Goal: Information Seeking & Learning: Learn about a topic

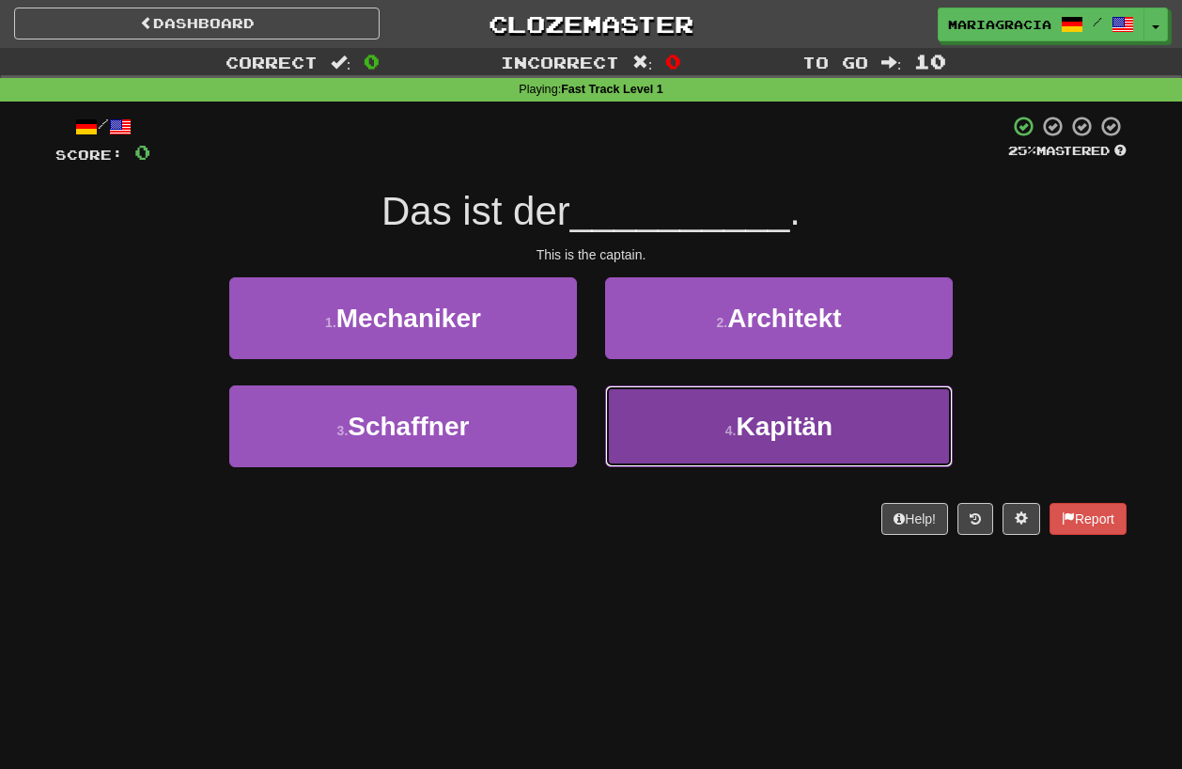
click at [804, 454] on button "4 . Kapitän" at bounding box center [779, 426] width 348 height 82
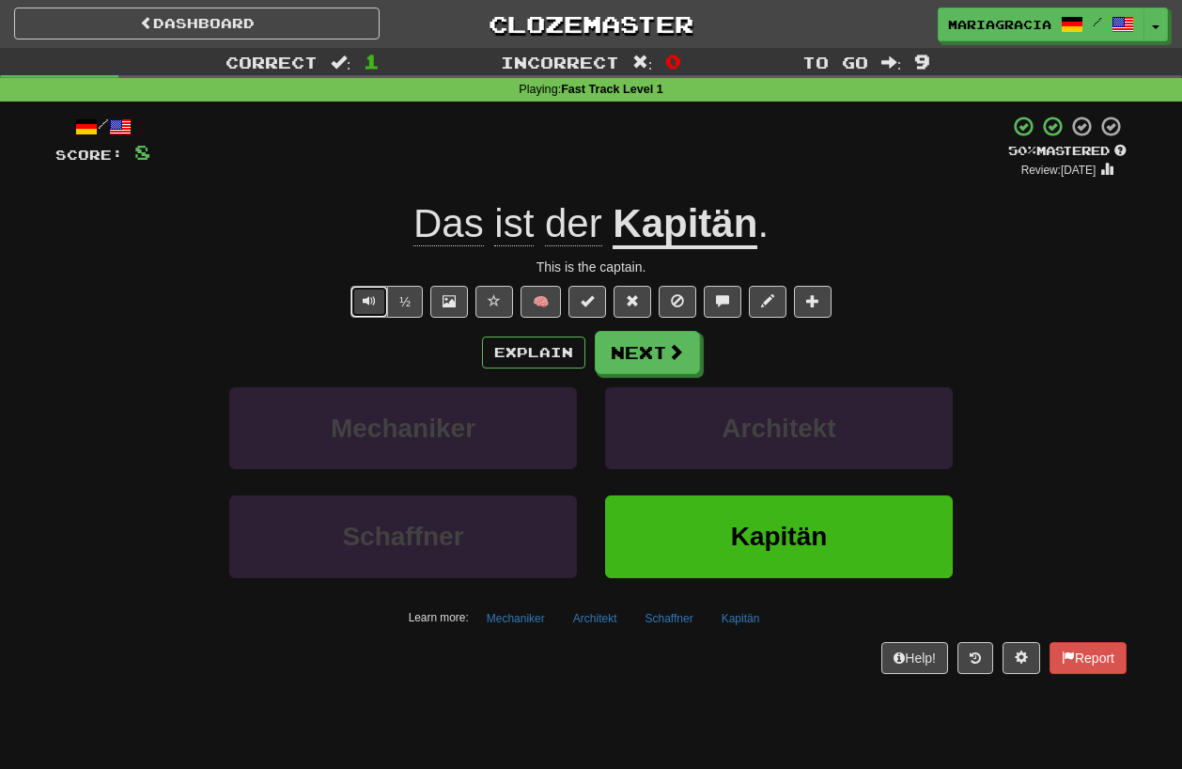
click at [364, 318] on button "Text-to-speech controls" at bounding box center [369, 302] width 38 height 32
click at [364, 302] on button "Text-to-speech controls" at bounding box center [369, 302] width 38 height 32
click at [645, 361] on button "Next" at bounding box center [648, 353] width 105 height 43
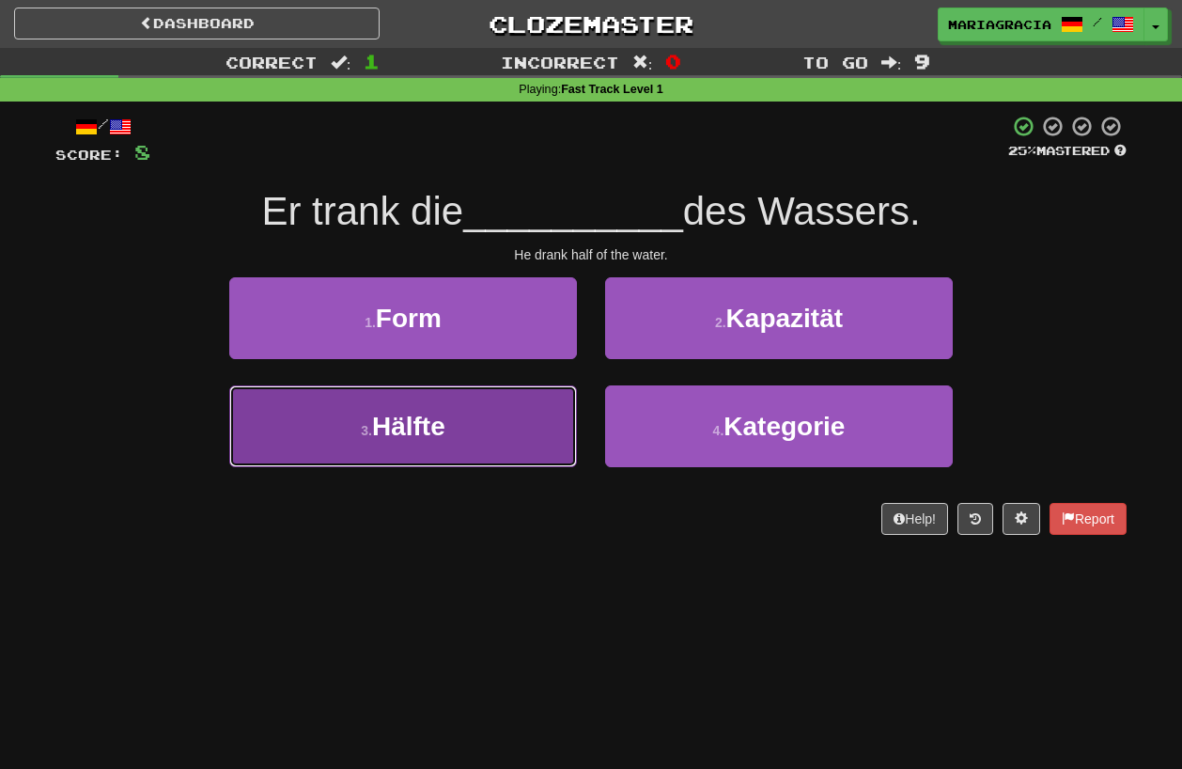
click at [442, 454] on button "3 . Hälfte" at bounding box center [403, 426] width 348 height 82
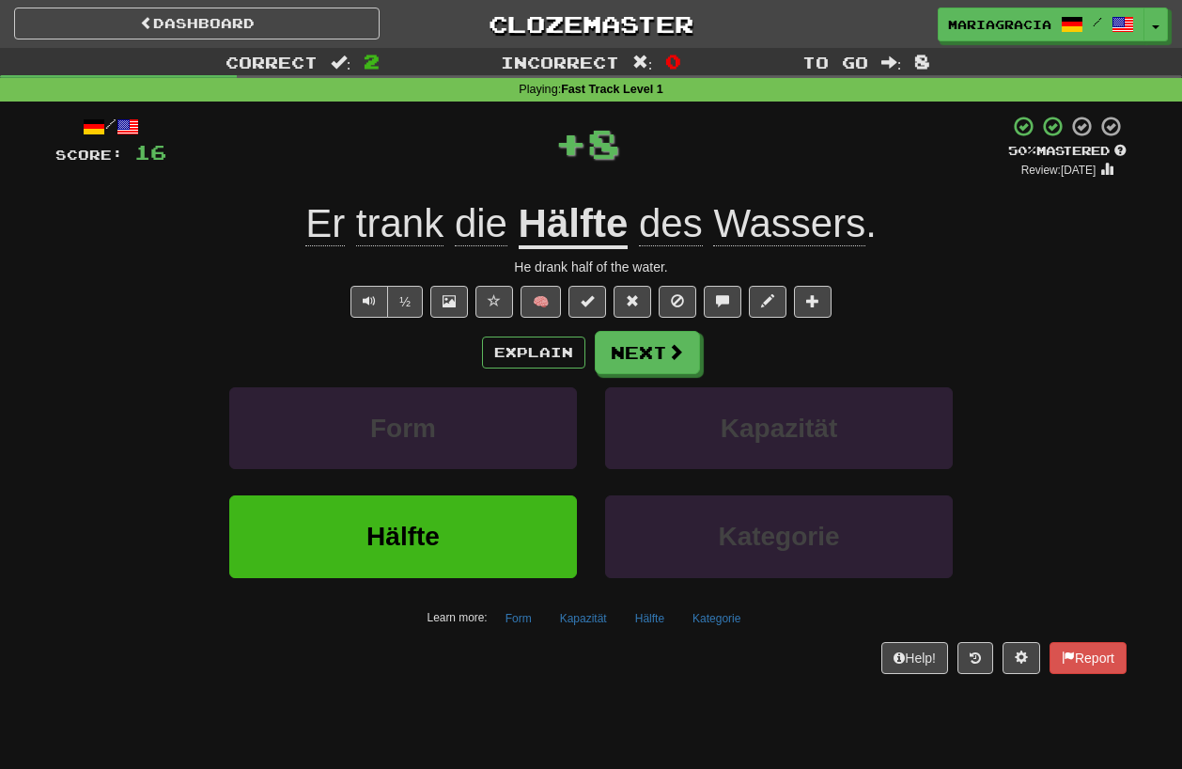
click at [706, 178] on div "+ 8" at bounding box center [587, 147] width 842 height 64
click at [627, 346] on button "Next" at bounding box center [648, 353] width 105 height 43
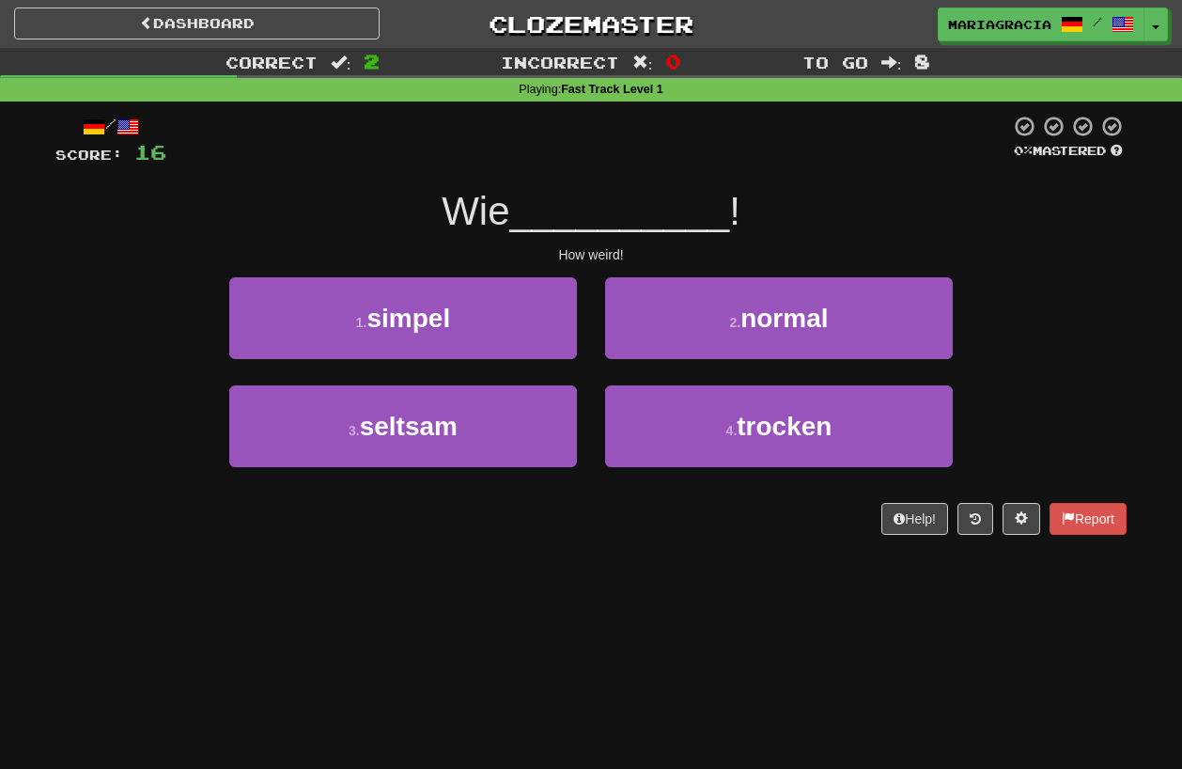
click at [633, 260] on div "How weird!" at bounding box center [590, 254] width 1071 height 19
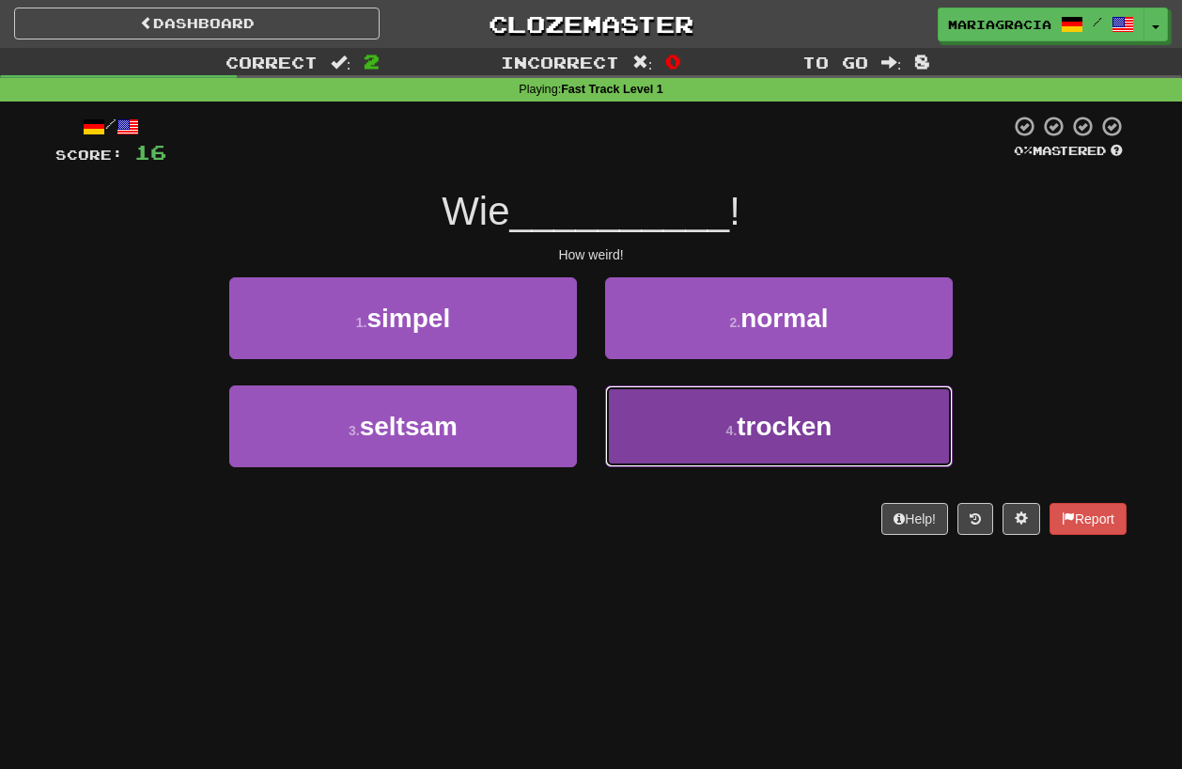
click at [671, 438] on button "4 . trocken" at bounding box center [779, 426] width 348 height 82
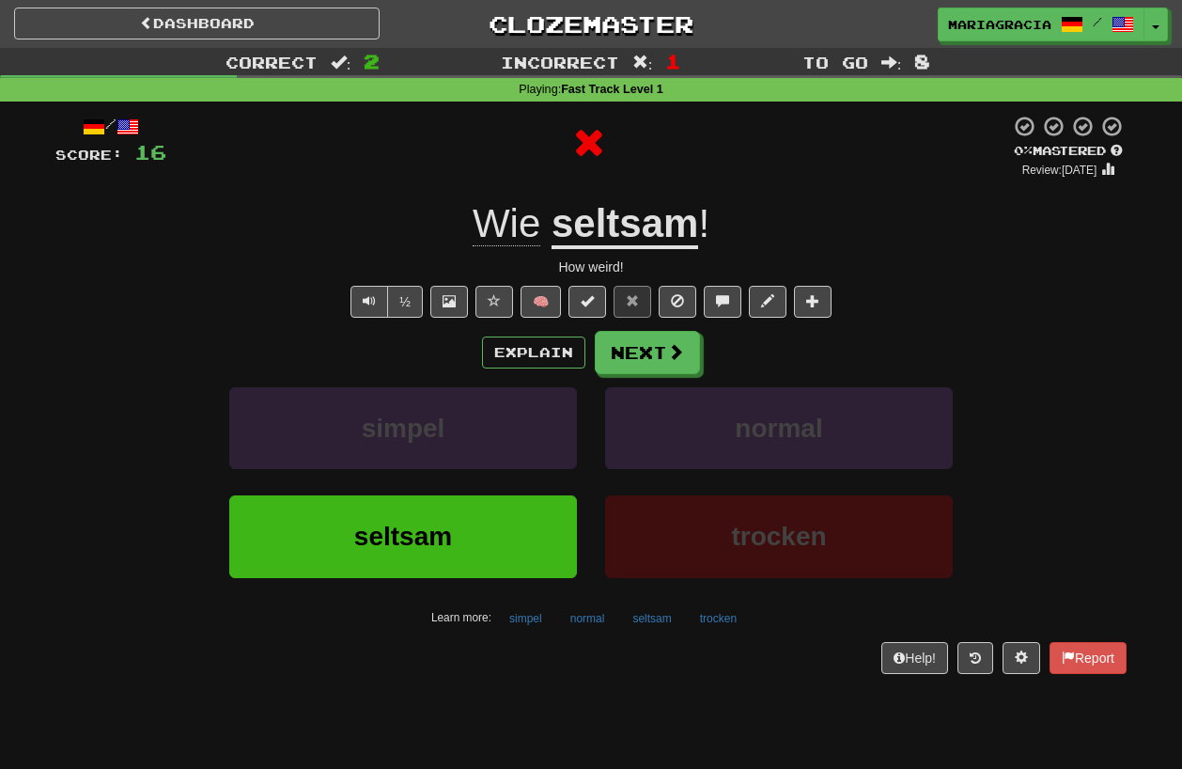
click at [620, 224] on u "seltsam" at bounding box center [625, 225] width 147 height 48
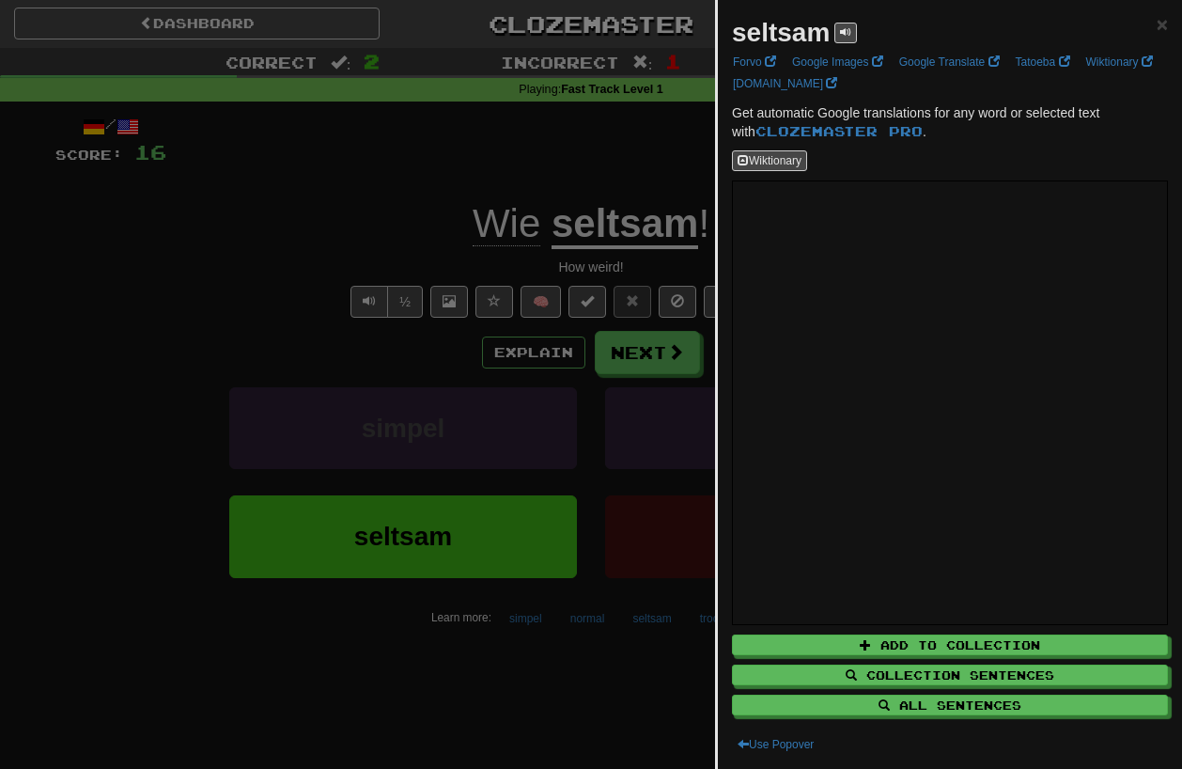
click at [614, 385] on div at bounding box center [591, 384] width 1182 height 769
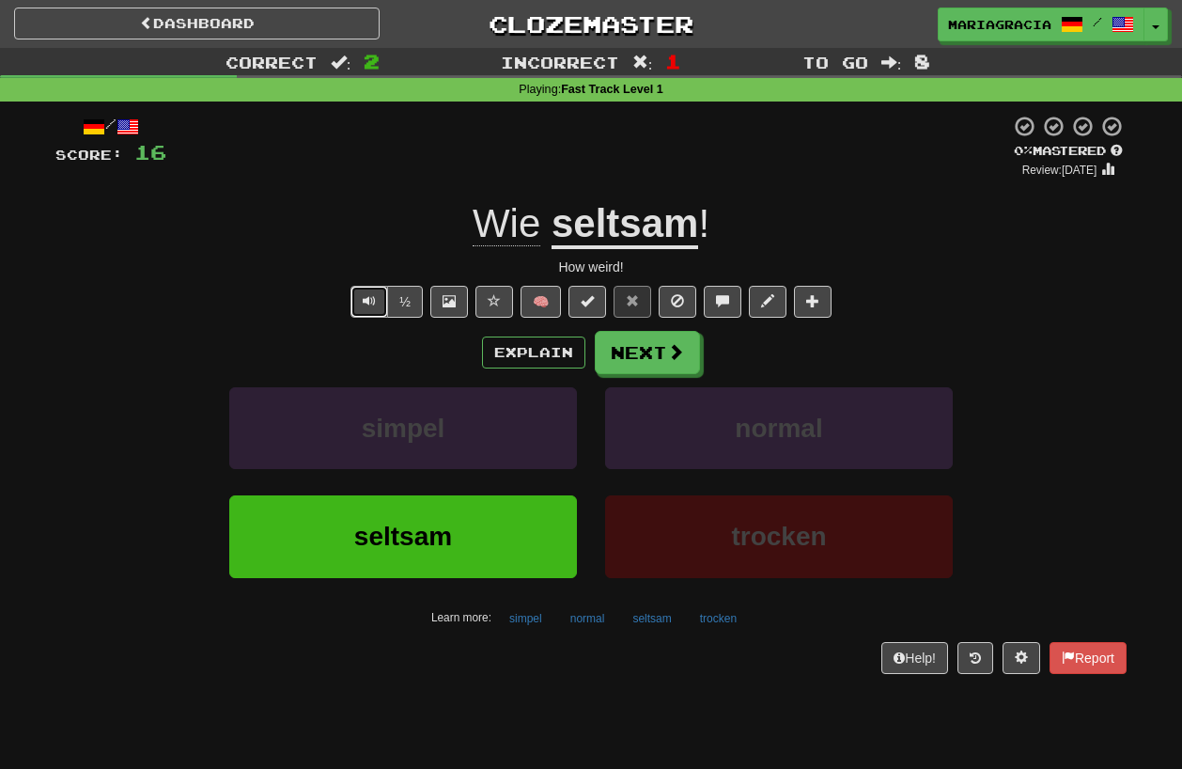
click at [376, 303] on span "Text-to-speech controls" at bounding box center [369, 300] width 13 height 13
click at [626, 368] on button "Next" at bounding box center [648, 353] width 105 height 43
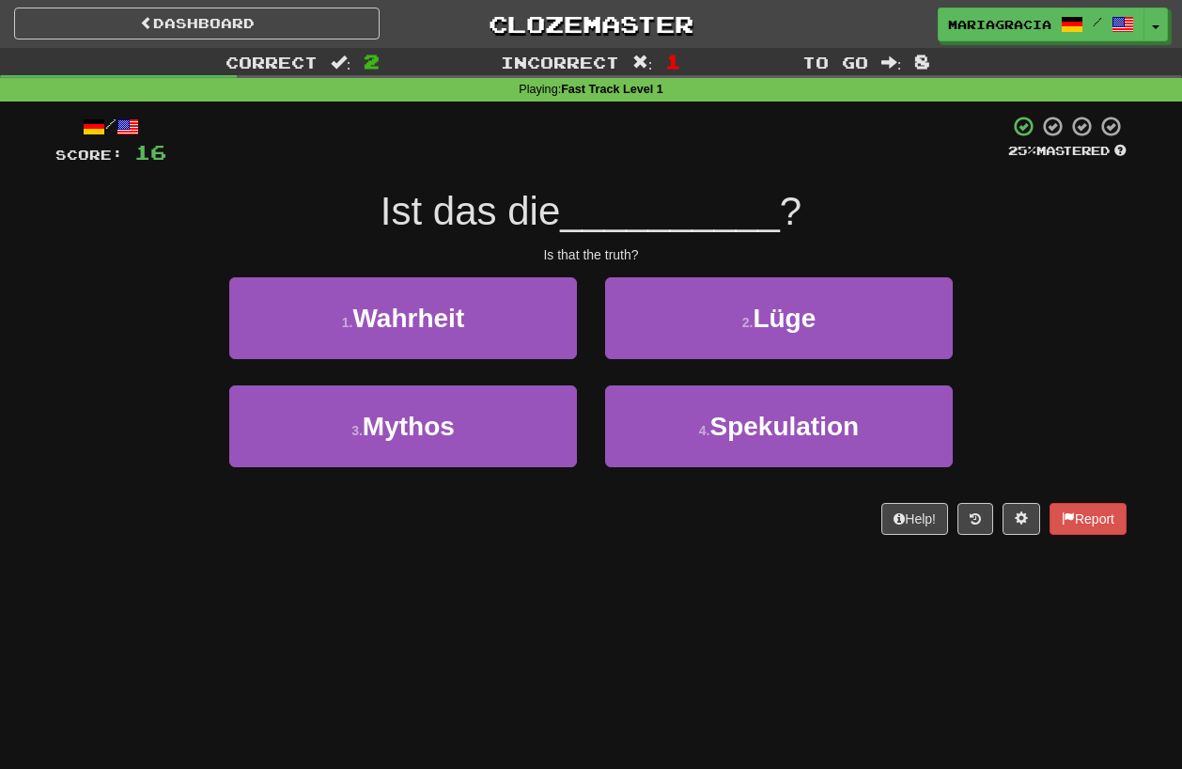
click at [507, 173] on div "/ Score: 16 25 % Mastered Ist das die __________ ? Is that the truth? 1 . Wahrh…" at bounding box center [590, 325] width 1071 height 420
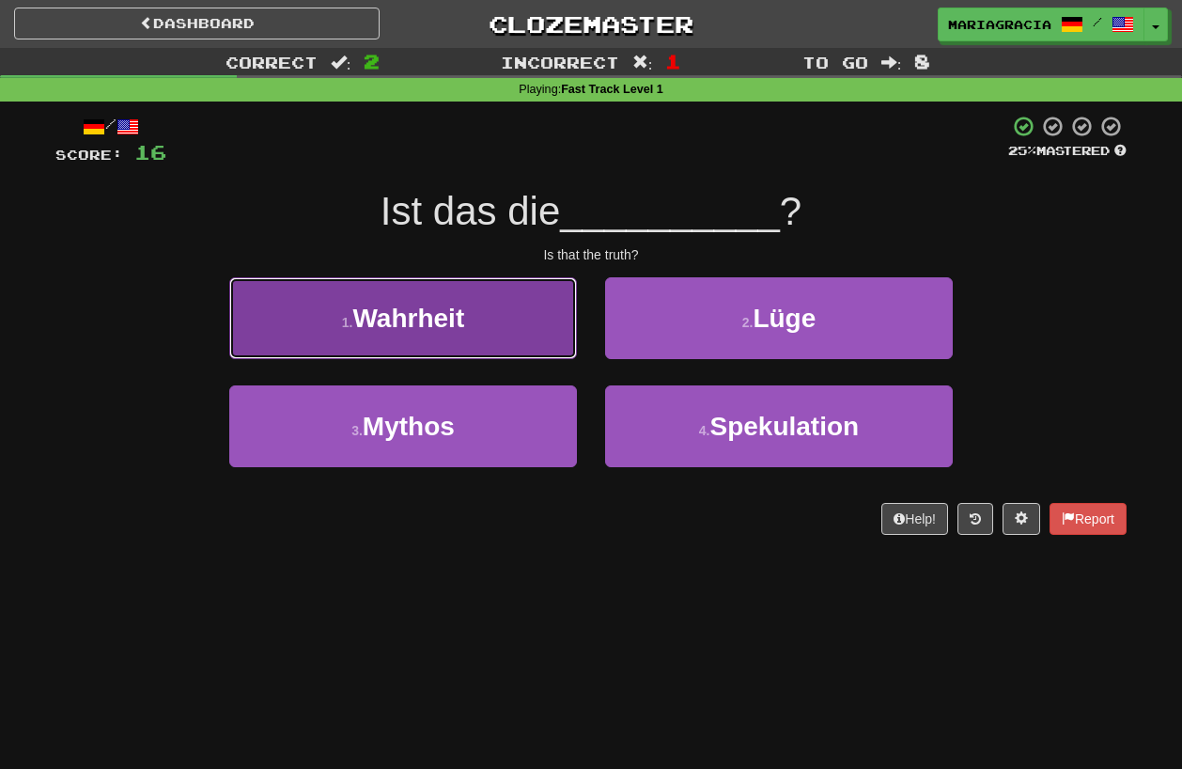
click at [556, 351] on button "1 . Wahrheit" at bounding box center [403, 318] width 348 height 82
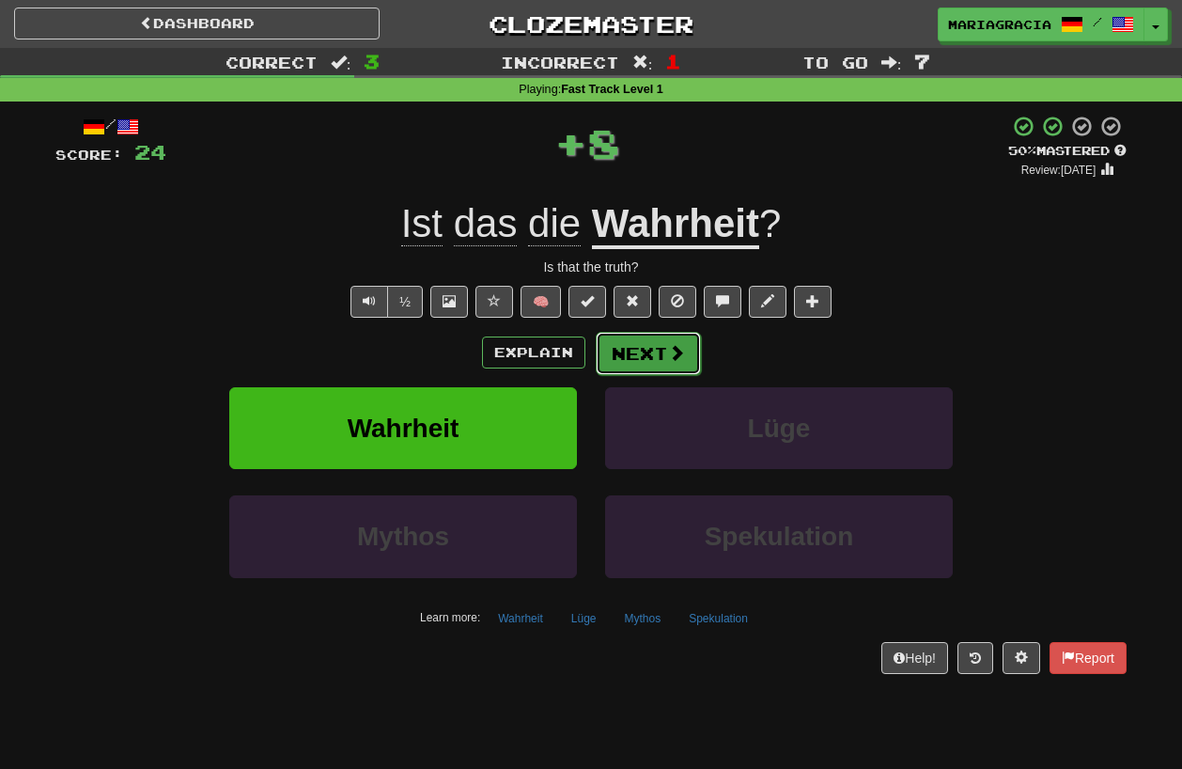
click at [599, 351] on button "Next" at bounding box center [648, 353] width 105 height 43
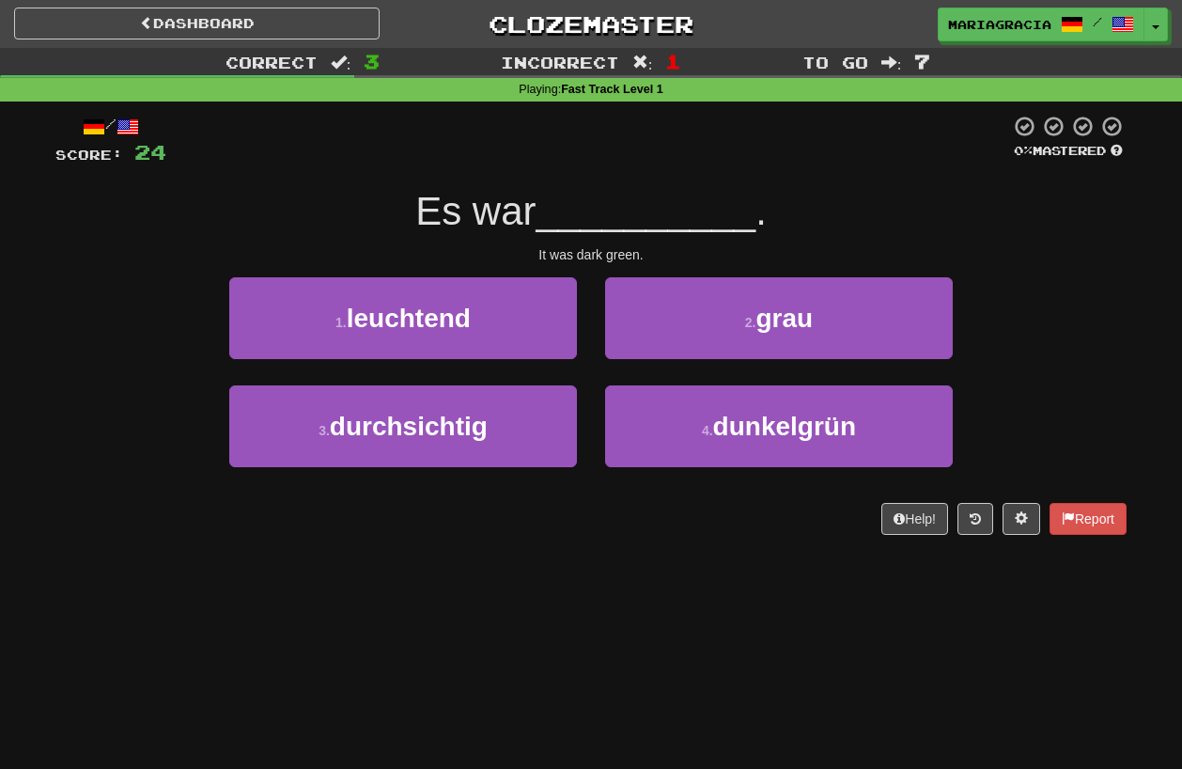
click at [591, 354] on div "1 . leuchtend" at bounding box center [403, 331] width 376 height 108
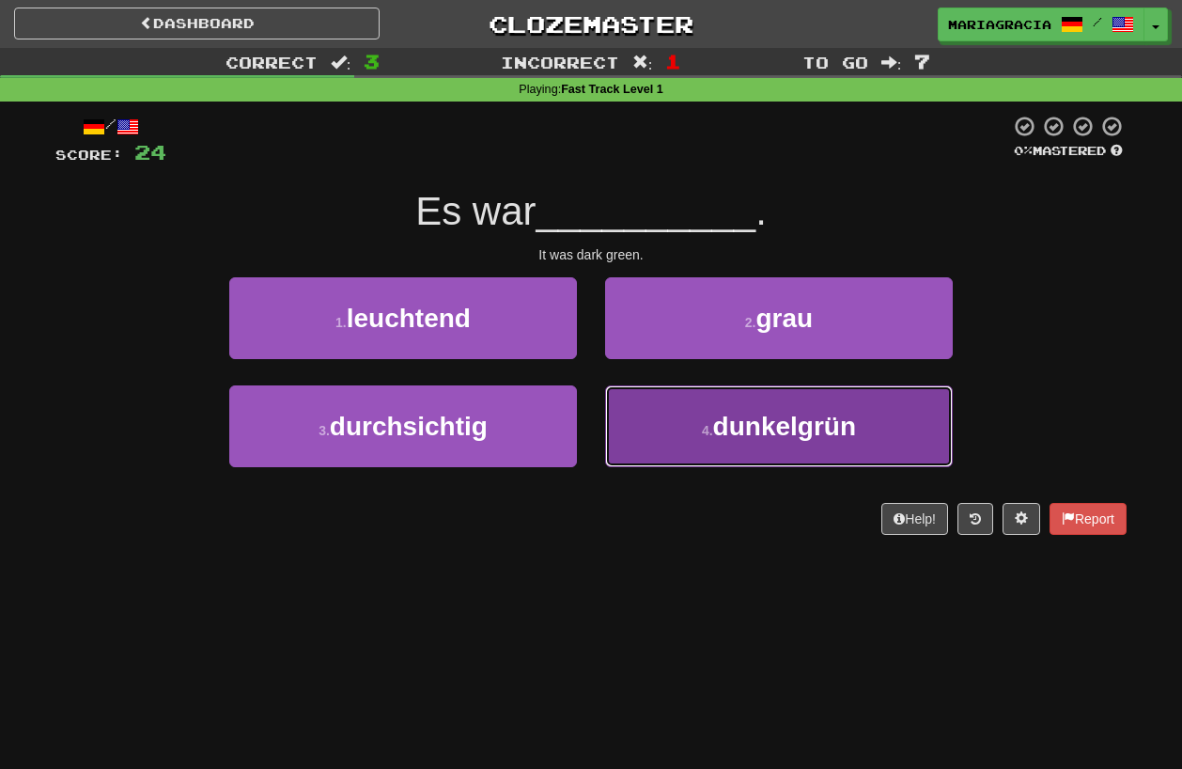
click at [653, 437] on button "4 . dunkelgrün" at bounding box center [779, 426] width 348 height 82
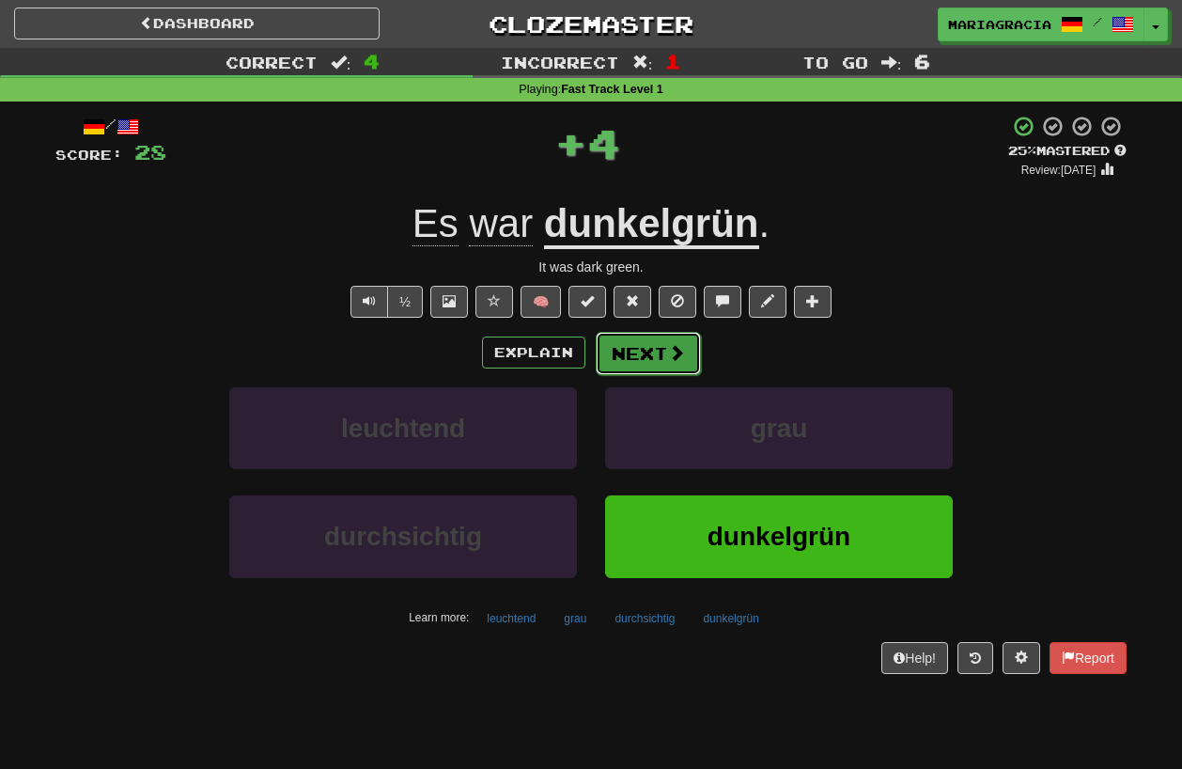
click at [624, 361] on button "Next" at bounding box center [648, 353] width 105 height 43
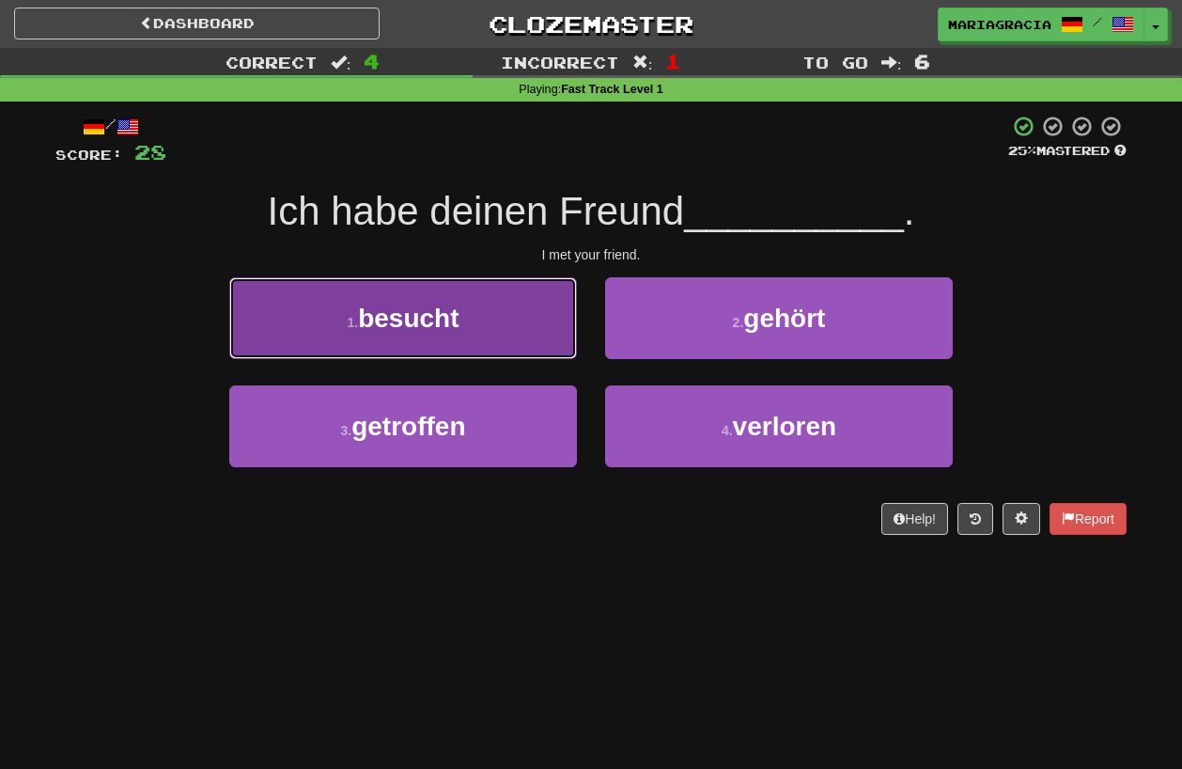
click at [537, 326] on button "1 . besucht" at bounding box center [403, 318] width 348 height 82
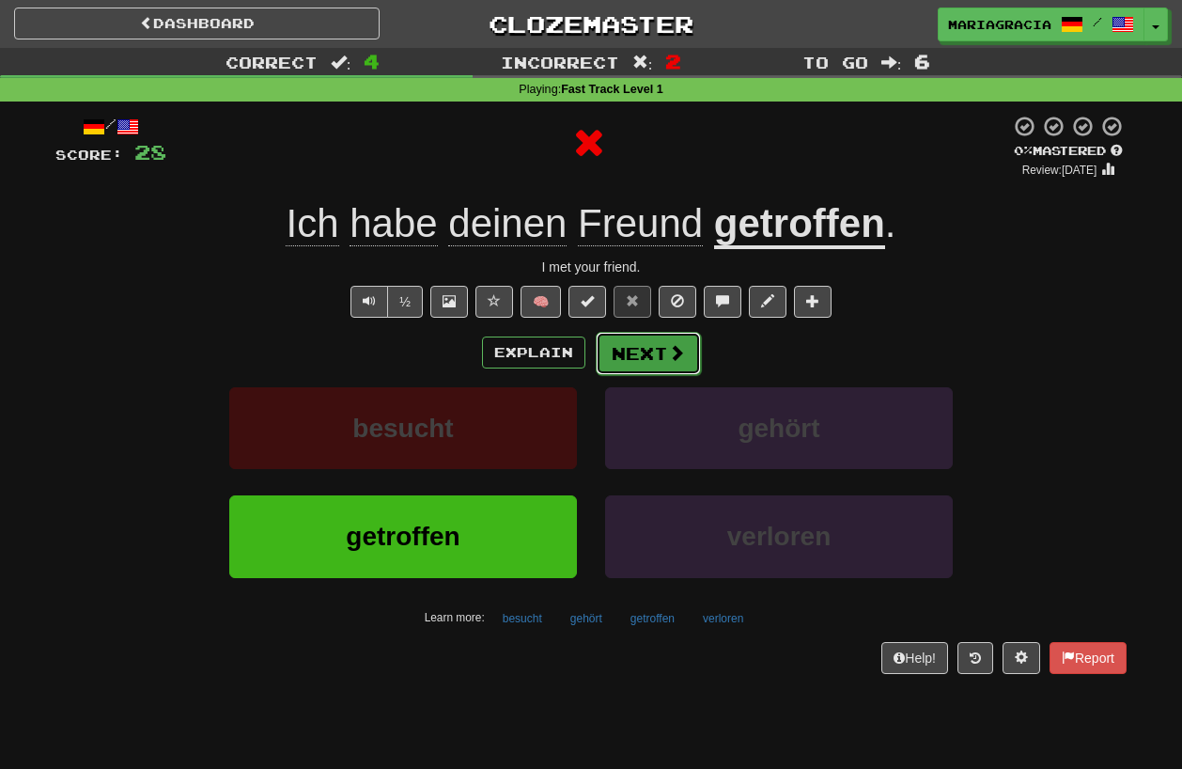
click at [645, 340] on button "Next" at bounding box center [648, 353] width 105 height 43
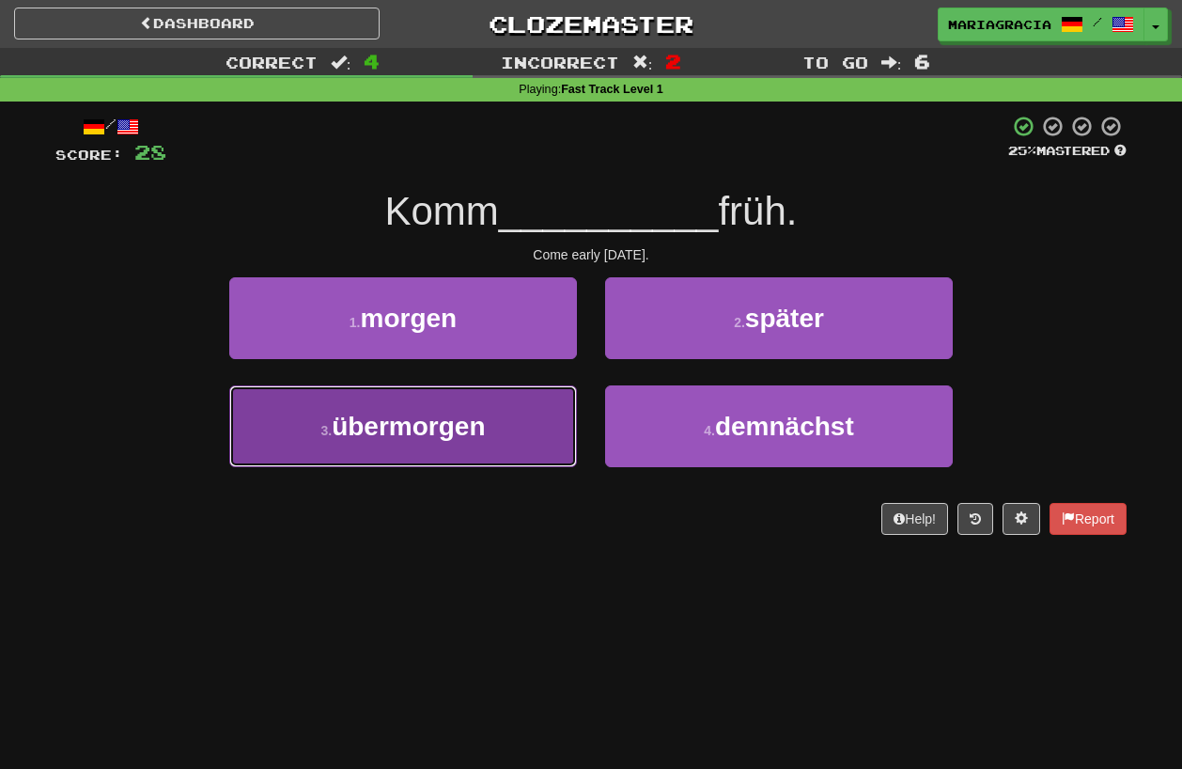
click at [505, 428] on button "3 . [DATE]" at bounding box center [403, 426] width 348 height 82
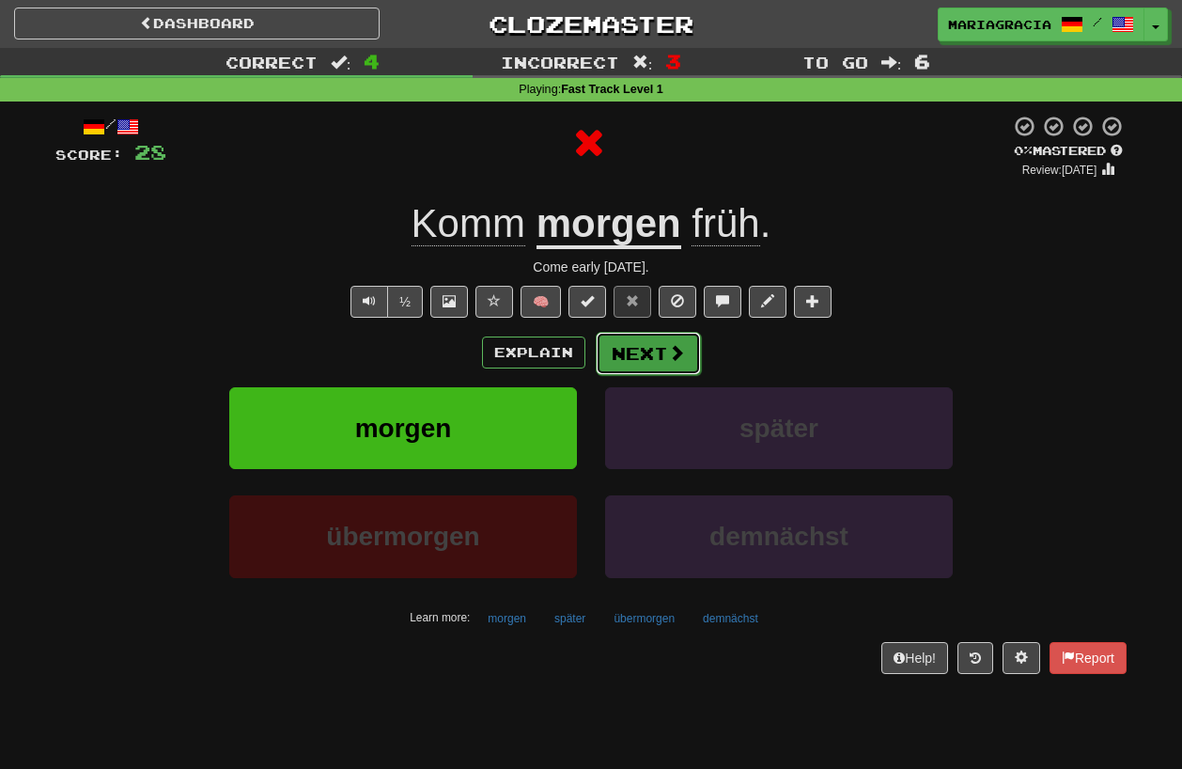
click at [633, 360] on button "Next" at bounding box center [648, 353] width 105 height 43
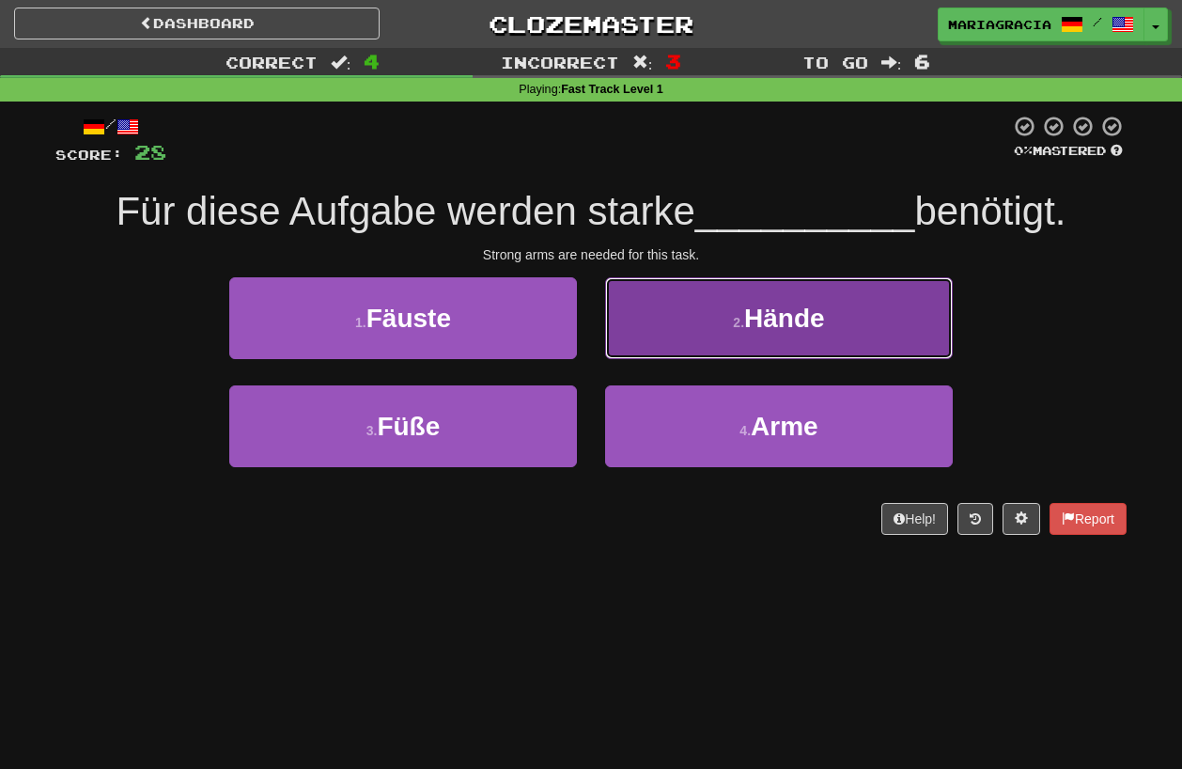
click at [682, 309] on button "2 . Hände" at bounding box center [779, 318] width 348 height 82
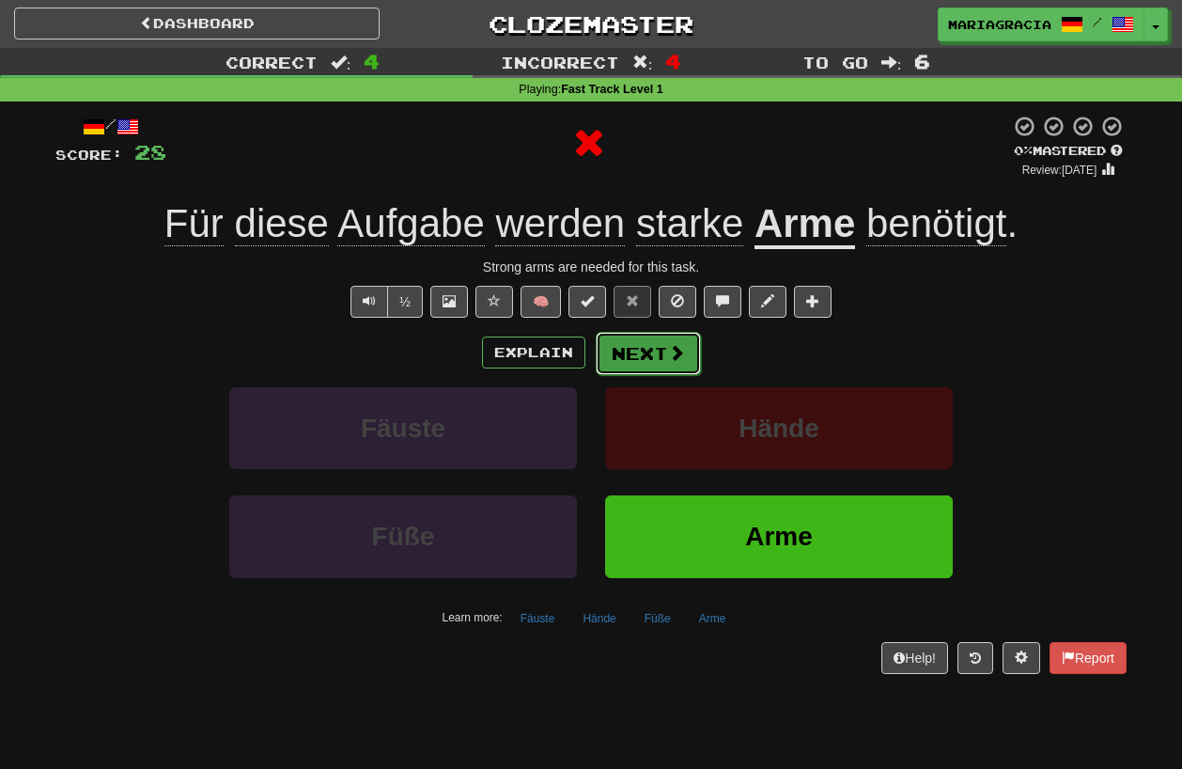
click at [630, 344] on button "Next" at bounding box center [648, 353] width 105 height 43
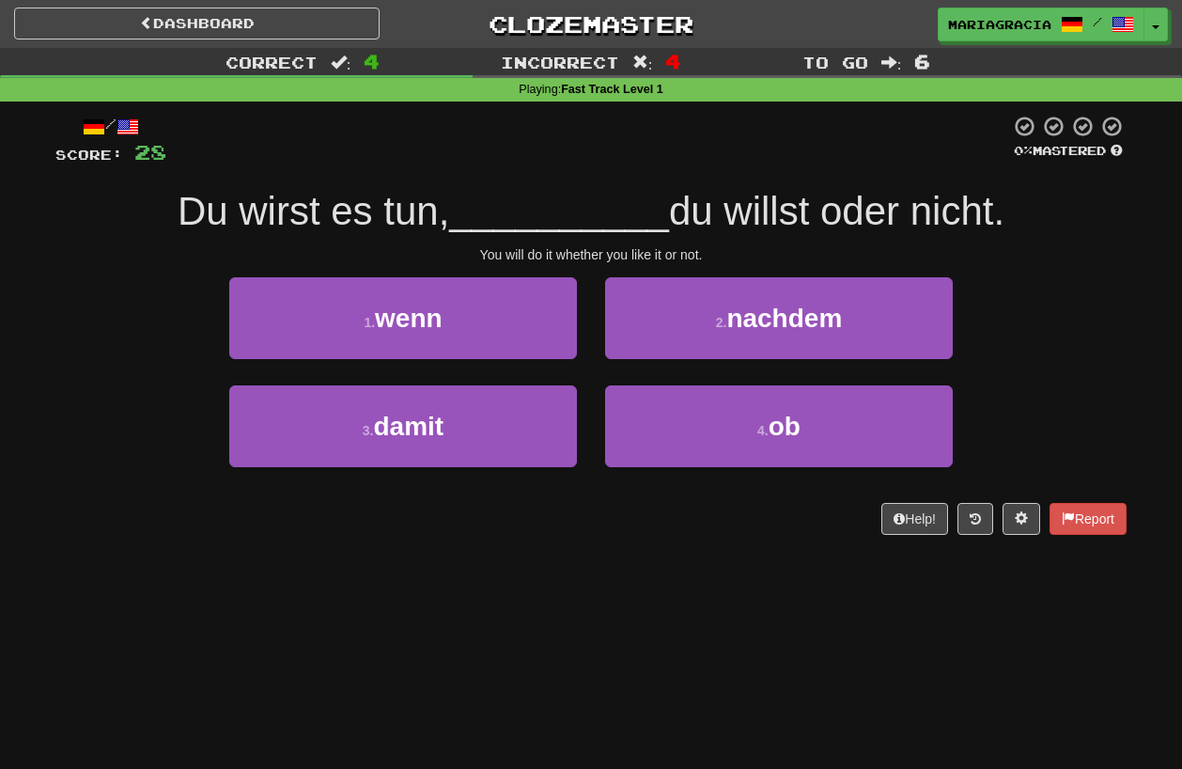
click at [594, 331] on div "2 . nachdem" at bounding box center [779, 331] width 376 height 108
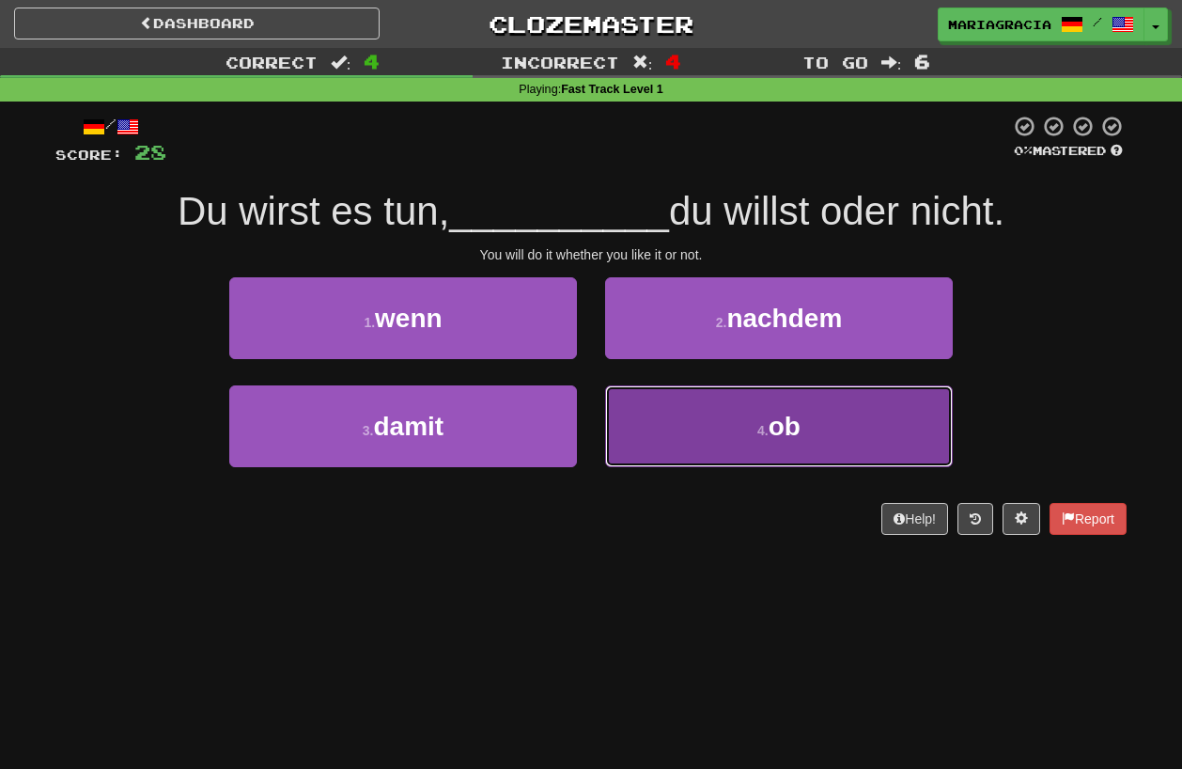
click at [661, 428] on button "4 . ob" at bounding box center [779, 426] width 348 height 82
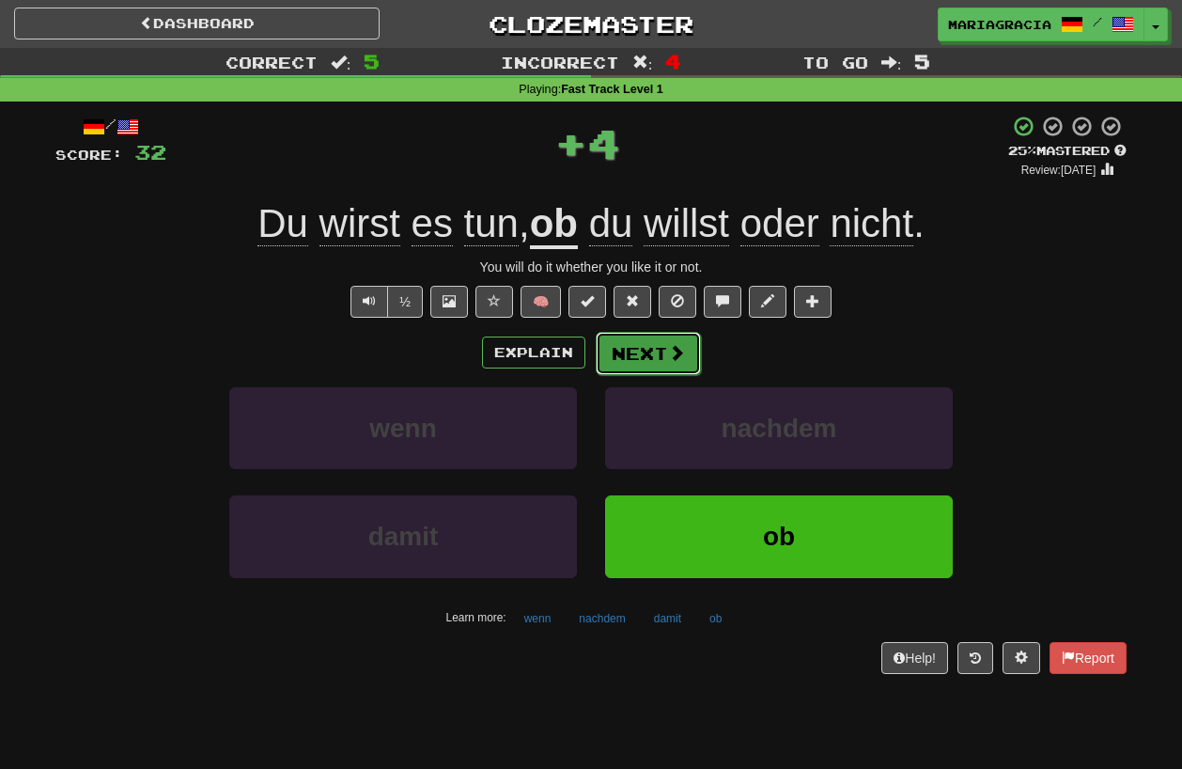
click at [631, 364] on button "Next" at bounding box center [648, 353] width 105 height 43
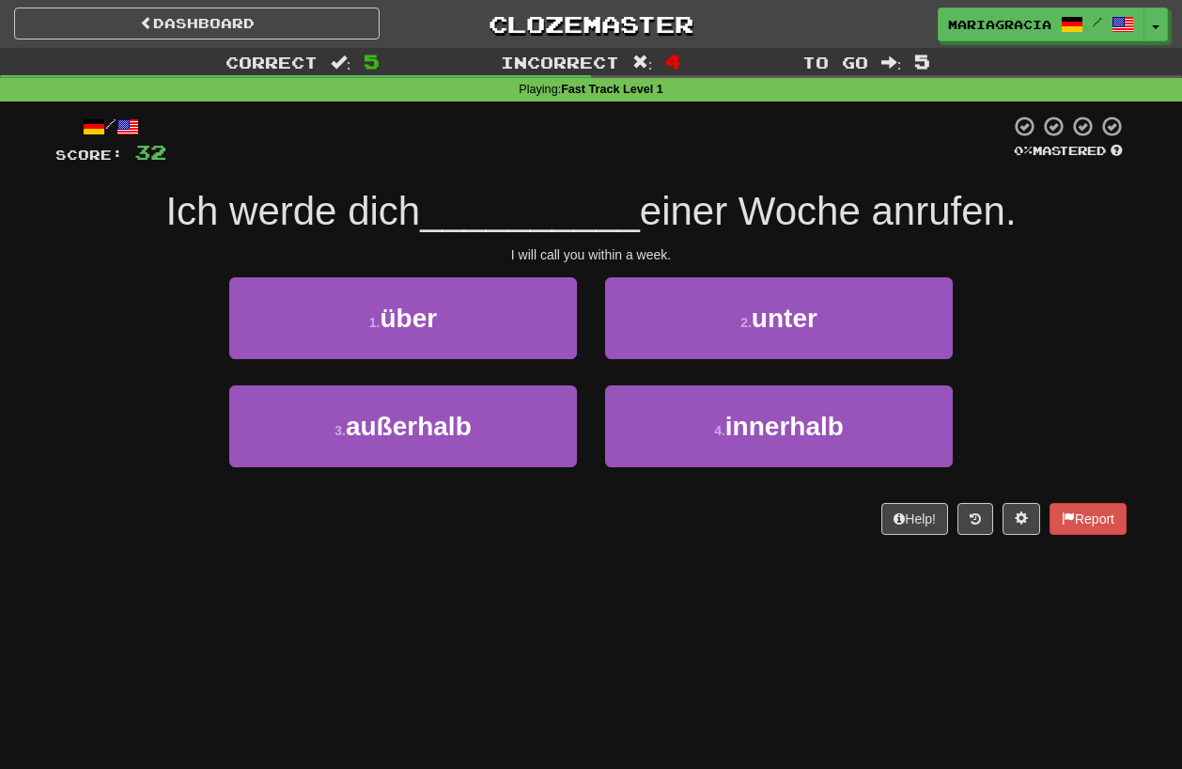
click at [591, 365] on div "2 . unter" at bounding box center [779, 331] width 376 height 108
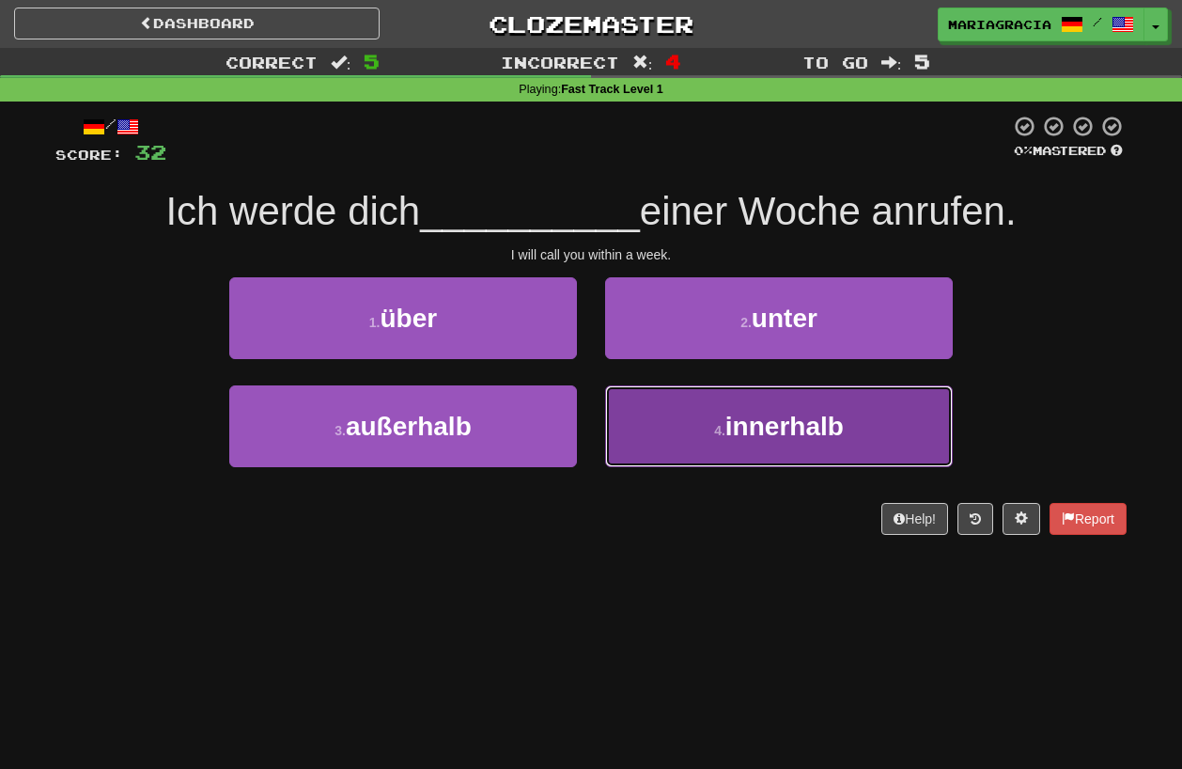
click at [660, 433] on button "4 . innerhalb" at bounding box center [779, 426] width 348 height 82
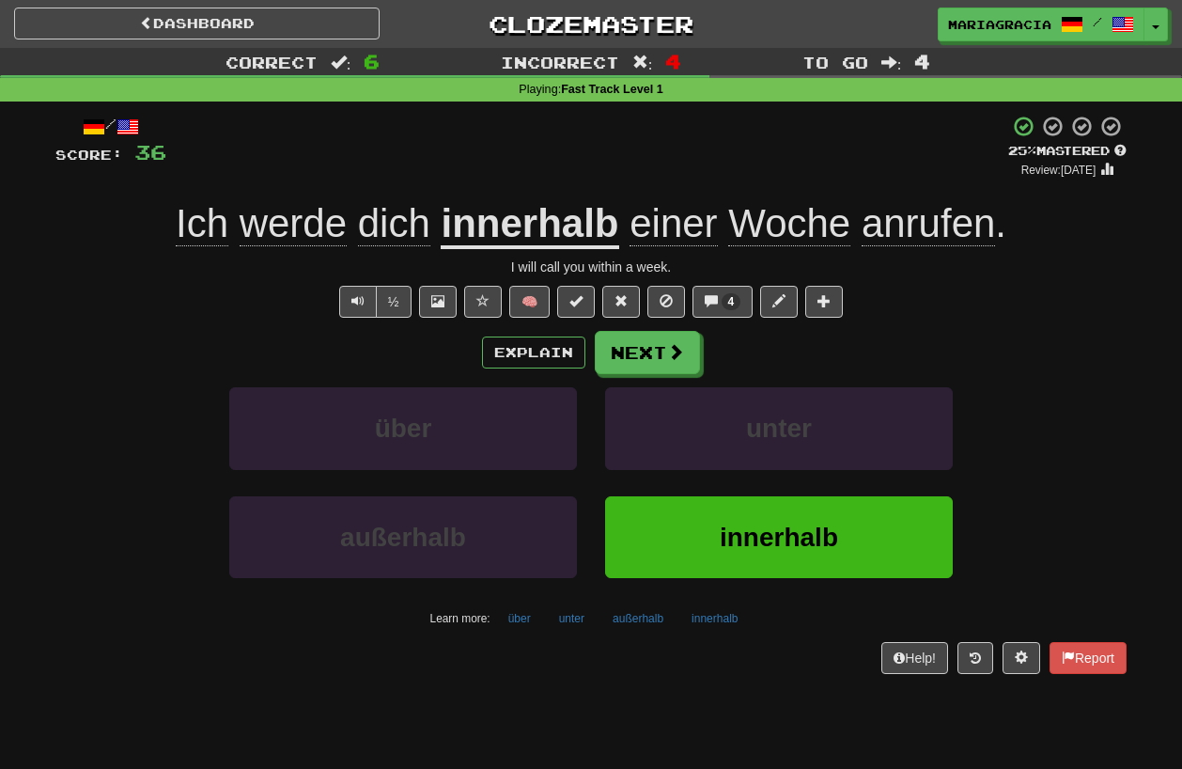
click at [605, 378] on div "Explain Next über unter außerhalb innerhalb Learn more: über unter außerhalb in…" at bounding box center [590, 482] width 1071 height 302
click at [617, 364] on button "Next" at bounding box center [648, 353] width 105 height 43
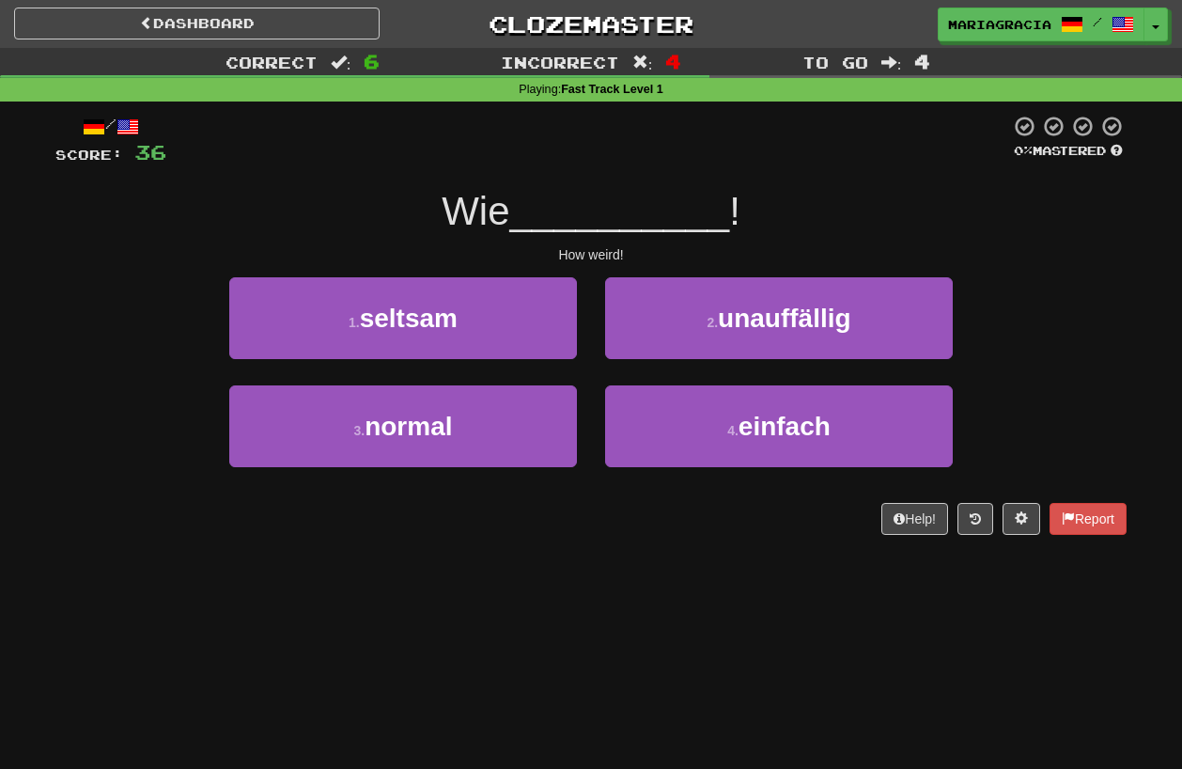
click at [583, 245] on div "/ Score: 36 0 % Mastered Wie __________ ! How weird! 1 . seltsam 2 . unauffälli…" at bounding box center [590, 325] width 1071 height 420
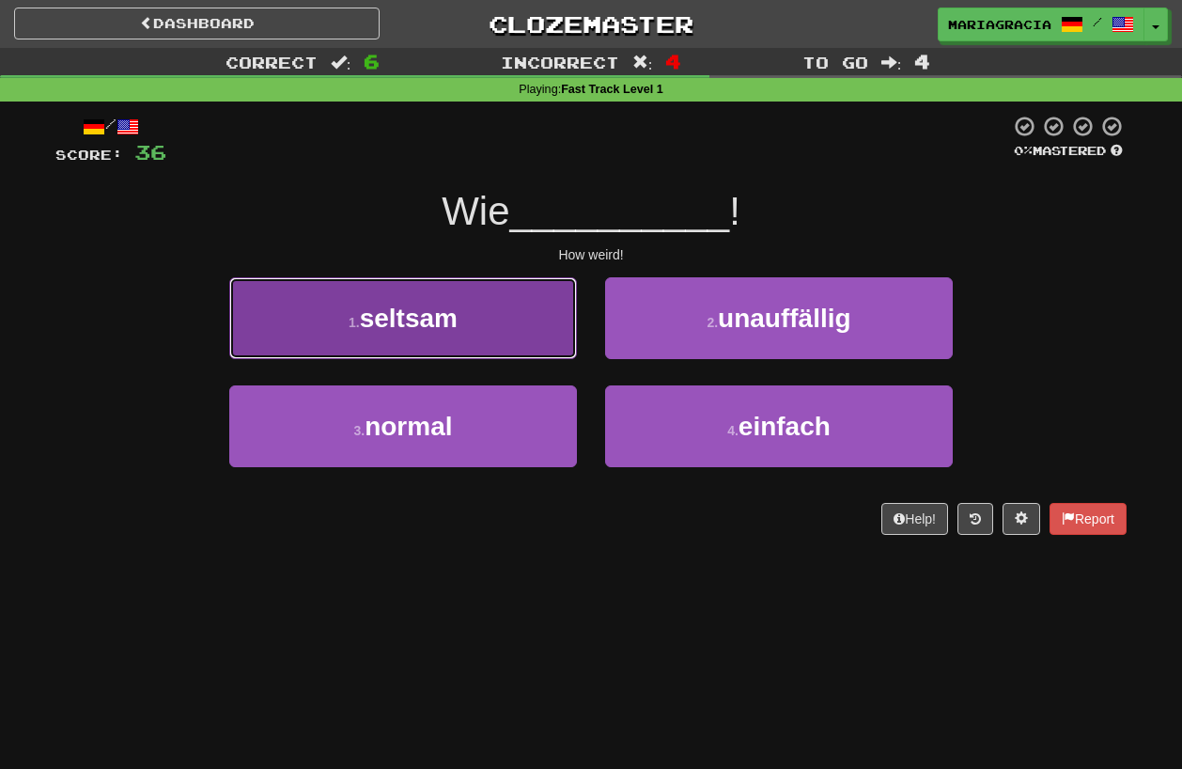
click at [507, 325] on button "1 . seltsam" at bounding box center [403, 318] width 348 height 82
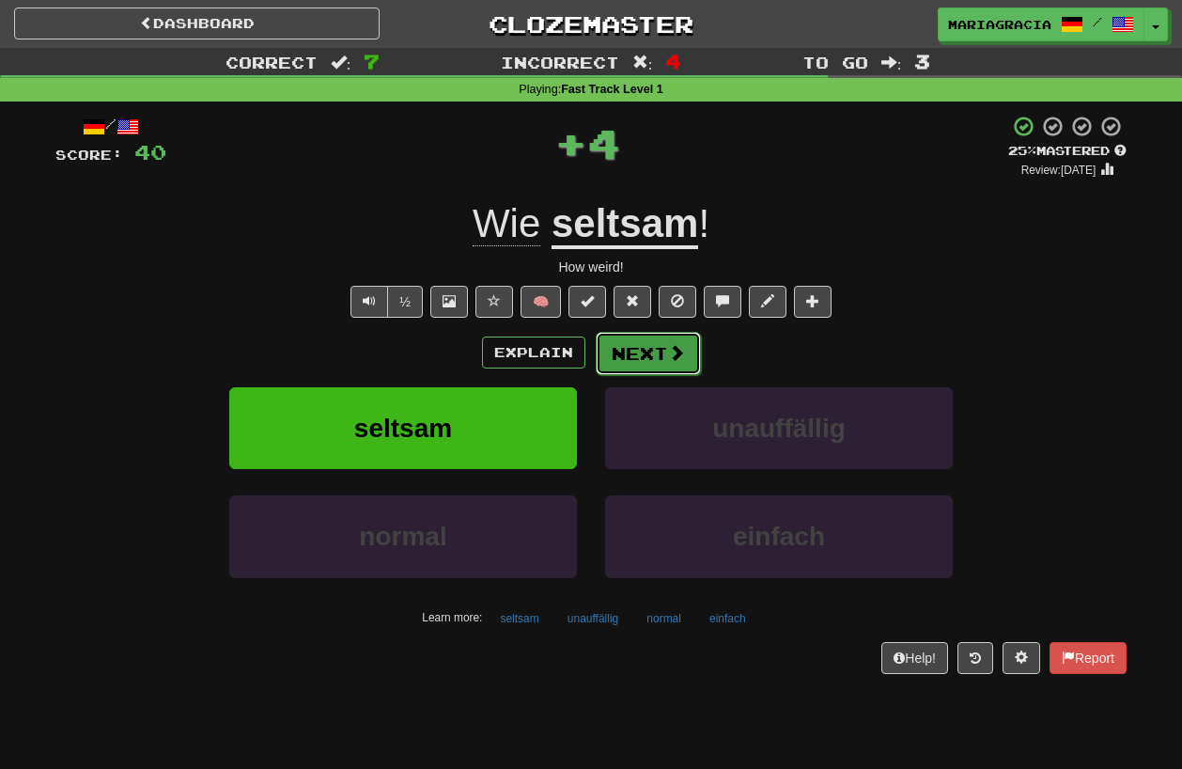
click at [630, 355] on button "Next" at bounding box center [648, 353] width 105 height 43
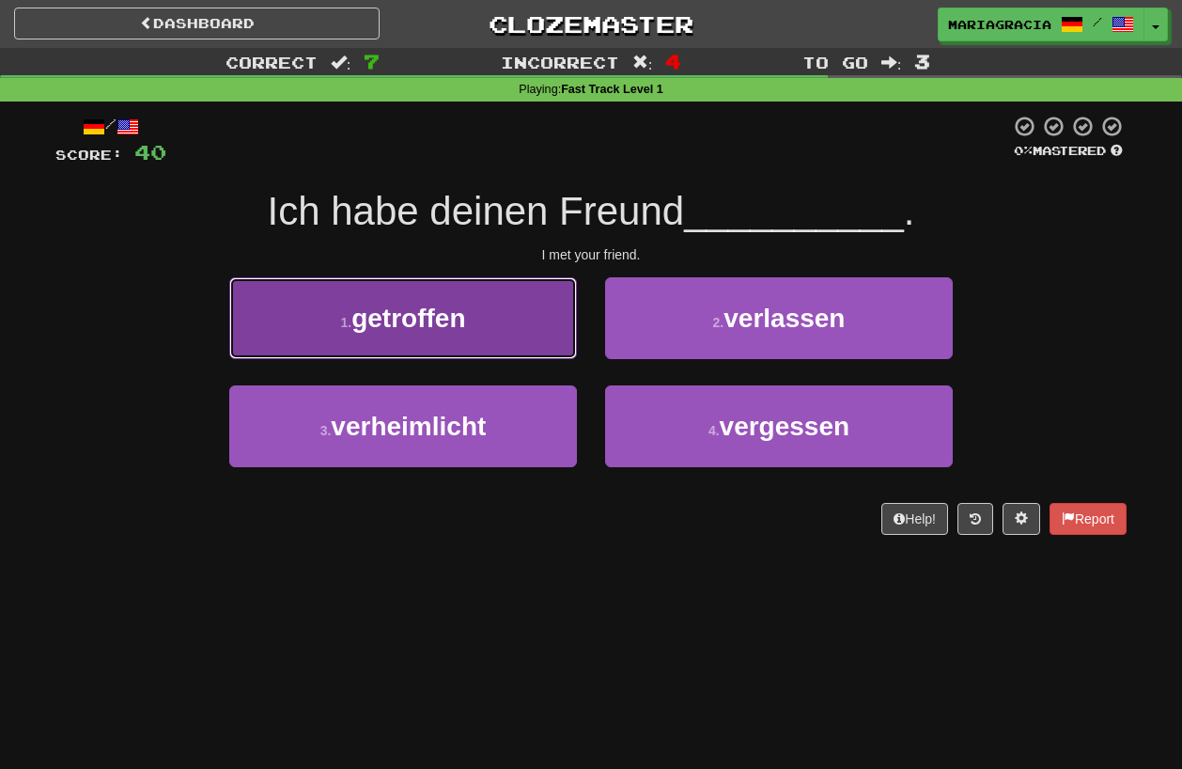
click at [487, 308] on button "1 . getroffen" at bounding box center [403, 318] width 348 height 82
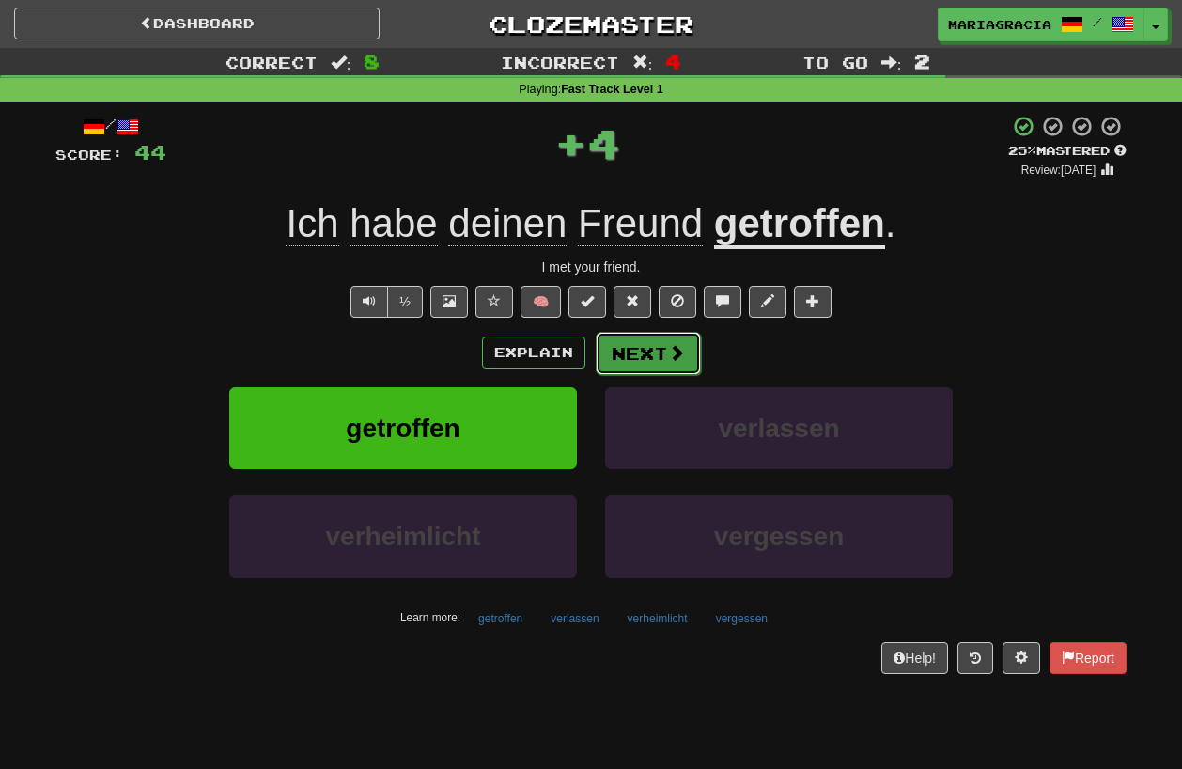
click at [603, 359] on body "Dashboard Clozemaster [GEOGRAPHIC_DATA] / Toggle Dropdown Dashboard Leaderboard…" at bounding box center [591, 718] width 1182 height 1436
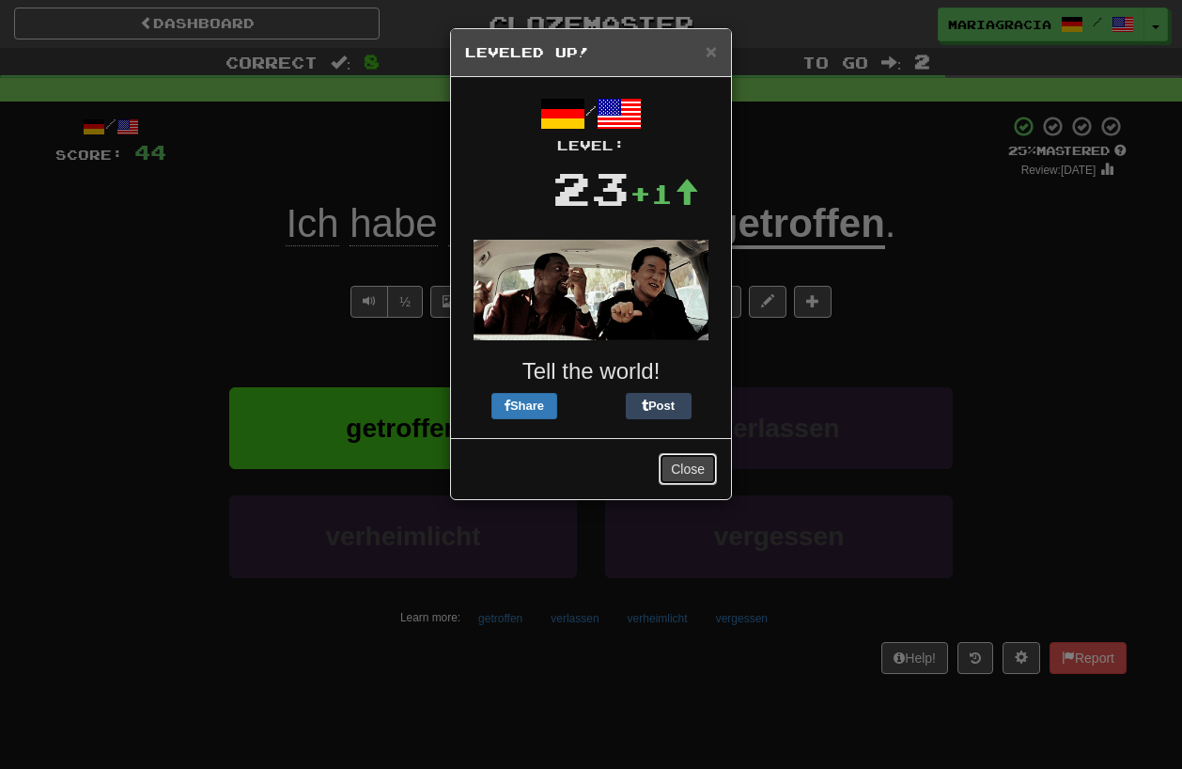
click at [687, 471] on button "Close" at bounding box center [688, 469] width 58 height 32
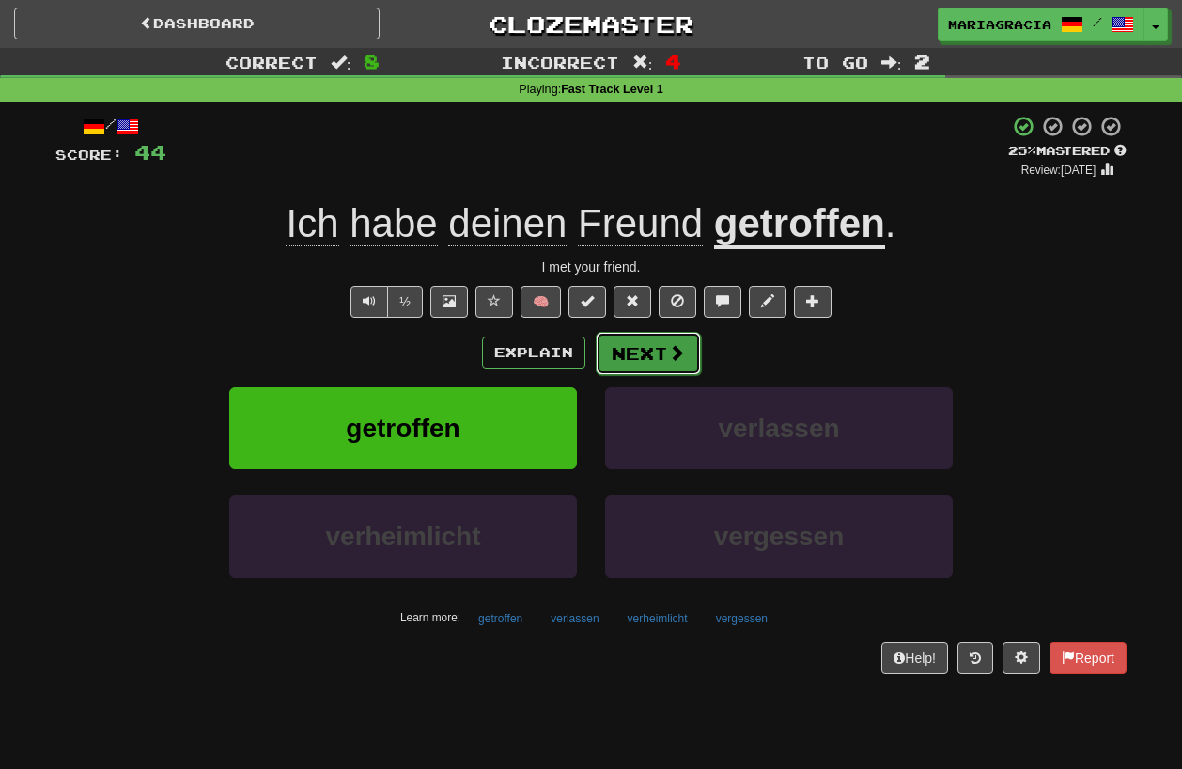
click at [630, 356] on button "Next" at bounding box center [648, 353] width 105 height 43
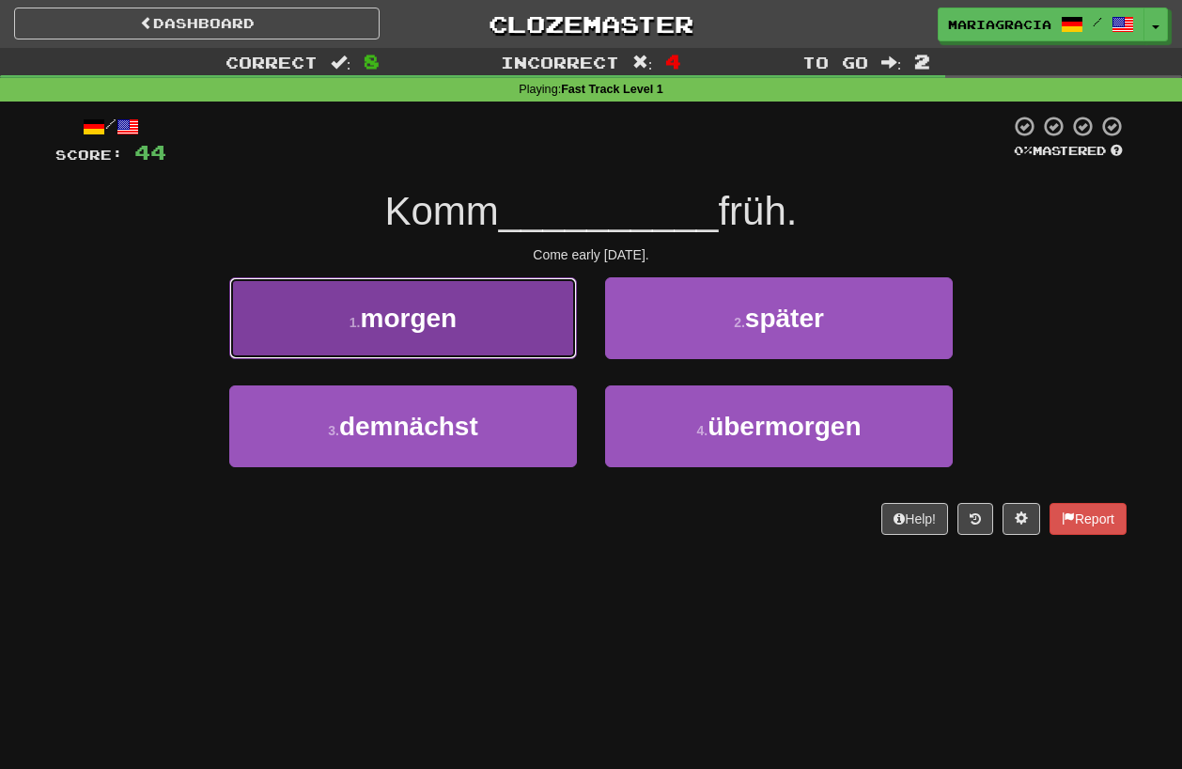
click at [528, 307] on button "1 . [DATE]" at bounding box center [403, 318] width 348 height 82
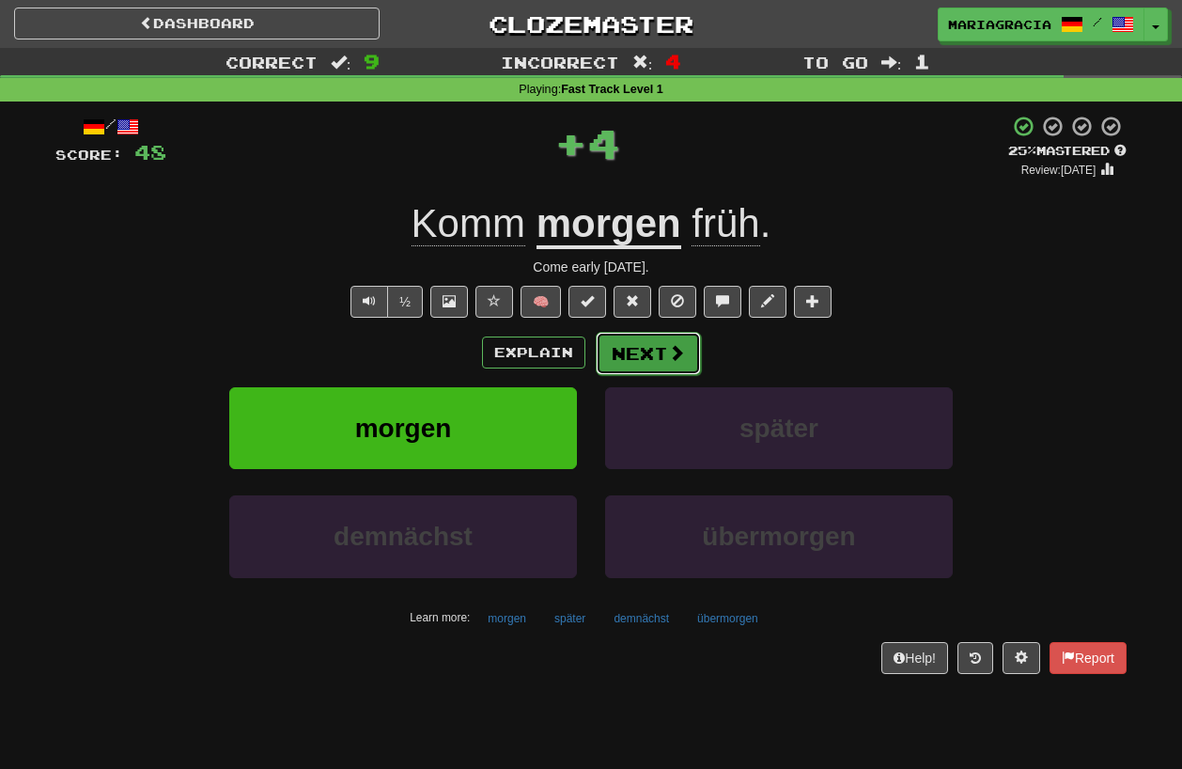
click at [631, 351] on button "Next" at bounding box center [648, 353] width 105 height 43
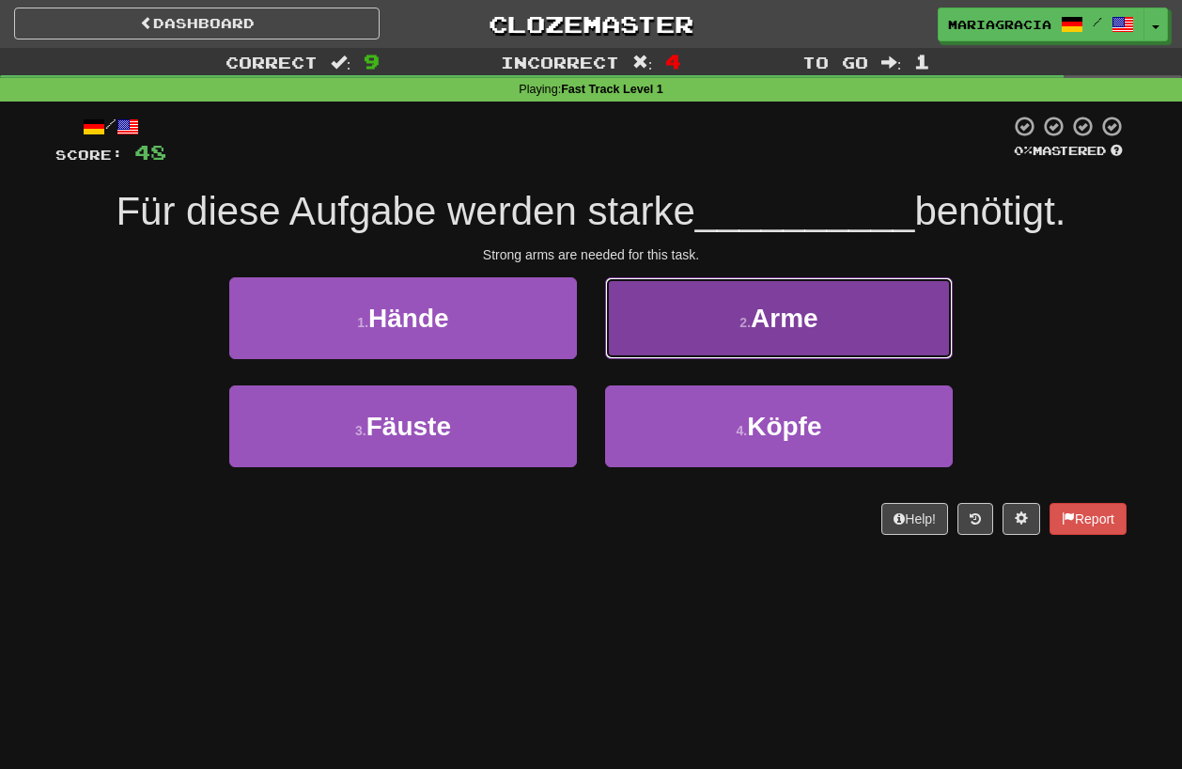
click at [719, 355] on button "2 . Arme" at bounding box center [779, 318] width 348 height 82
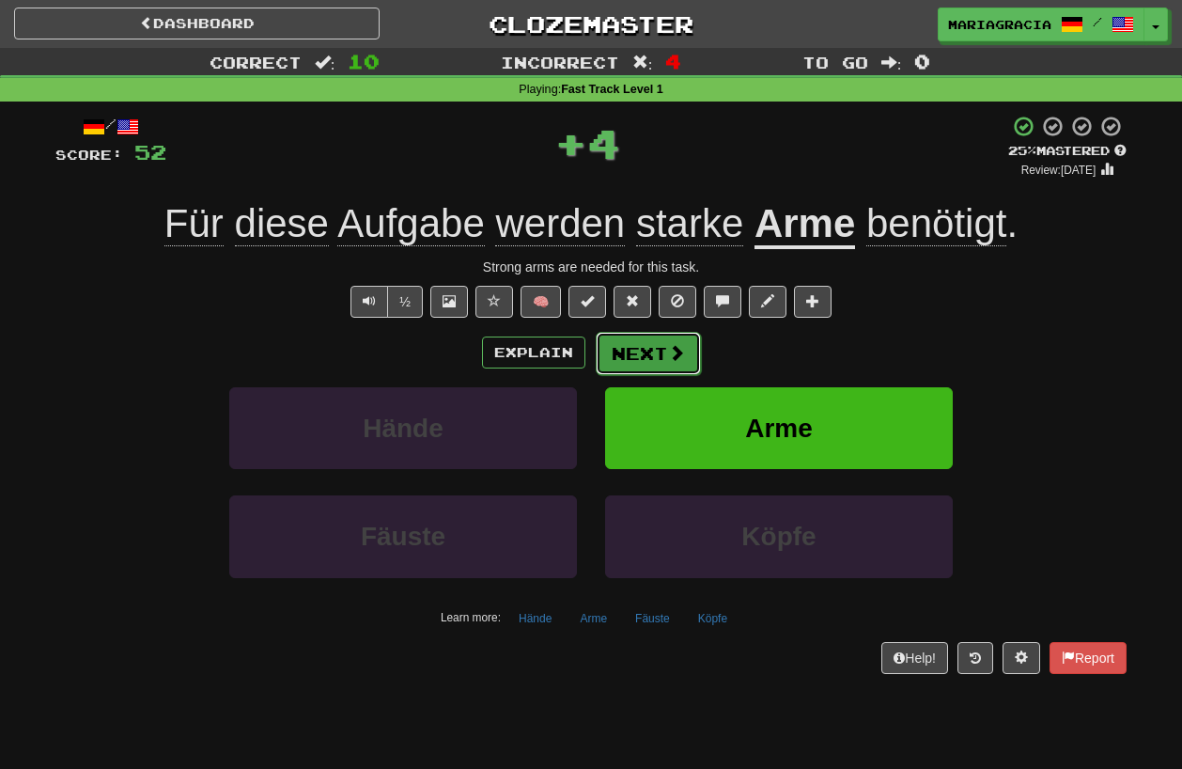
click at [623, 359] on button "Next" at bounding box center [648, 353] width 105 height 43
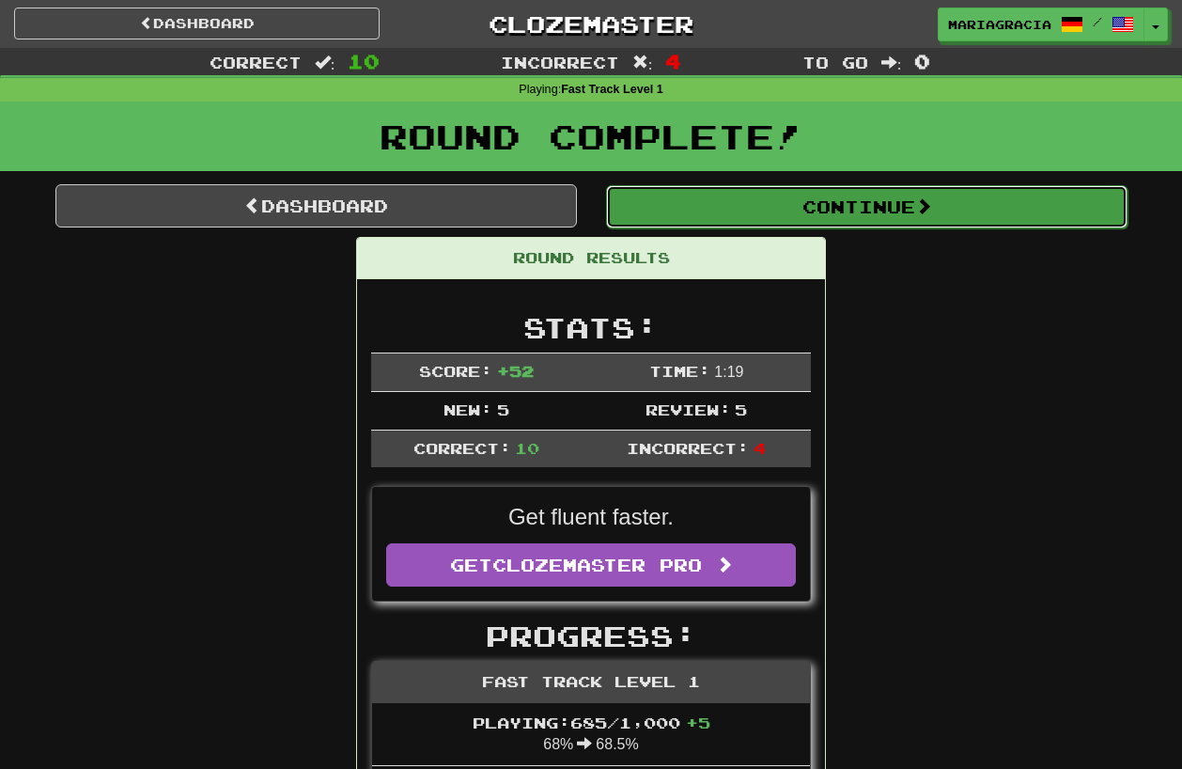
click at [776, 205] on button "Continue" at bounding box center [866, 206] width 521 height 43
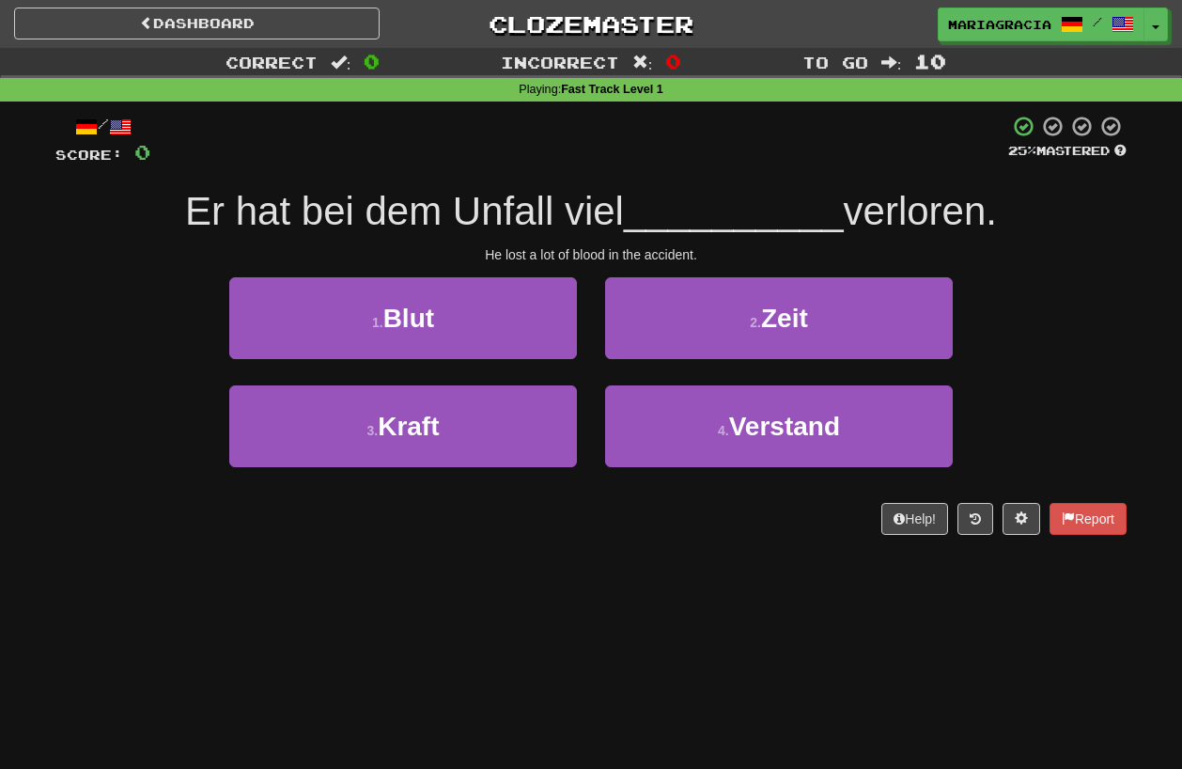
click at [624, 192] on span "Er hat bei dem Unfall viel" at bounding box center [404, 211] width 439 height 44
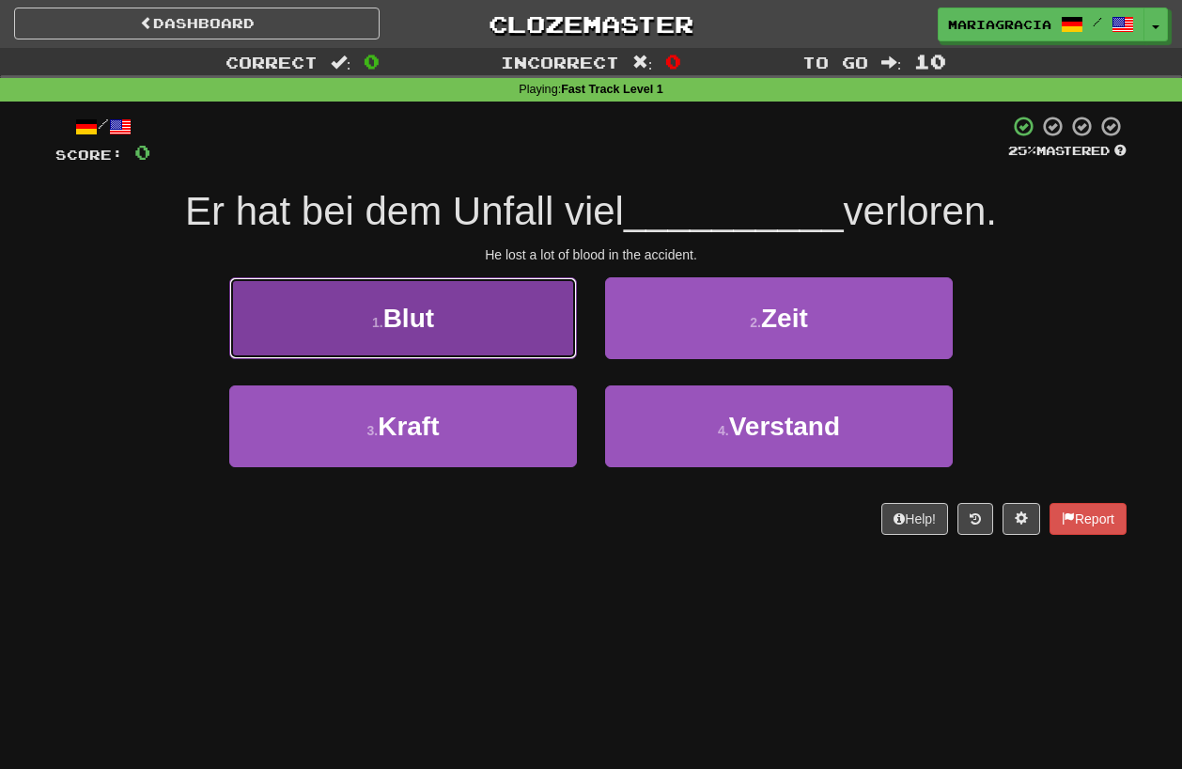
click at [505, 327] on button "1 . Blut" at bounding box center [403, 318] width 348 height 82
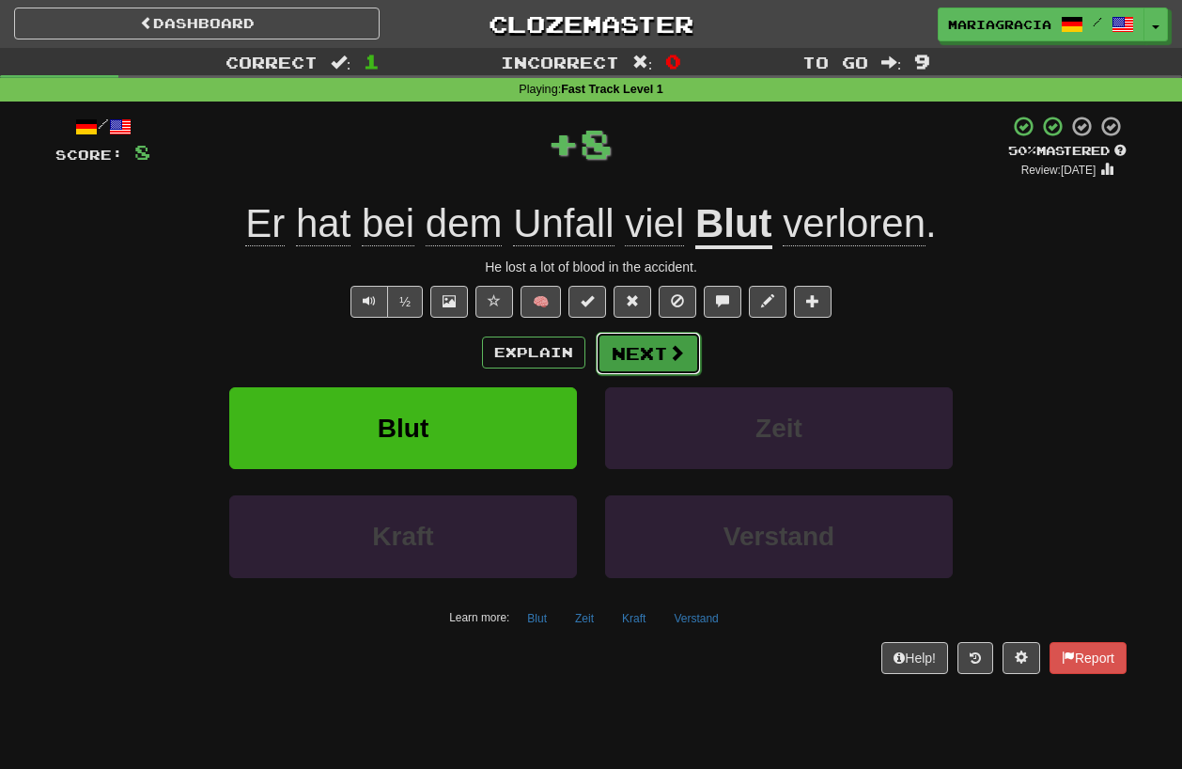
click at [628, 363] on button "Next" at bounding box center [648, 353] width 105 height 43
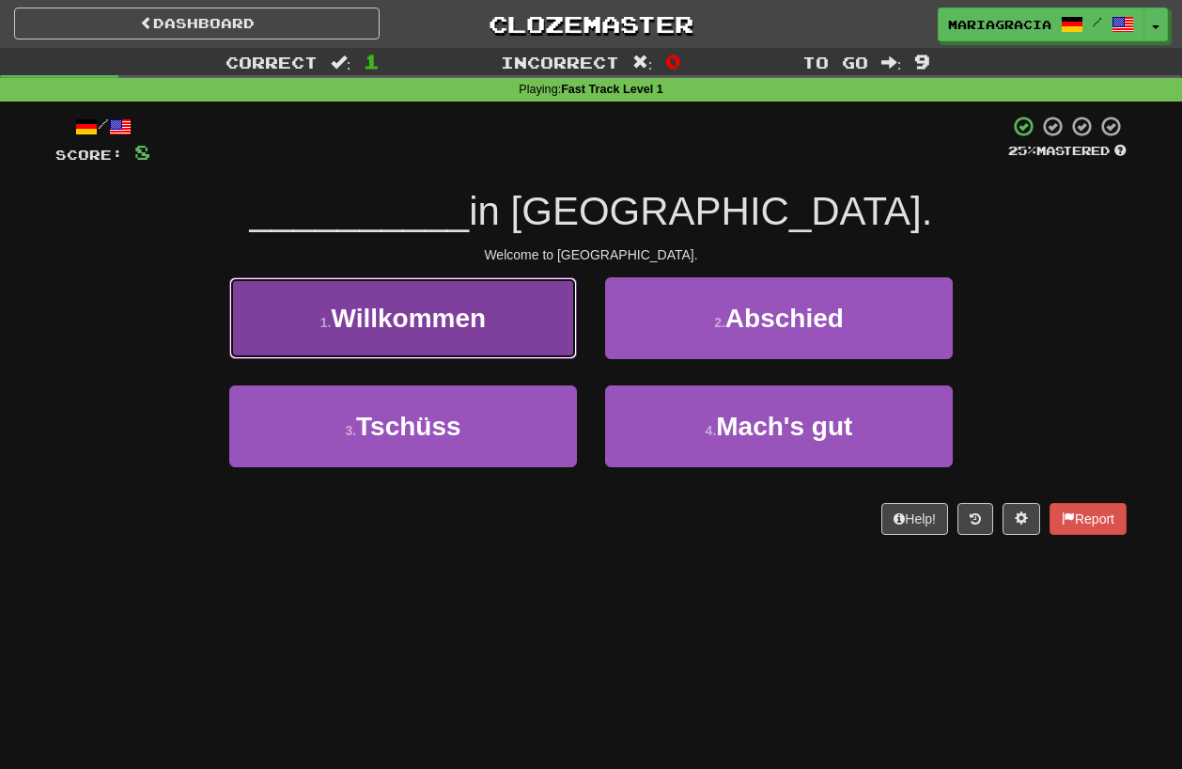
click at [509, 328] on button "1 . Willkommen" at bounding box center [403, 318] width 348 height 82
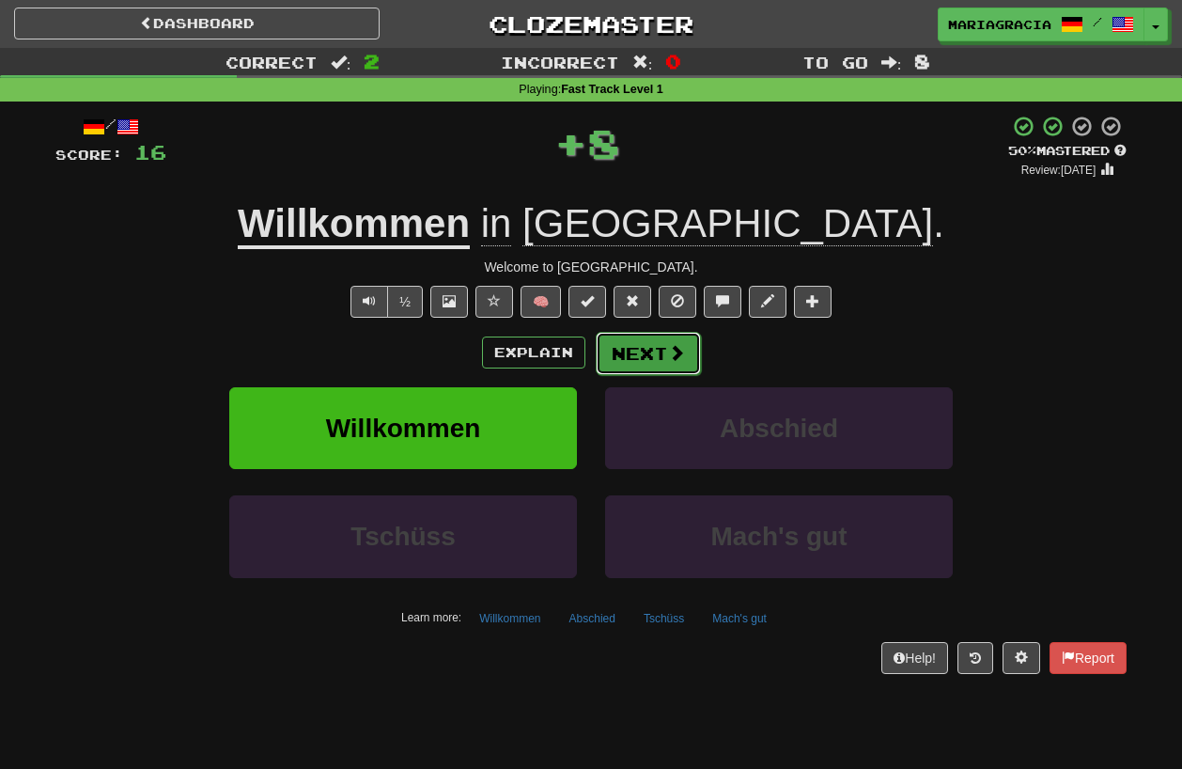
click at [632, 360] on button "Next" at bounding box center [648, 353] width 105 height 43
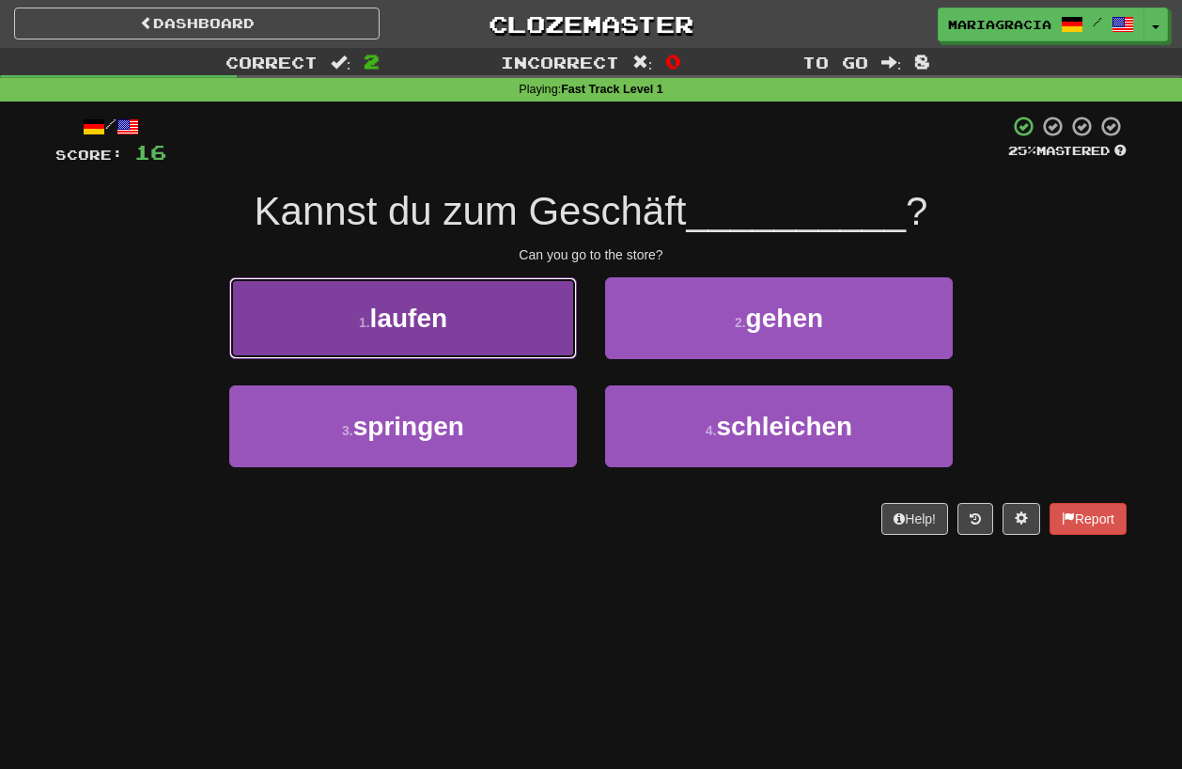
click at [506, 319] on button "1 . laufen" at bounding box center [403, 318] width 348 height 82
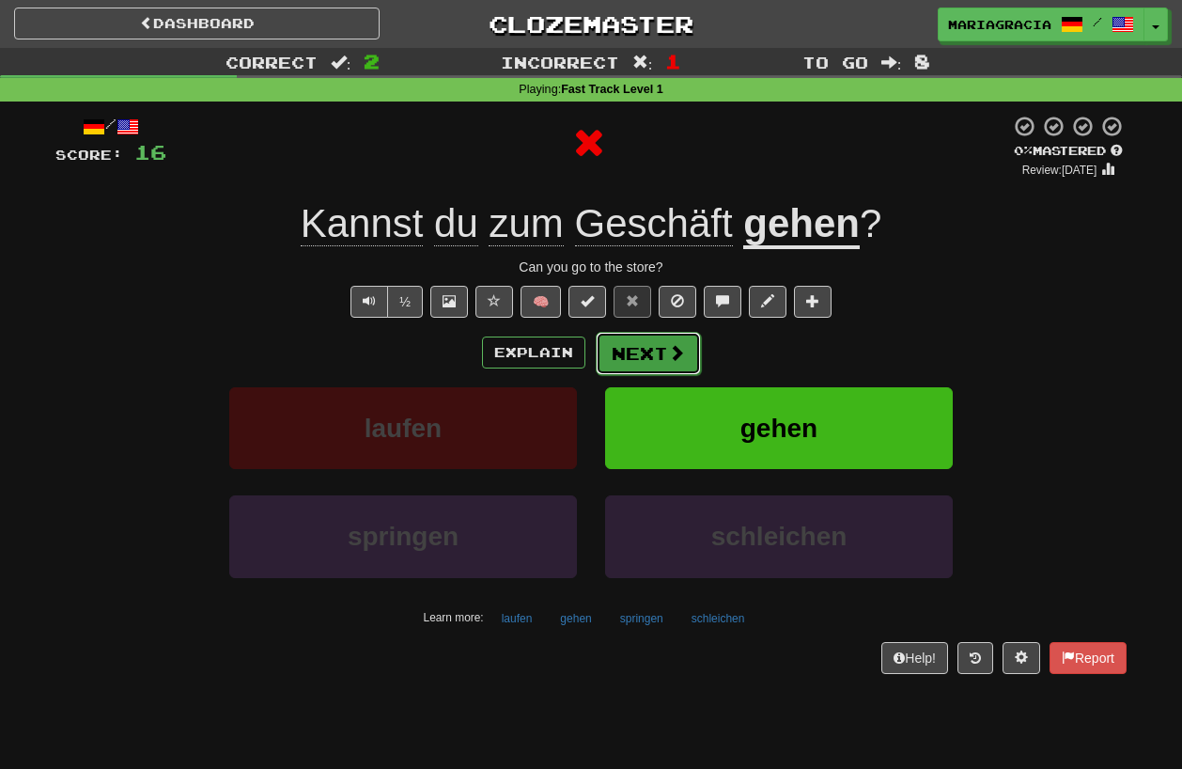
click at [645, 353] on button "Next" at bounding box center [648, 353] width 105 height 43
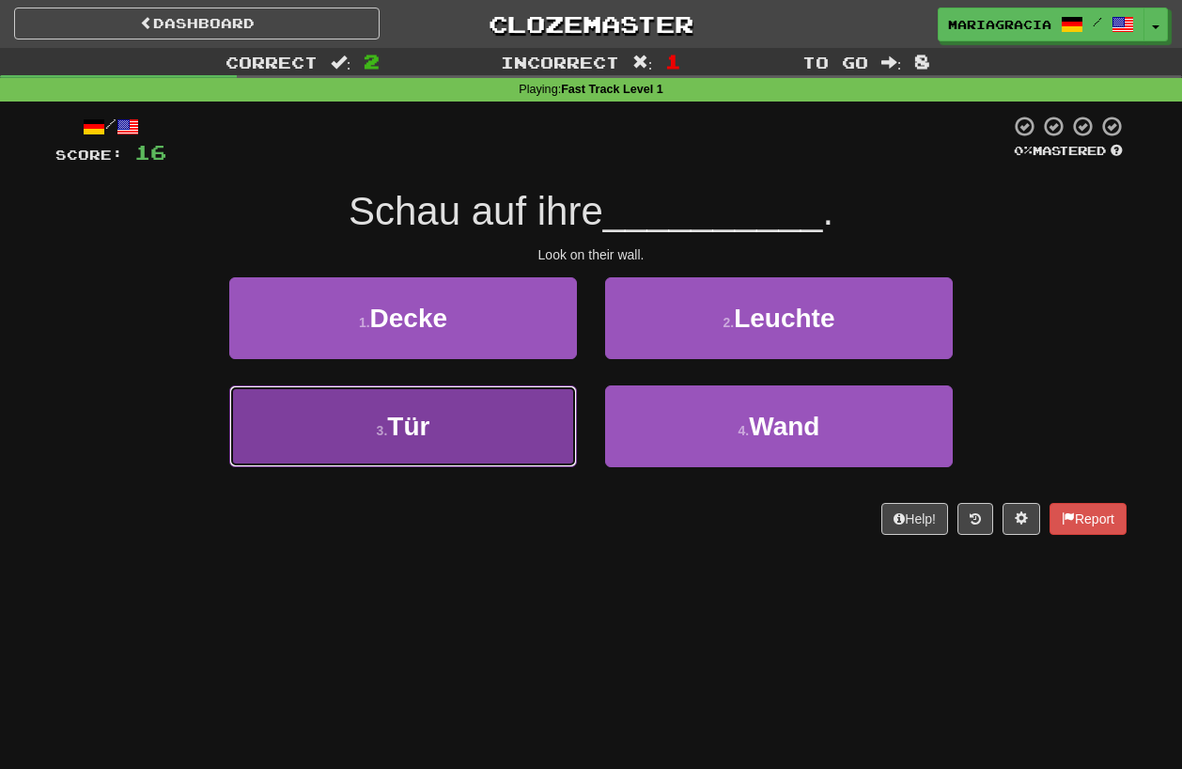
click at [535, 400] on button "3 . Tür" at bounding box center [403, 426] width 348 height 82
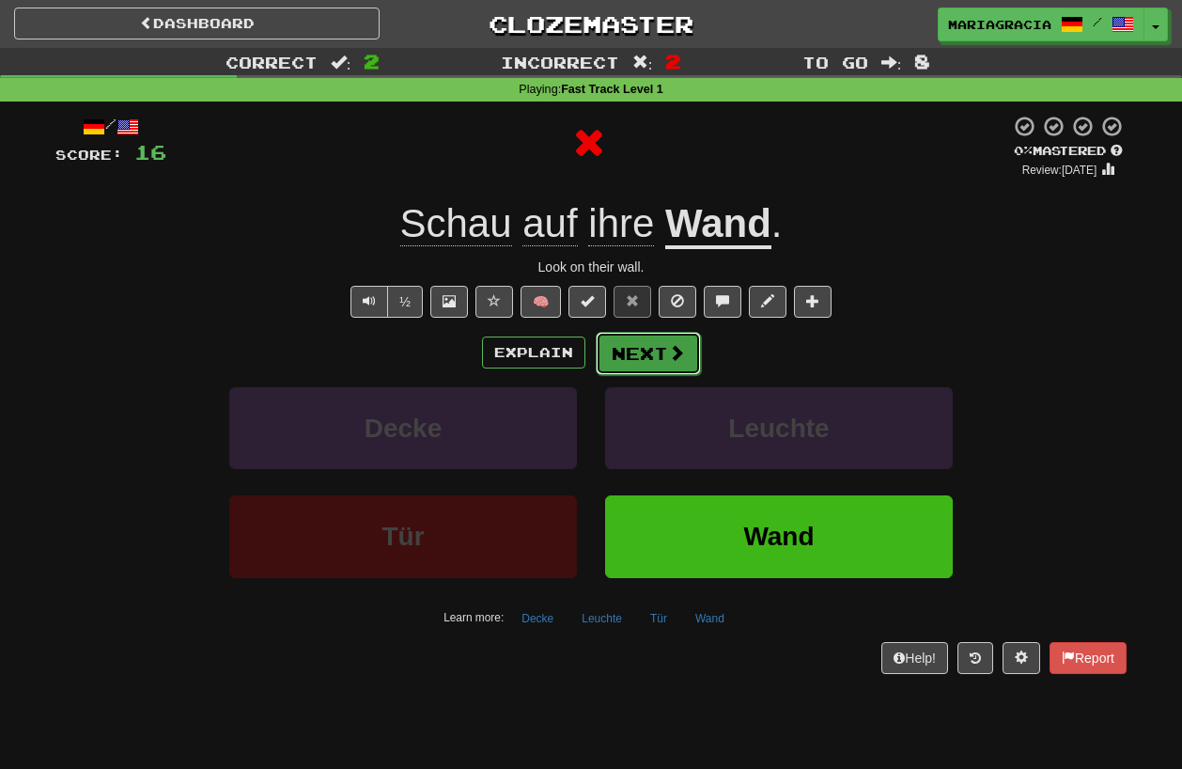
click at [639, 356] on button "Next" at bounding box center [648, 353] width 105 height 43
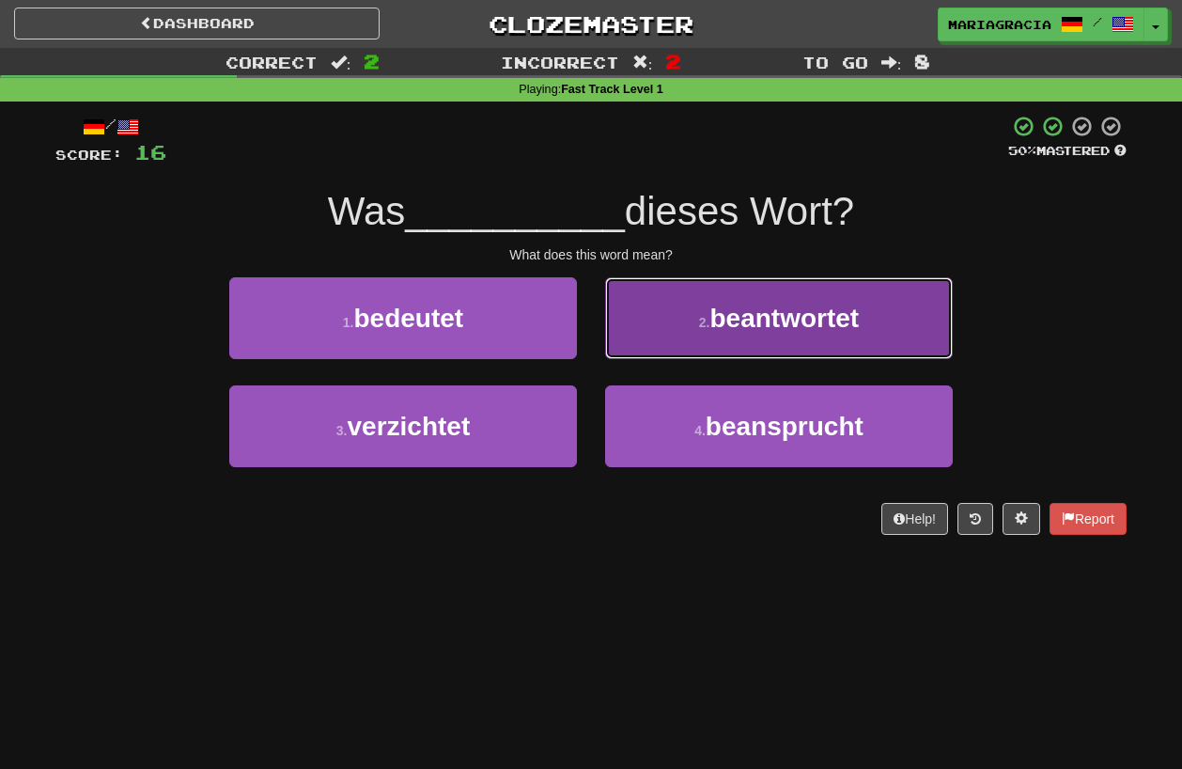
click at [634, 319] on button "2 . beantwortet" at bounding box center [779, 318] width 348 height 82
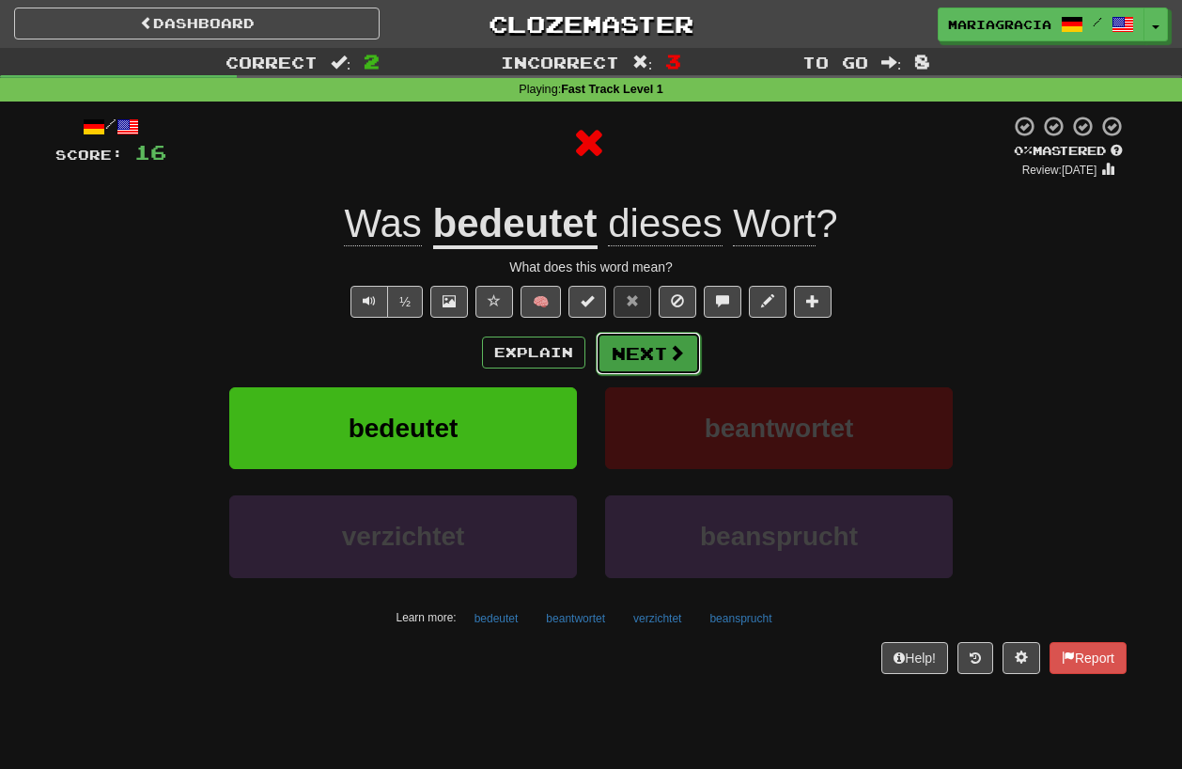
click at [638, 365] on button "Next" at bounding box center [648, 353] width 105 height 43
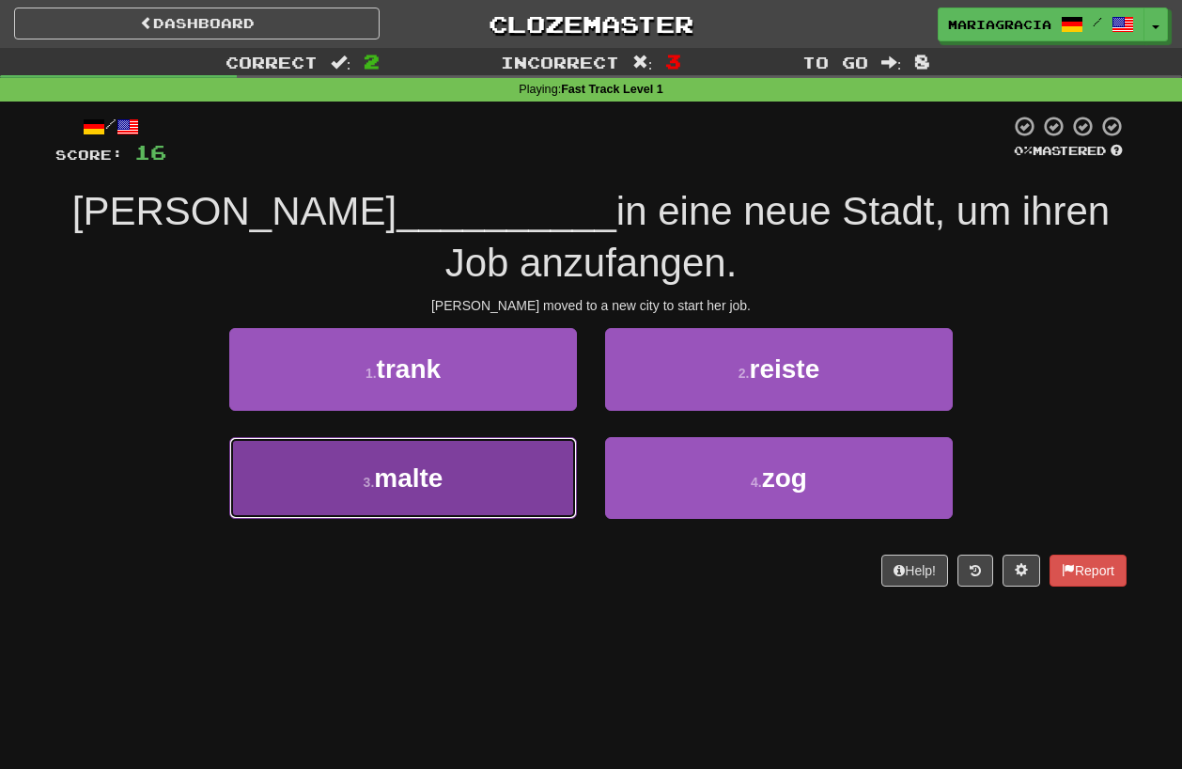
click at [461, 472] on button "3 . malte" at bounding box center [403, 478] width 348 height 82
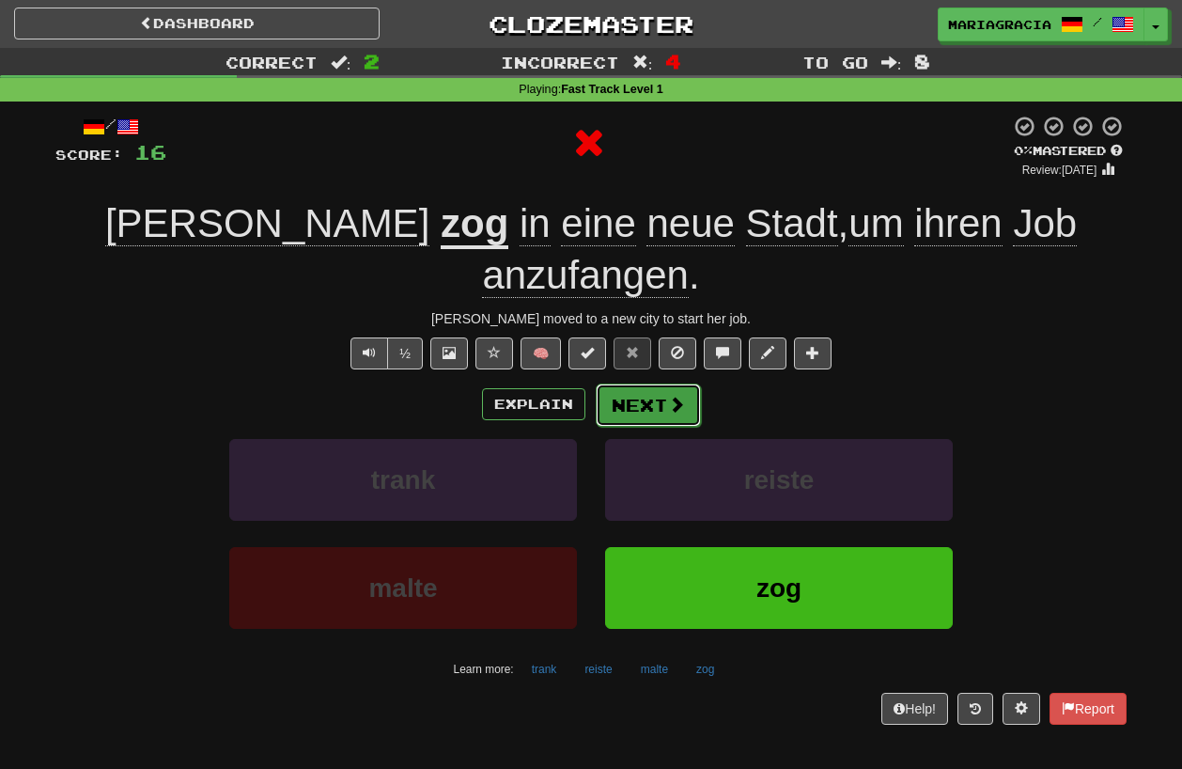
click at [627, 383] on button "Next" at bounding box center [648, 404] width 105 height 43
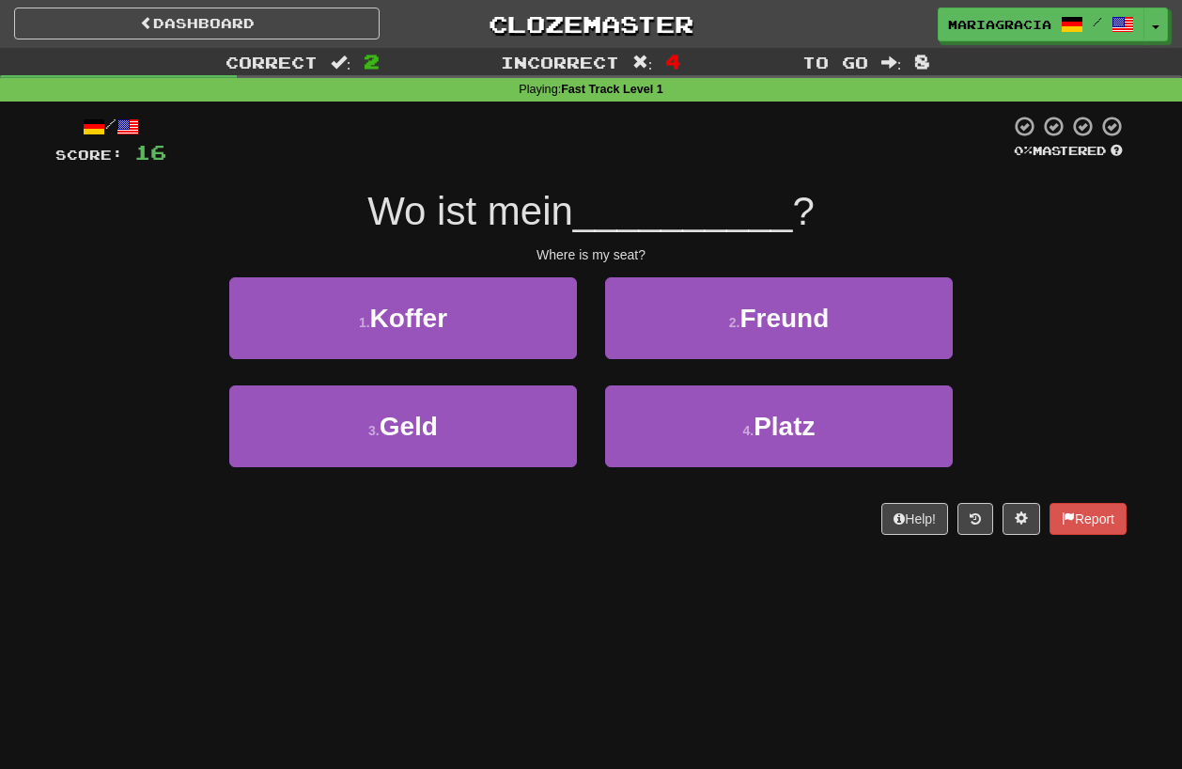
click at [680, 482] on div "4 . Platz" at bounding box center [779, 439] width 376 height 108
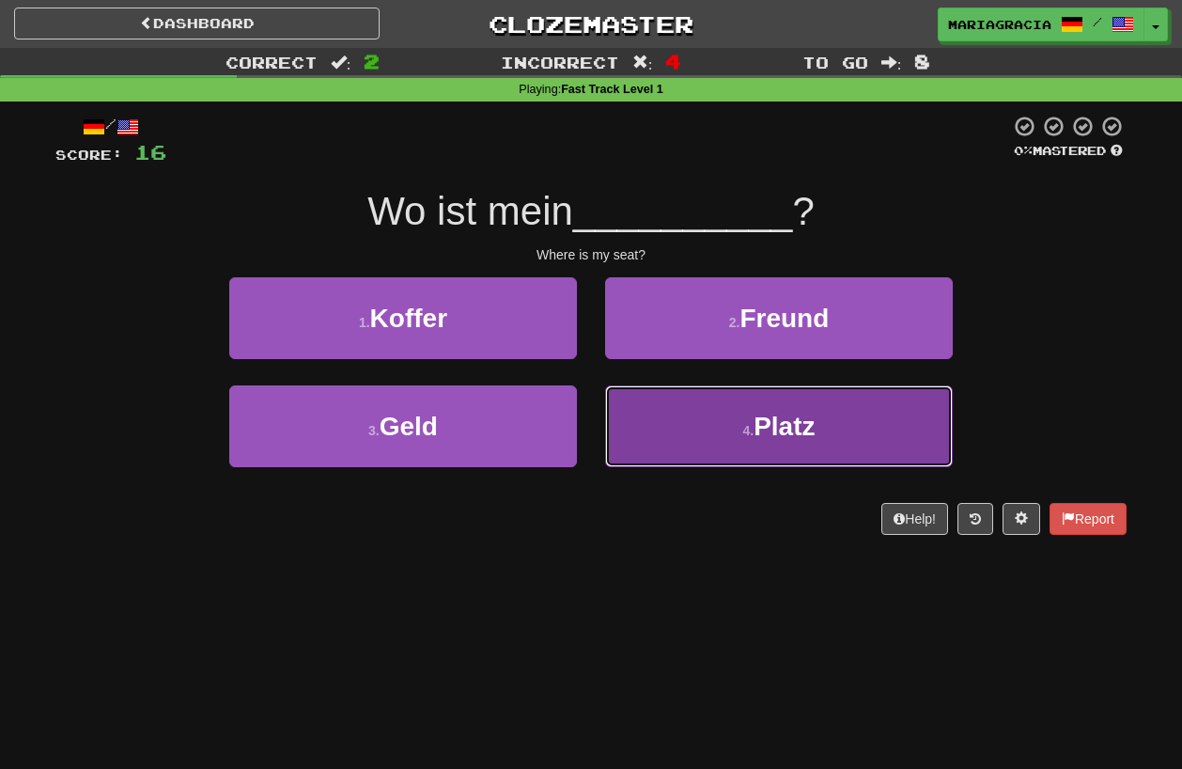
click at [680, 439] on button "4 . Platz" at bounding box center [779, 426] width 348 height 82
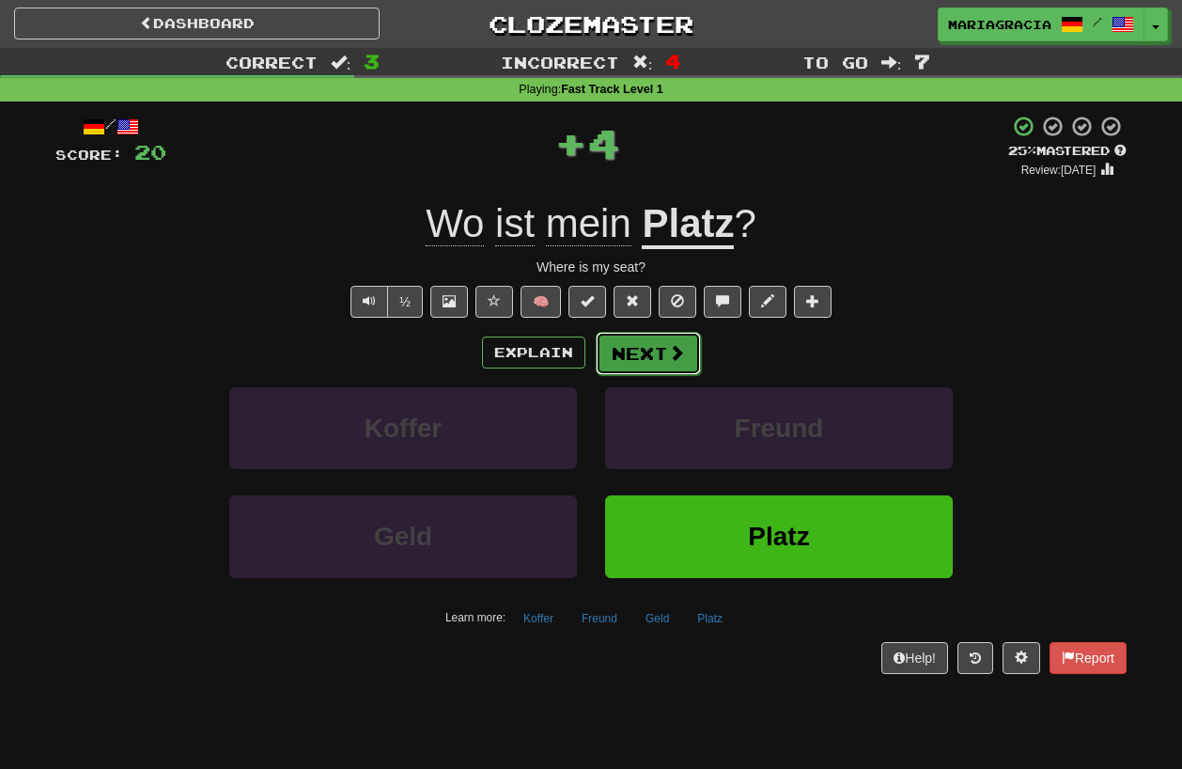
click at [631, 349] on button "Next" at bounding box center [648, 353] width 105 height 43
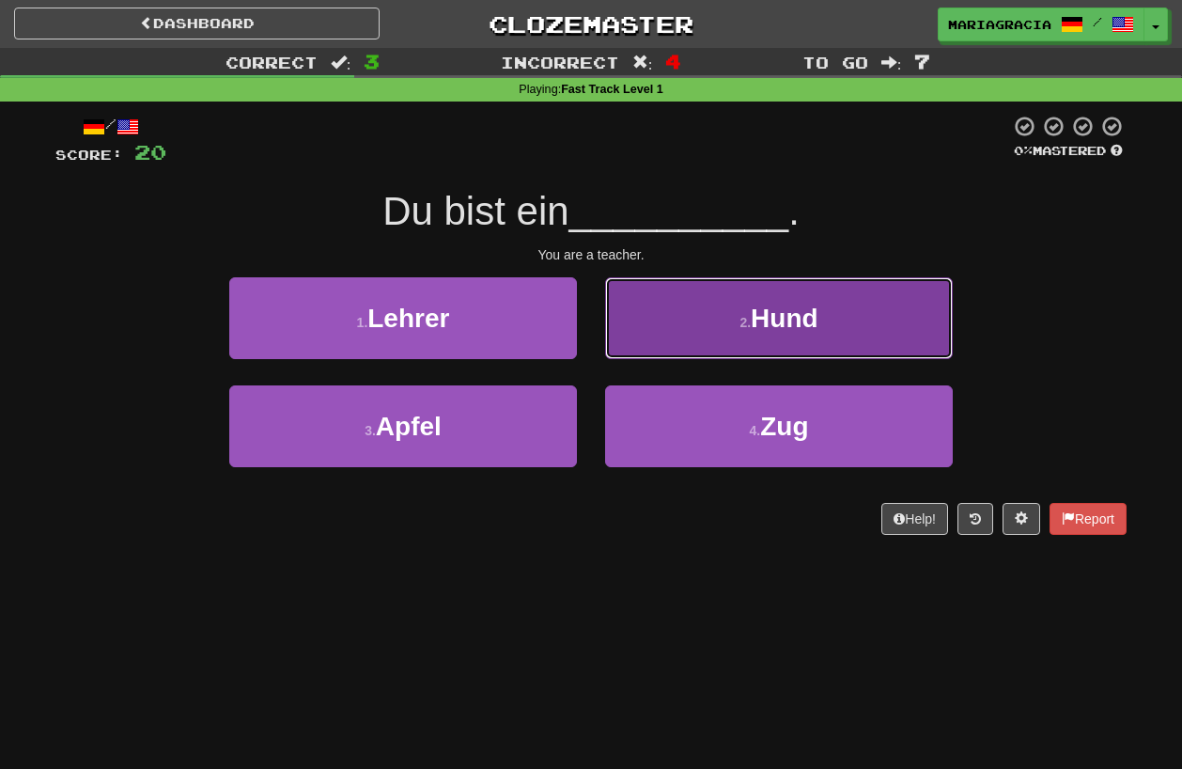
click at [670, 336] on button "2 . Hund" at bounding box center [779, 318] width 348 height 82
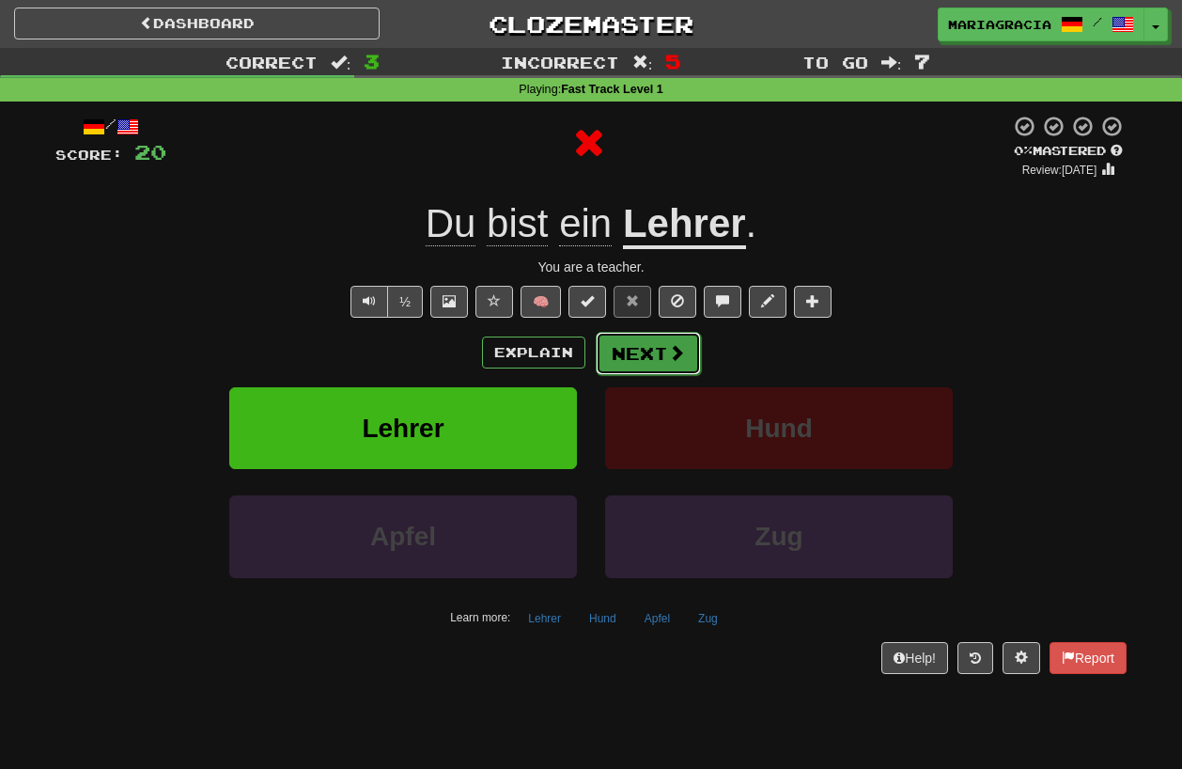
click at [635, 348] on button "Next" at bounding box center [648, 353] width 105 height 43
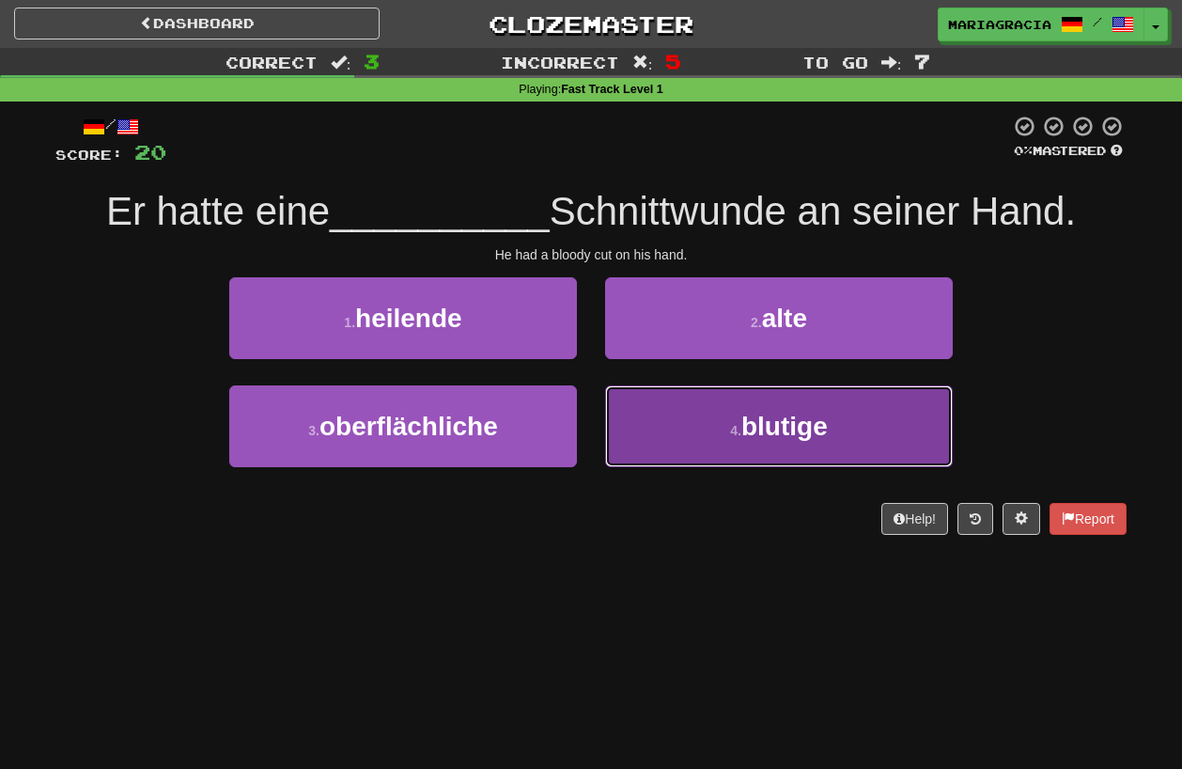
click at [658, 427] on button "4 . blutige" at bounding box center [779, 426] width 348 height 82
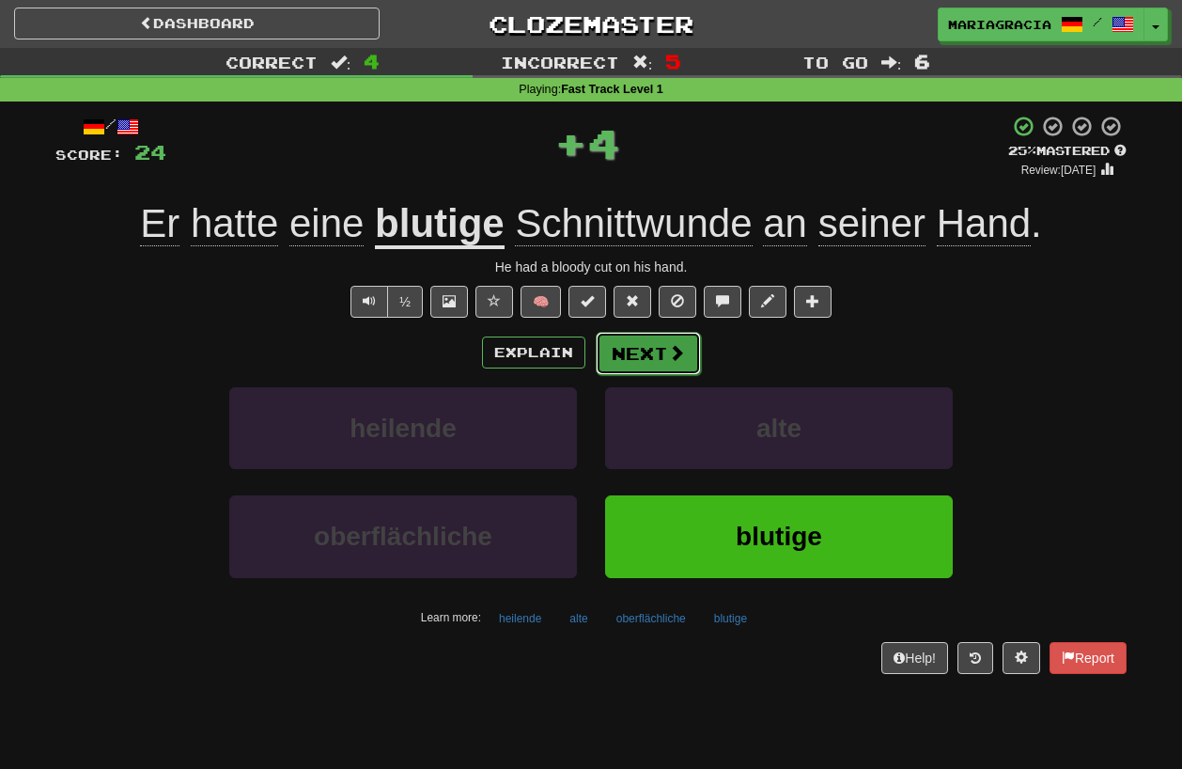
click at [625, 343] on button "Next" at bounding box center [648, 353] width 105 height 43
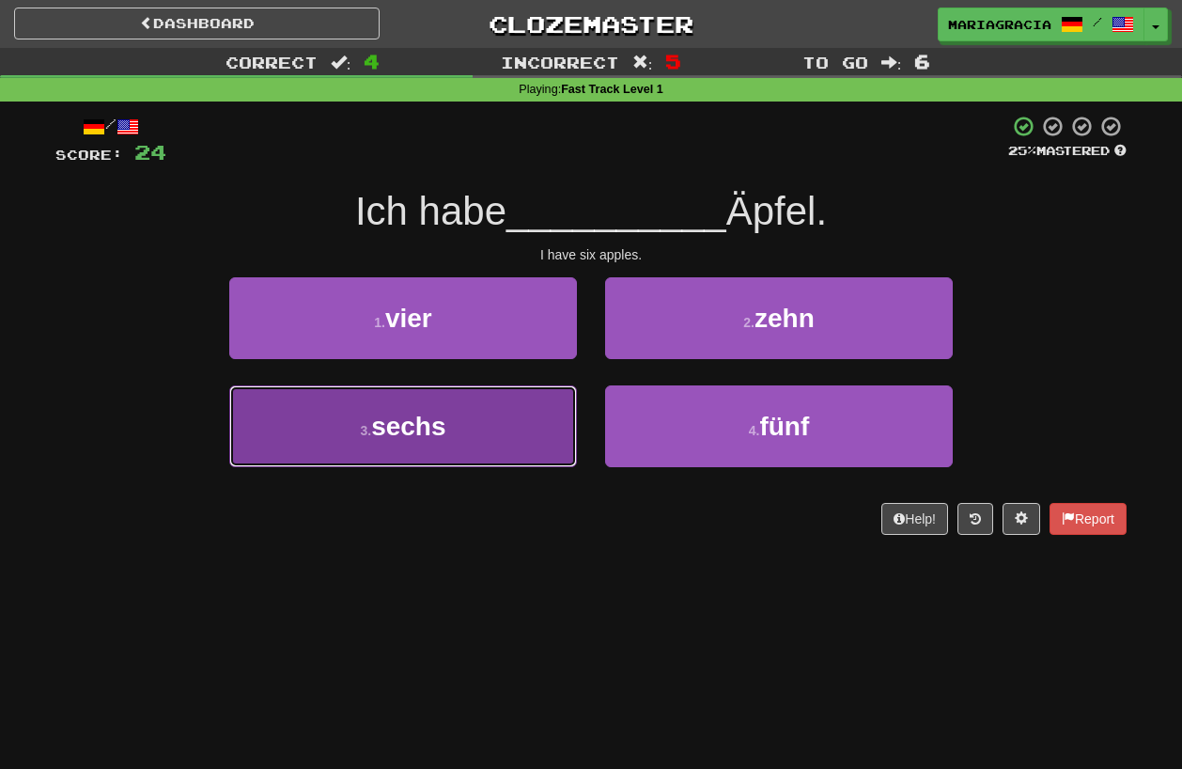
click at [549, 437] on button "3 . sechs" at bounding box center [403, 426] width 348 height 82
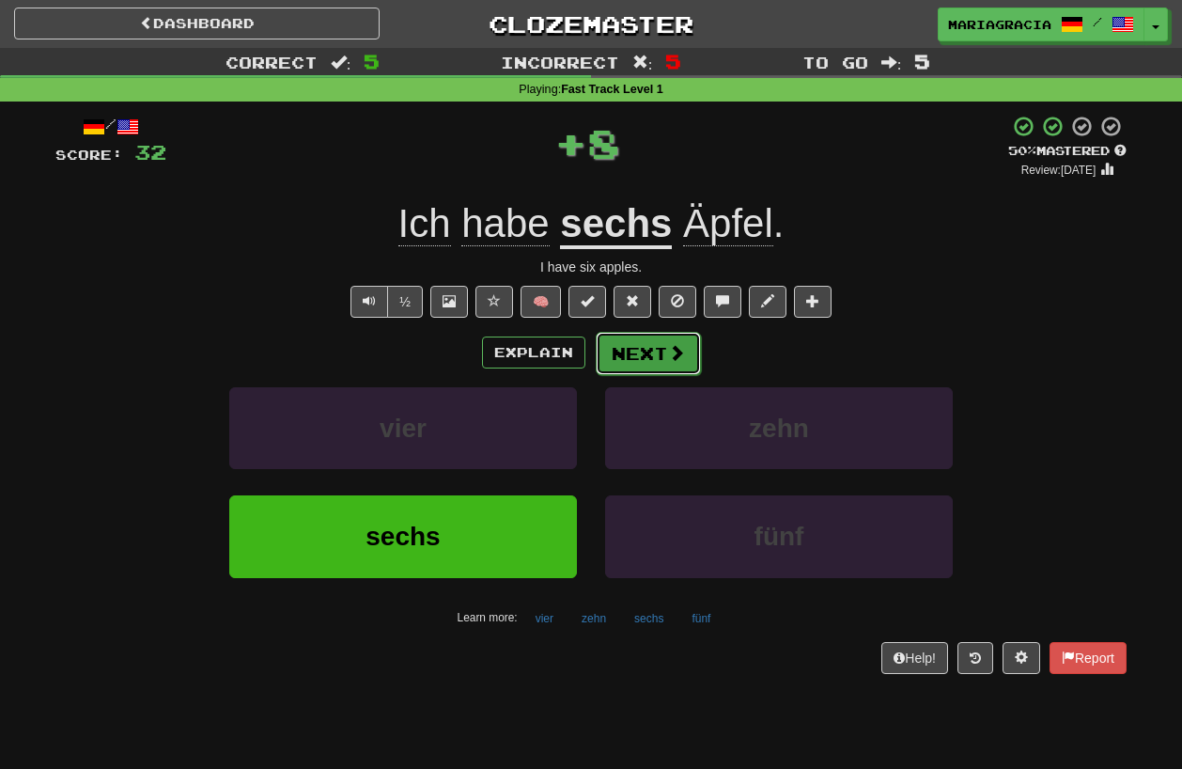
click at [639, 367] on button "Next" at bounding box center [648, 353] width 105 height 43
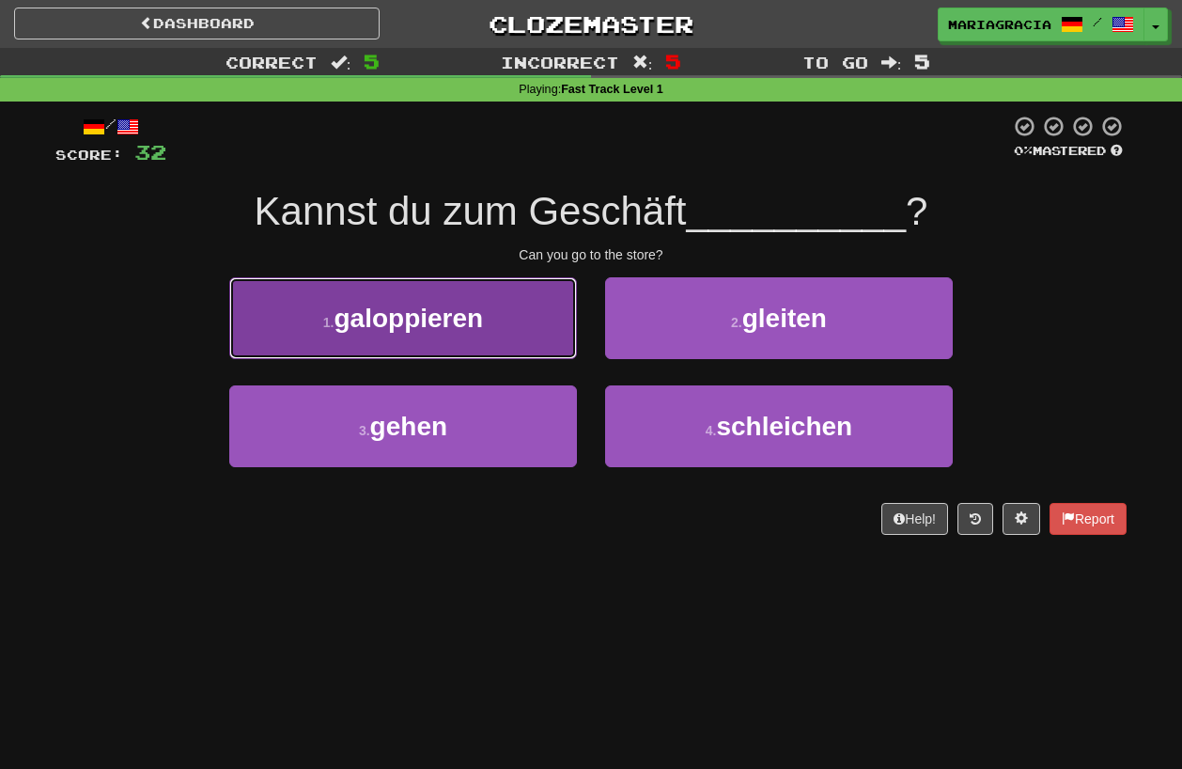
click at [507, 348] on button "1 . galoppieren" at bounding box center [403, 318] width 348 height 82
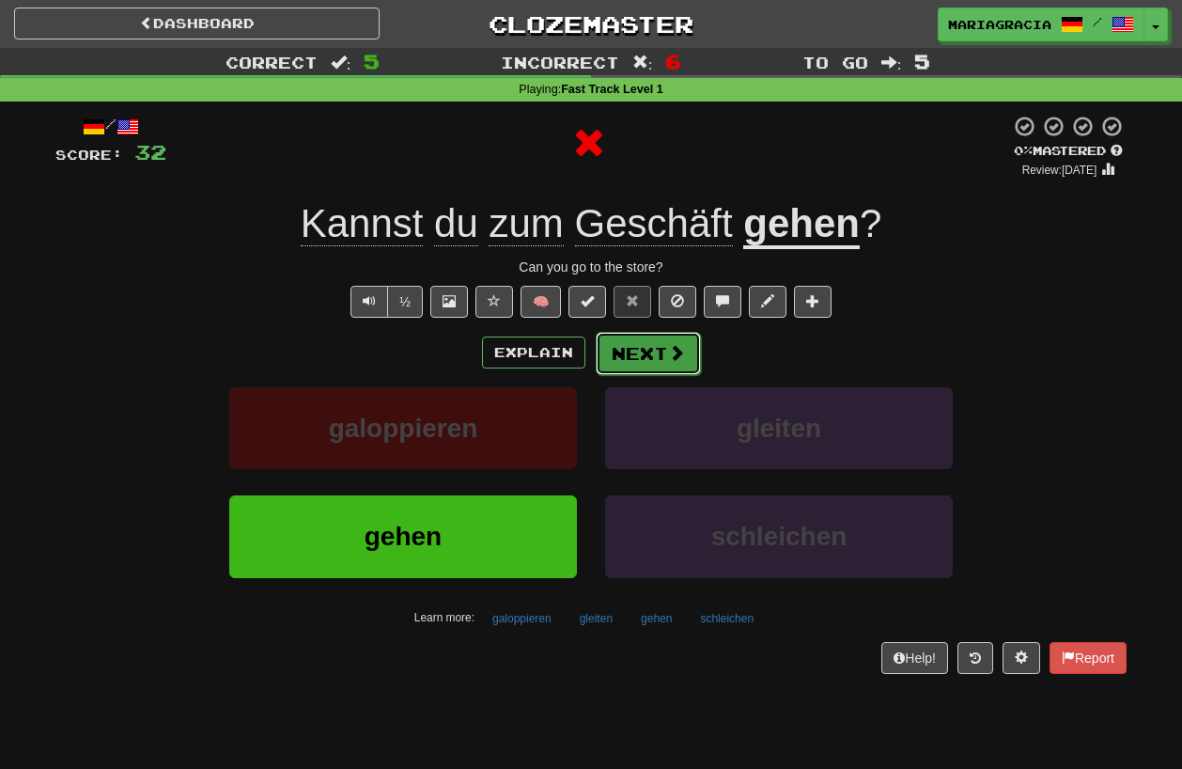
click at [633, 348] on button "Next" at bounding box center [648, 353] width 105 height 43
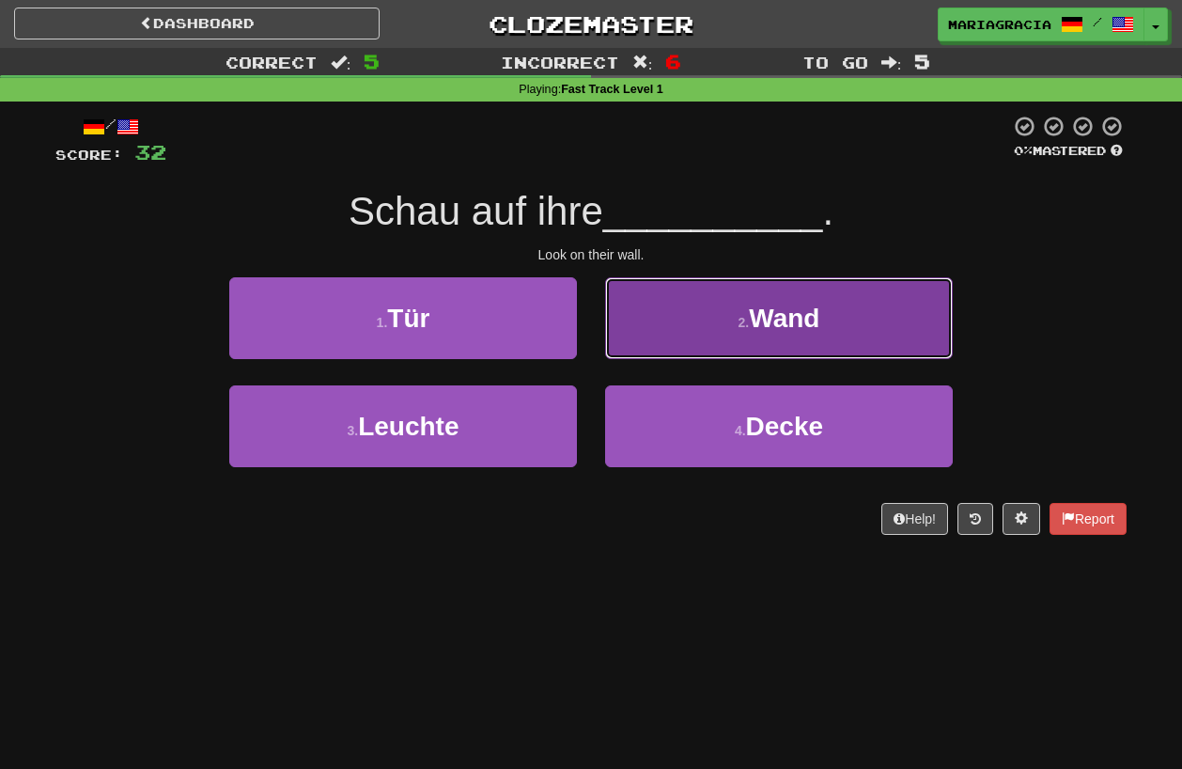
click at [685, 334] on button "2 . Wand" at bounding box center [779, 318] width 348 height 82
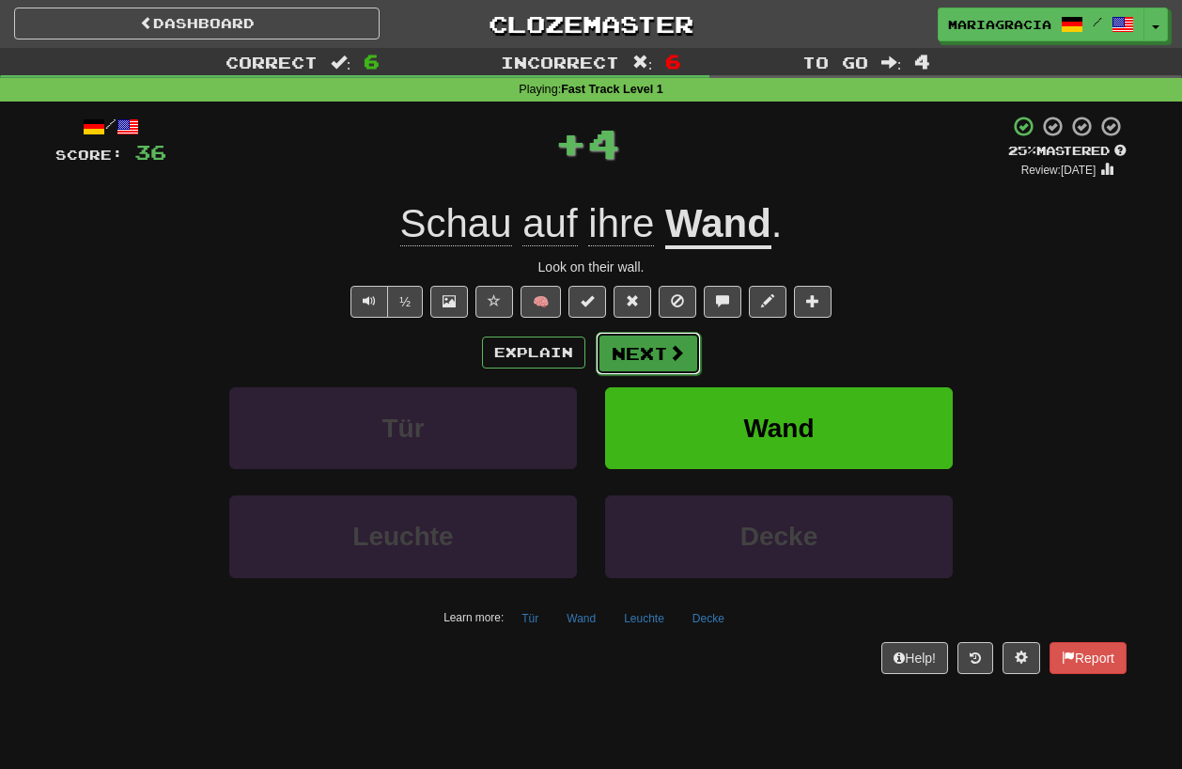
click at [648, 345] on button "Next" at bounding box center [648, 353] width 105 height 43
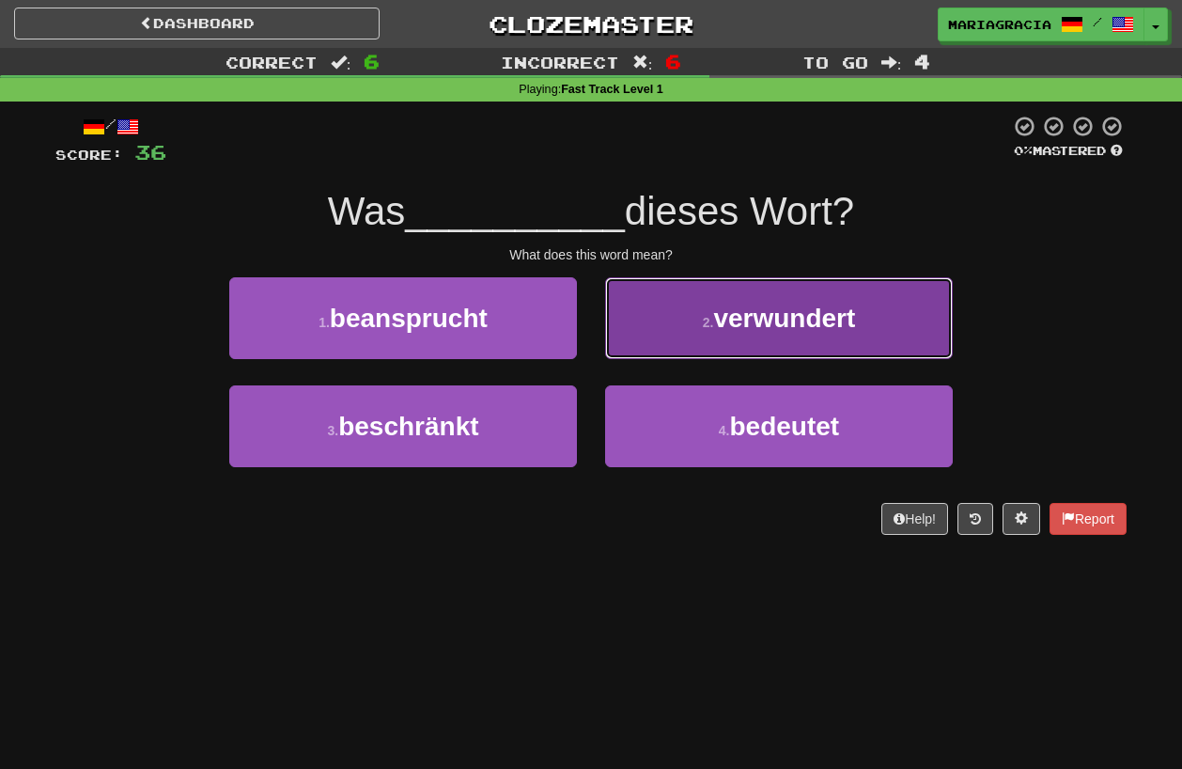
click at [661, 338] on button "2 . verwundert" at bounding box center [779, 318] width 348 height 82
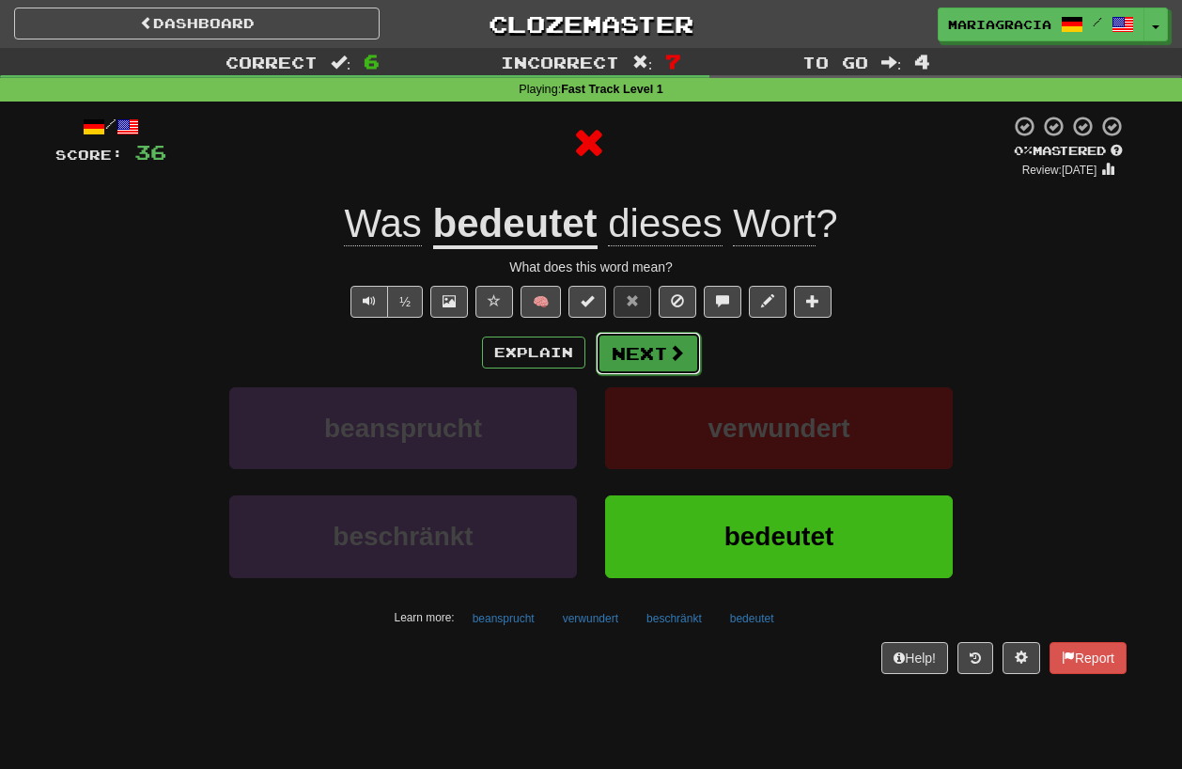
click at [634, 352] on button "Next" at bounding box center [648, 353] width 105 height 43
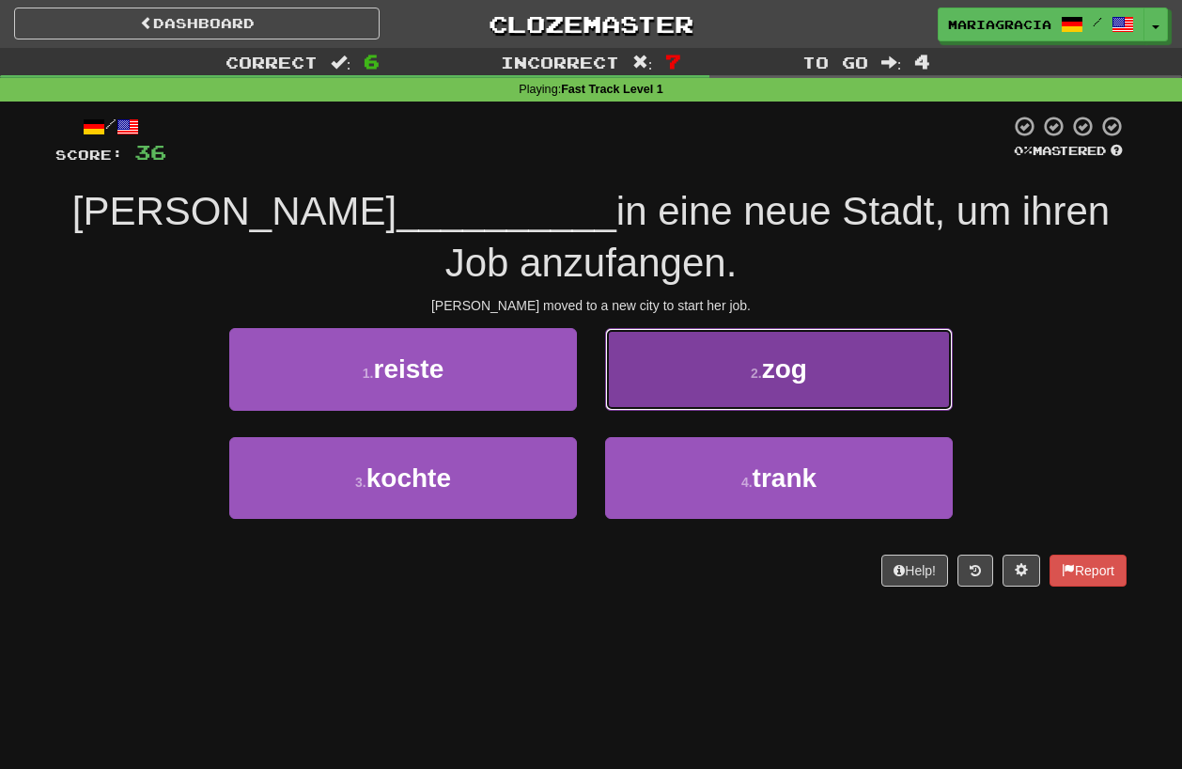
click at [682, 402] on button "2 . zog" at bounding box center [779, 369] width 348 height 82
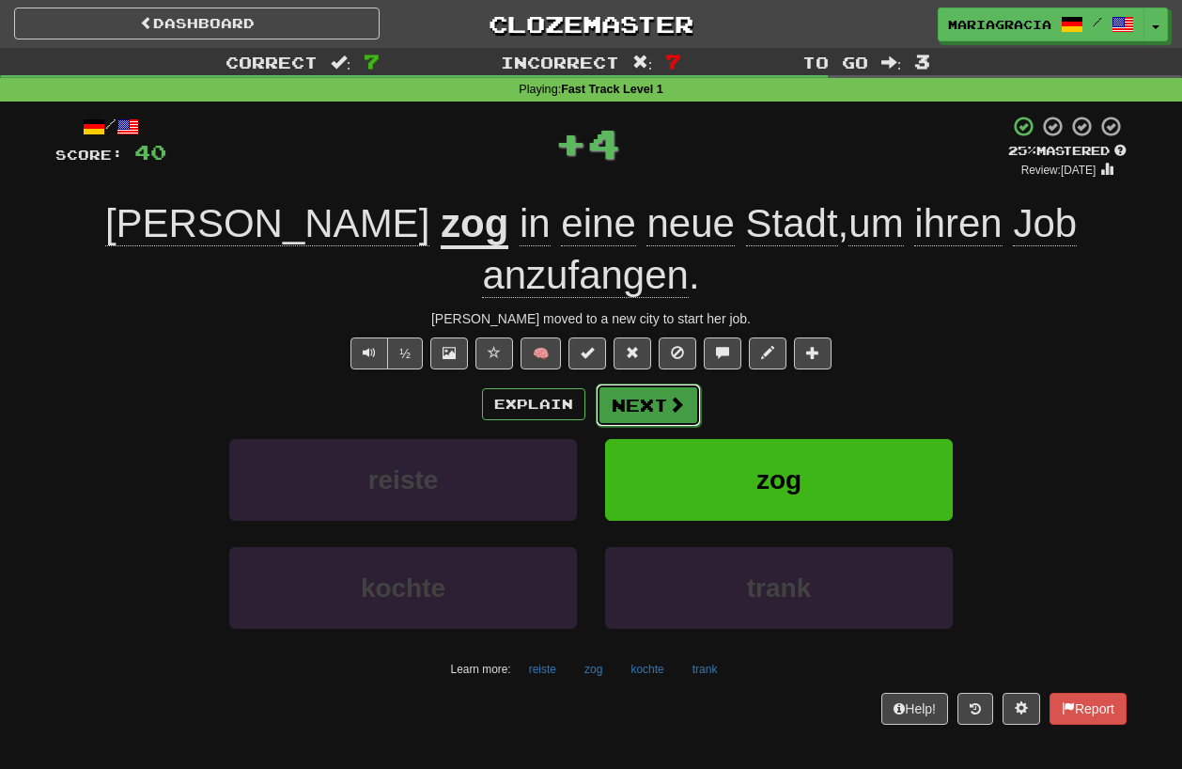
click at [642, 383] on button "Next" at bounding box center [648, 404] width 105 height 43
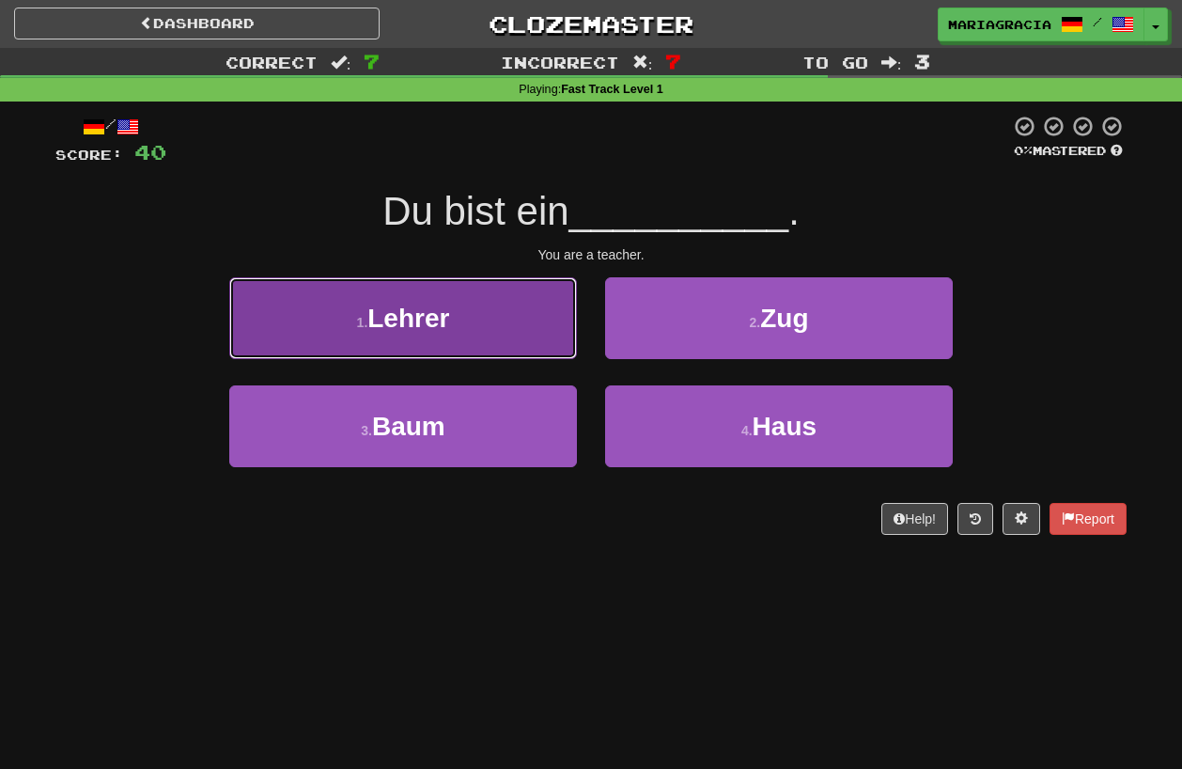
click at [514, 335] on button "1 . Lehrer" at bounding box center [403, 318] width 348 height 82
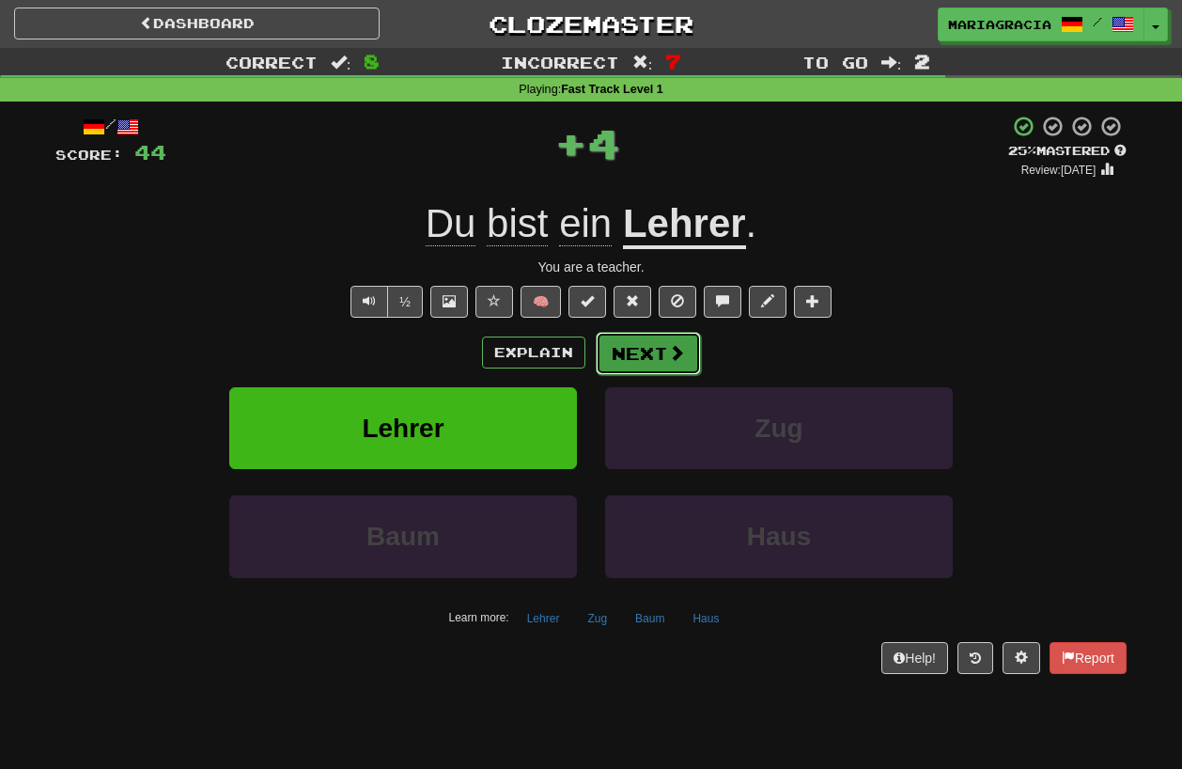
click at [637, 354] on button "Next" at bounding box center [648, 353] width 105 height 43
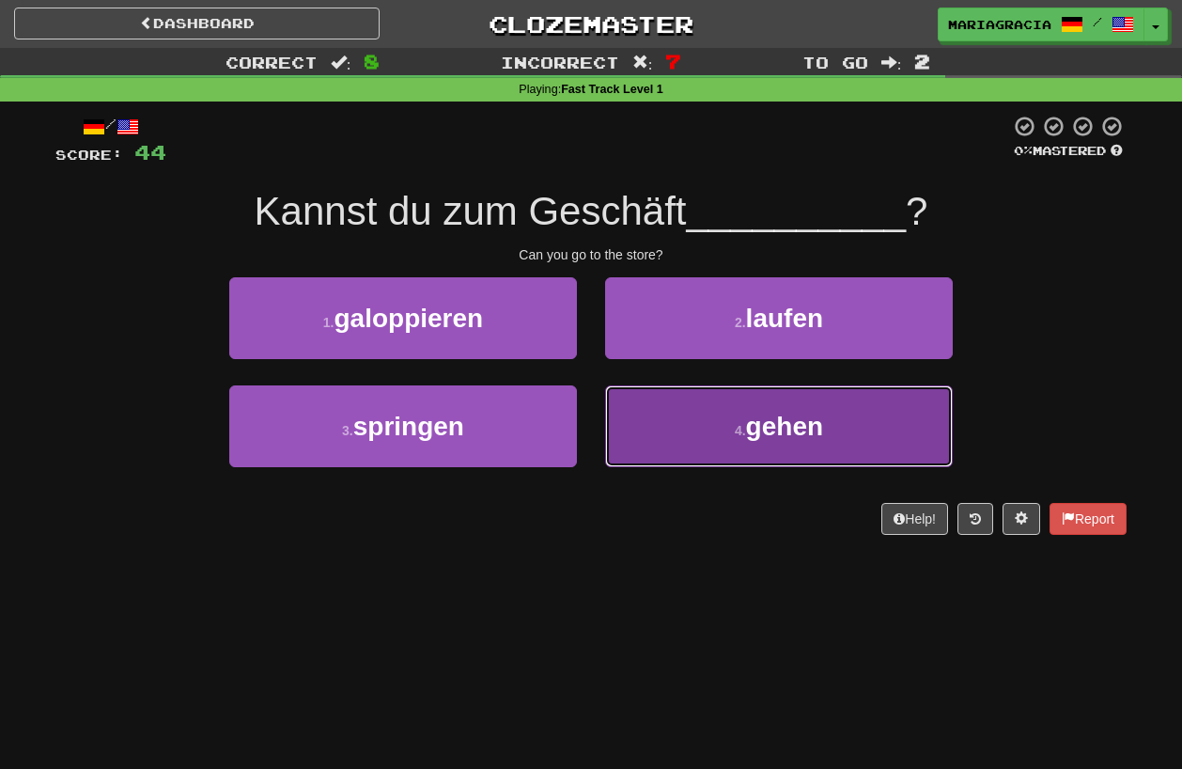
click at [681, 442] on button "4 . gehen" at bounding box center [779, 426] width 348 height 82
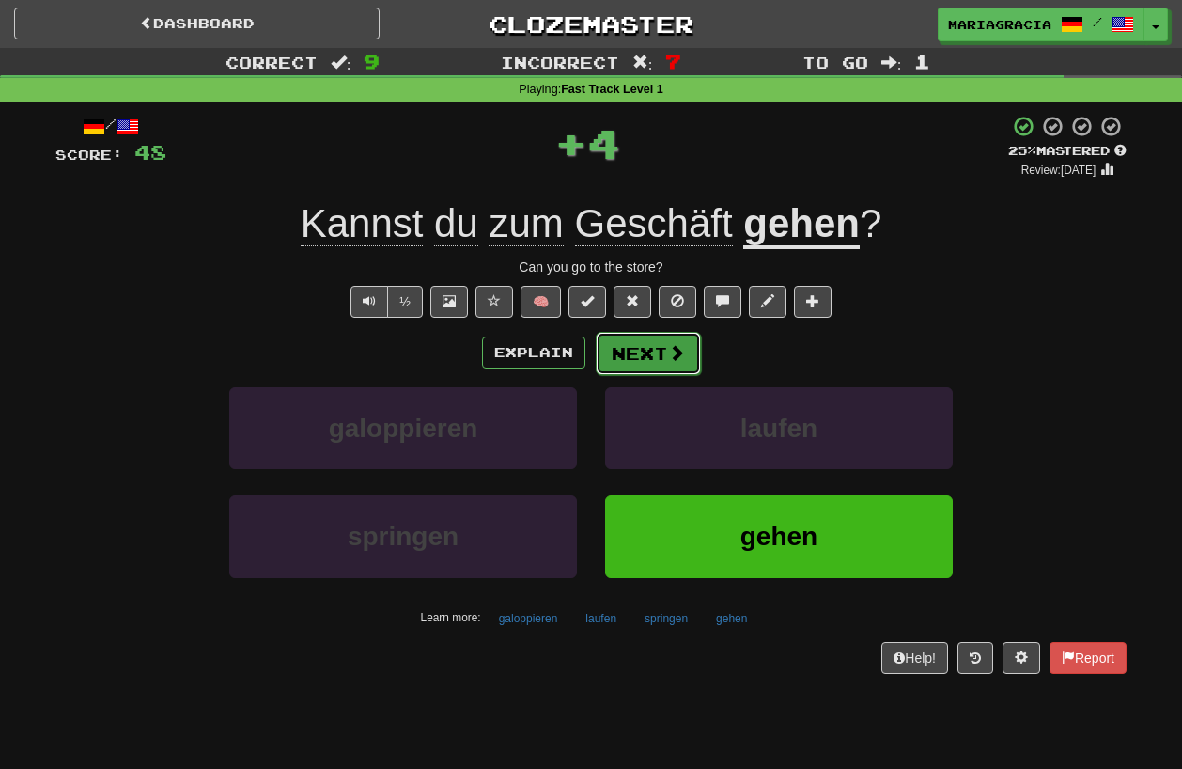
click at [625, 358] on button "Next" at bounding box center [648, 353] width 105 height 43
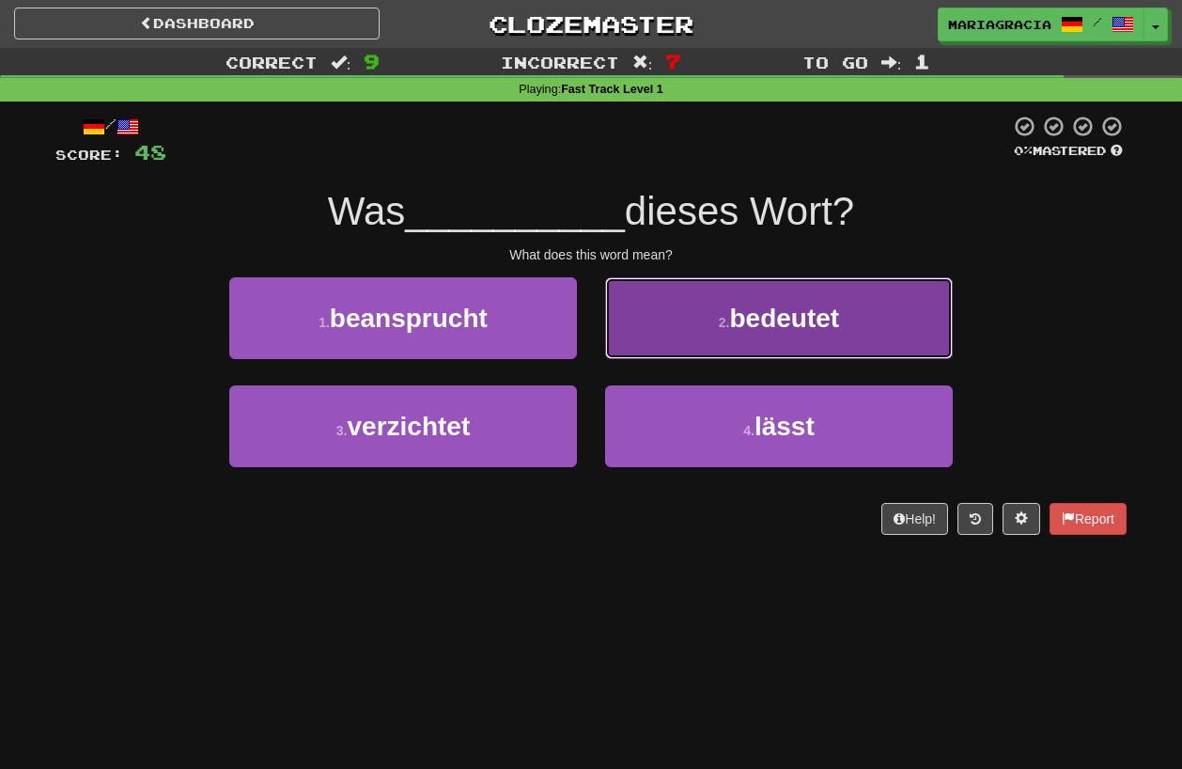
click at [668, 313] on button "2 . bedeutet" at bounding box center [779, 318] width 348 height 82
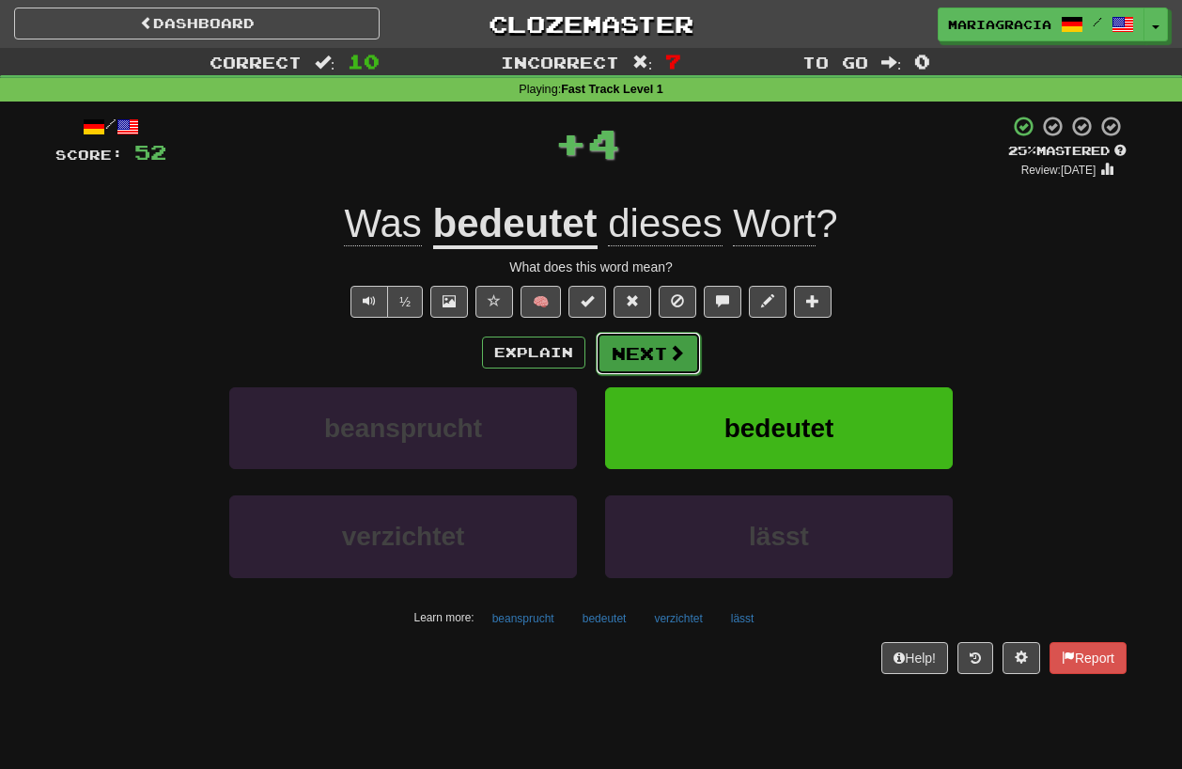
click at [634, 355] on button "Next" at bounding box center [648, 353] width 105 height 43
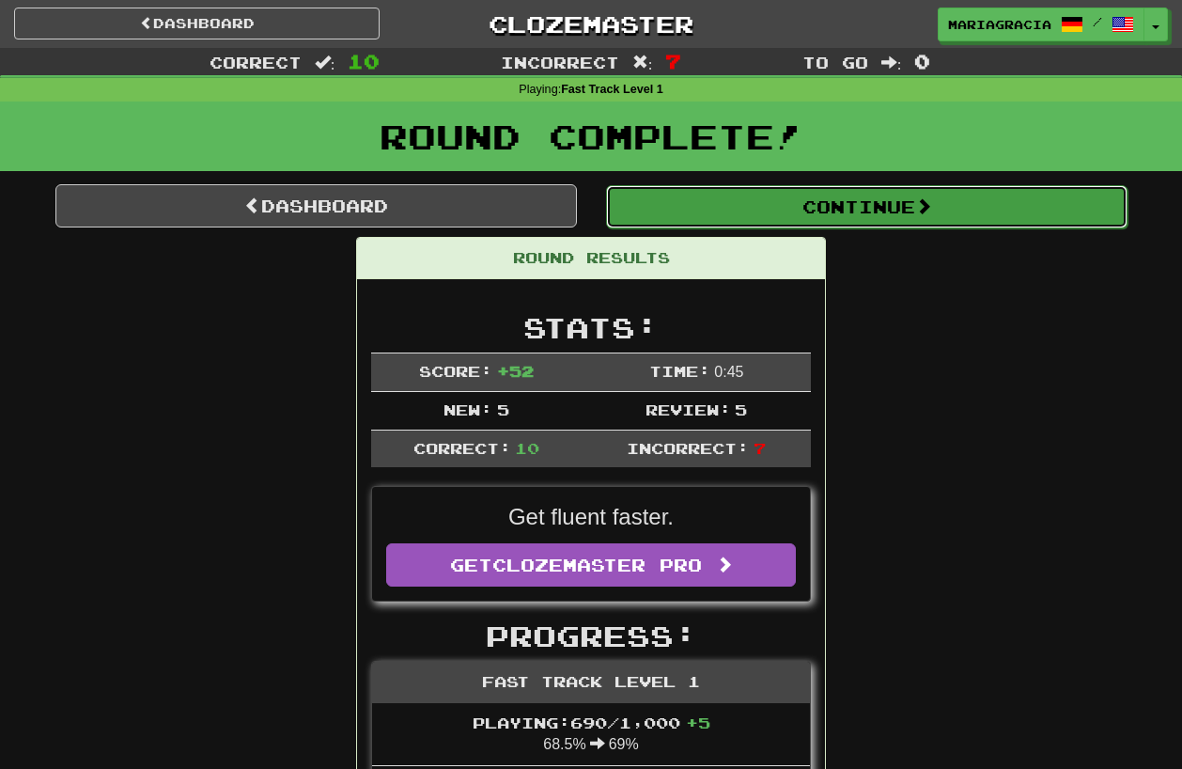
click at [751, 222] on button "Continue" at bounding box center [866, 206] width 521 height 43
